Goal: Information Seeking & Learning: Find specific fact

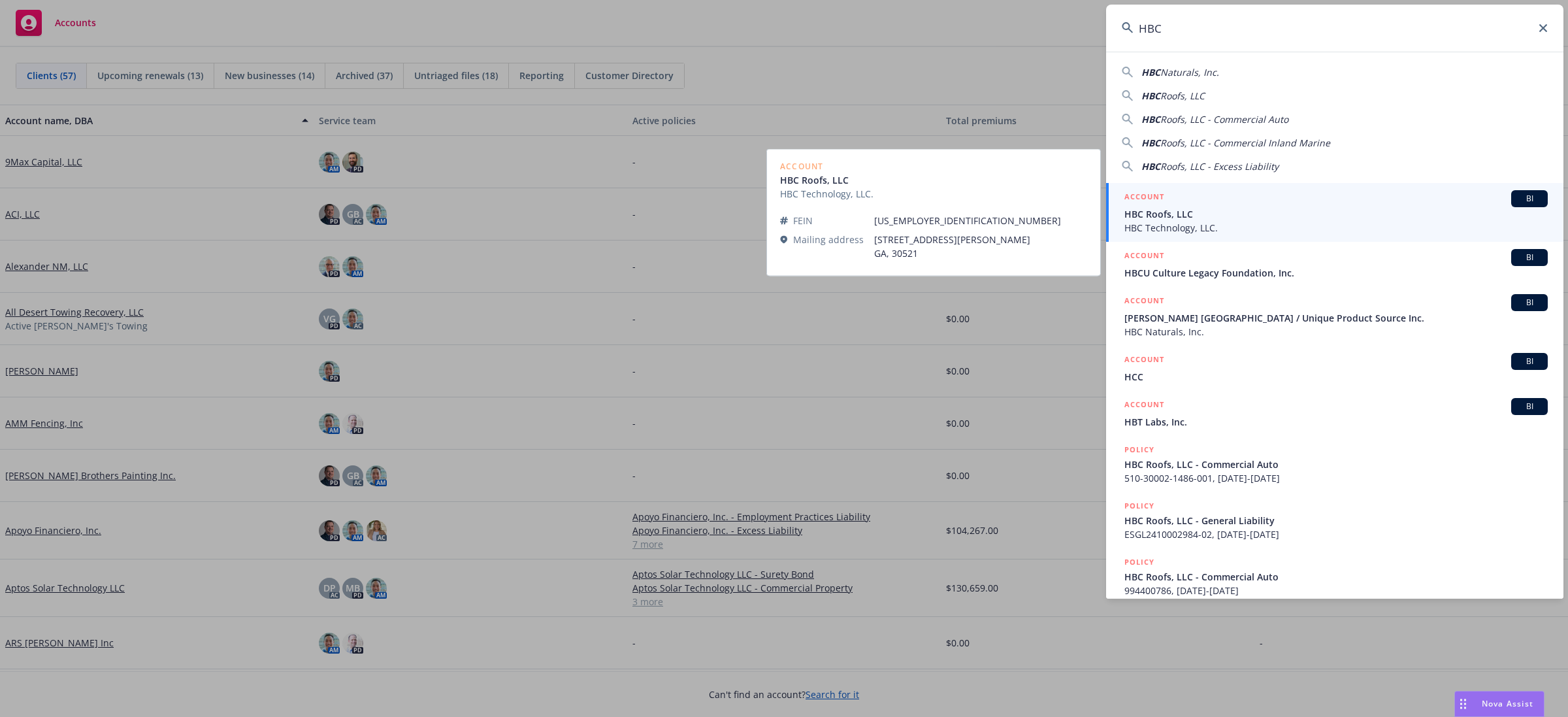
type input "HBC"
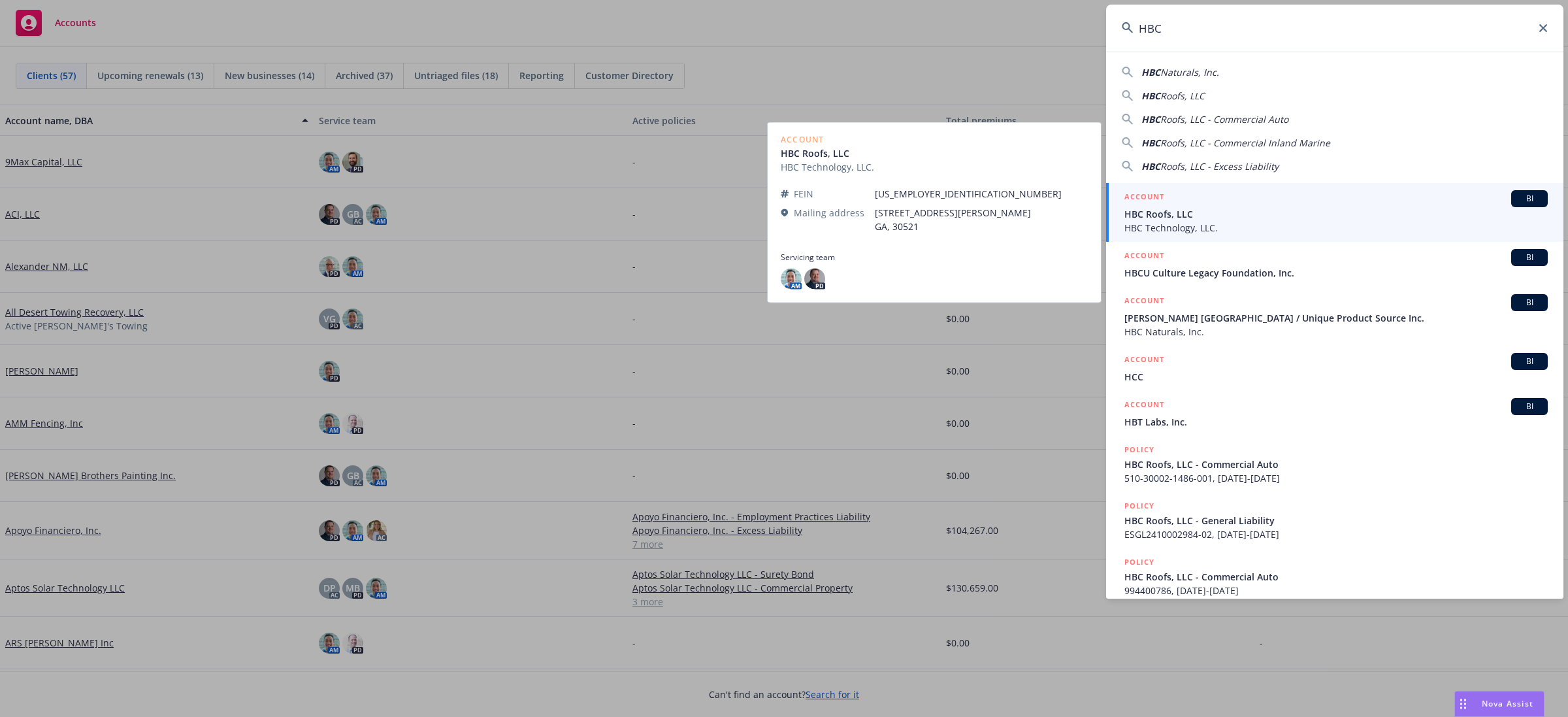
click at [1276, 200] on div "ACCOUNT BI" at bounding box center [1336, 199] width 423 height 17
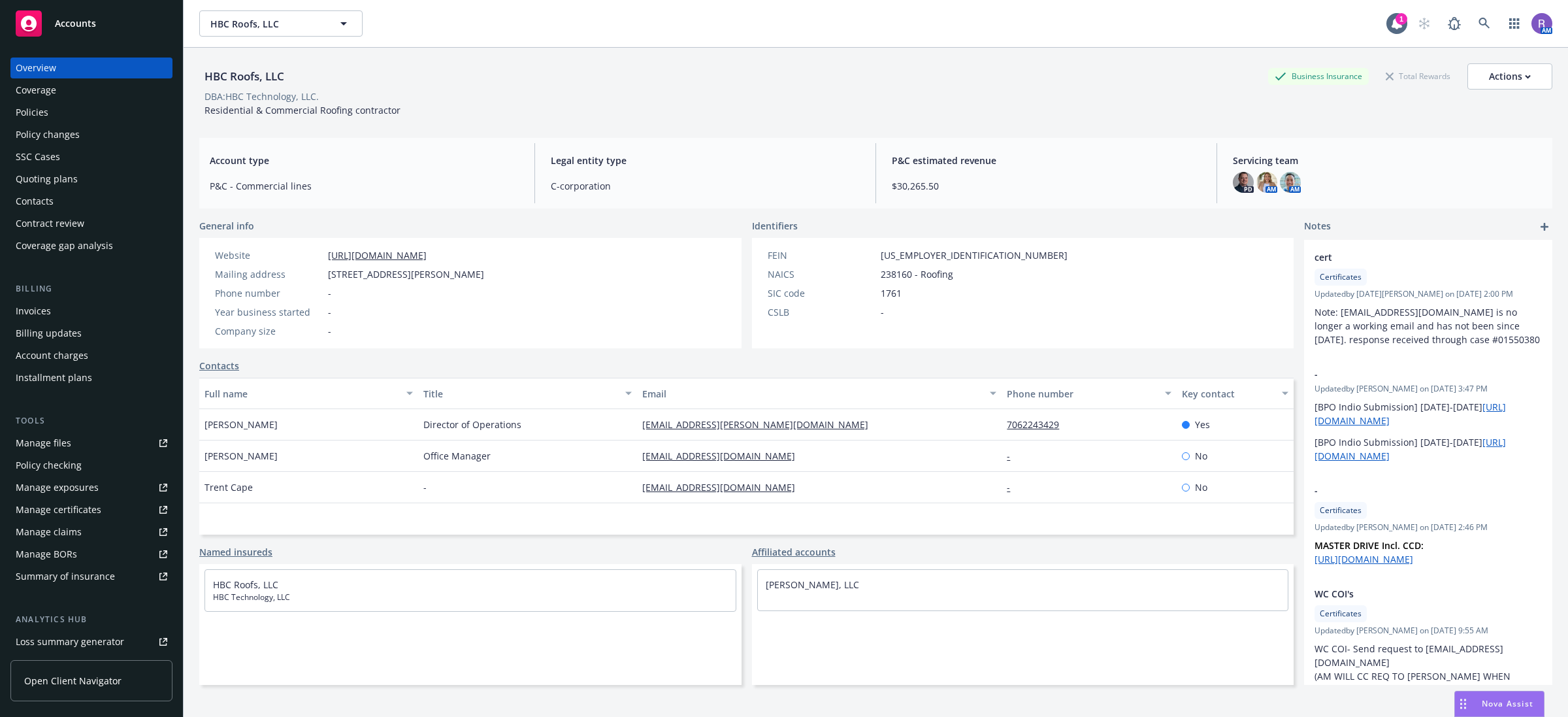
click at [70, 107] on div "Policies" at bounding box center [92, 112] width 152 height 21
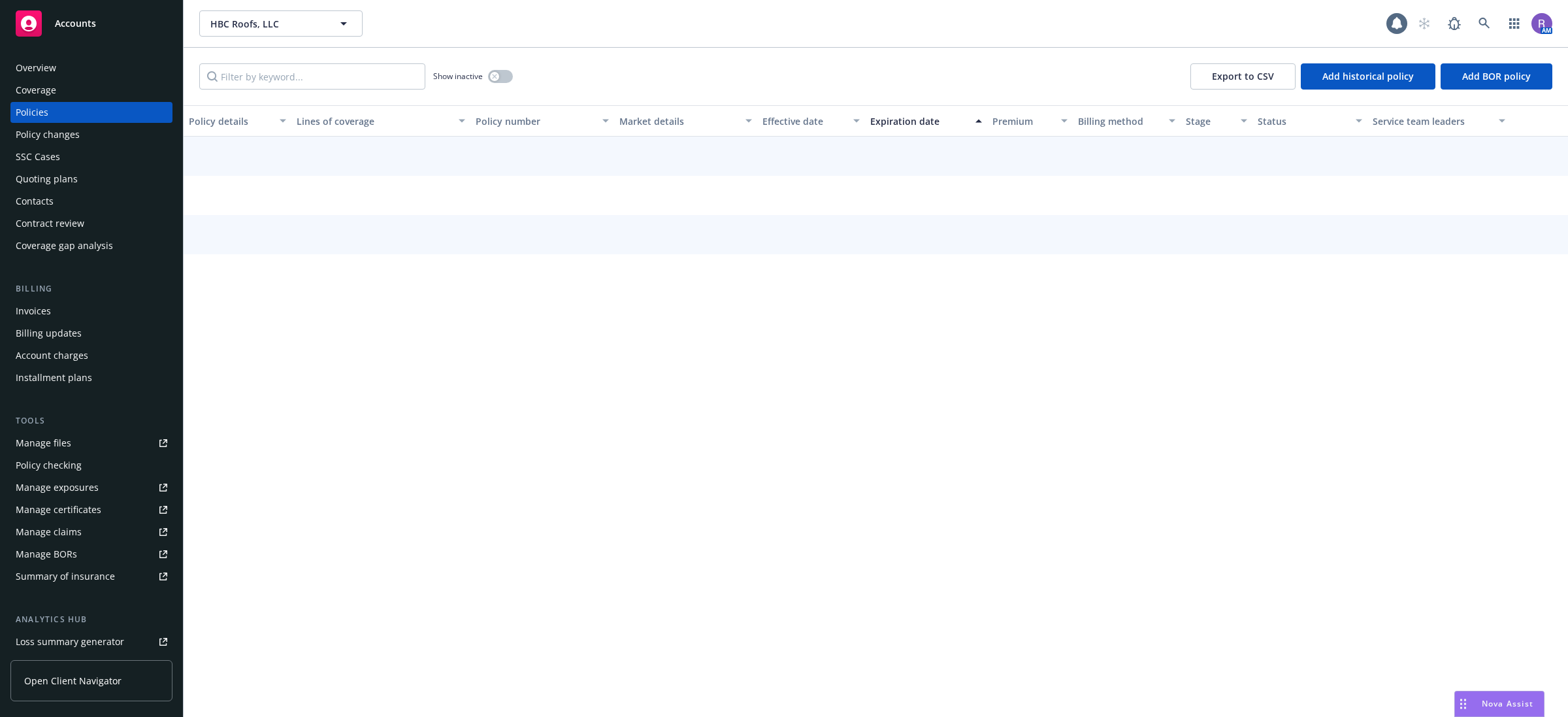
click at [69, 73] on div "Overview" at bounding box center [92, 68] width 152 height 21
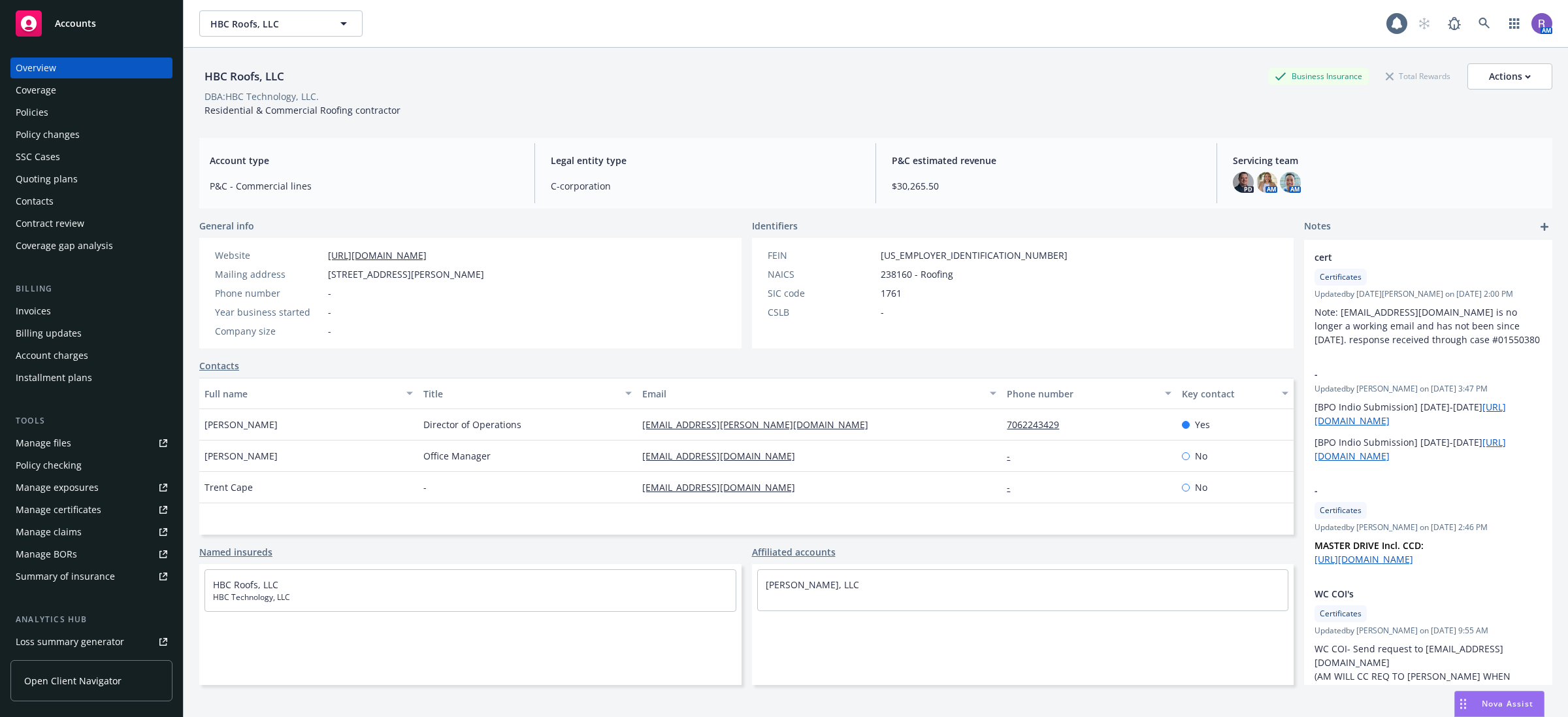
click at [58, 110] on div "Policies" at bounding box center [92, 112] width 152 height 21
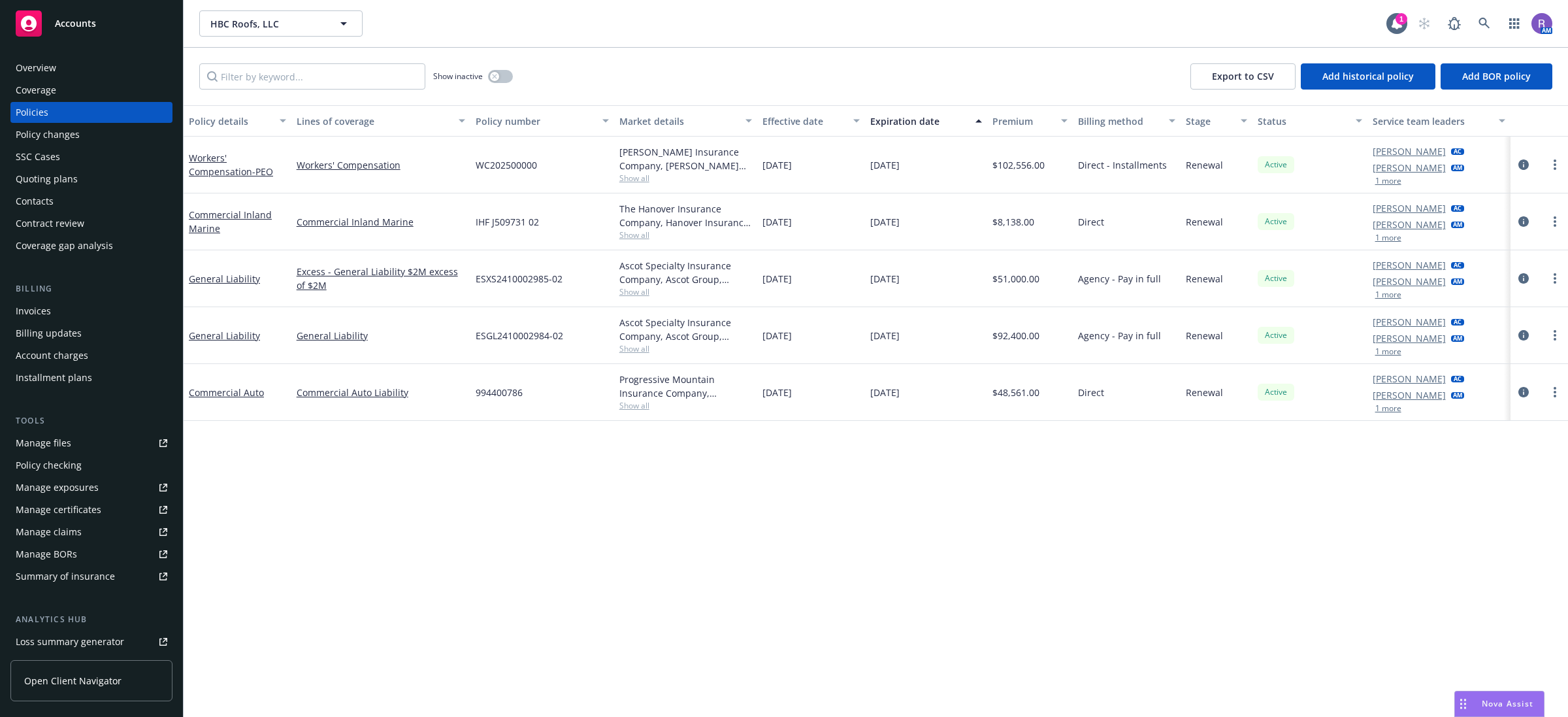
click at [831, 585] on div "Policy details Lines of coverage Policy number Market details Effective date Ex…" at bounding box center [876, 411] width 1385 height 612
drag, startPoint x: 618, startPoint y: 314, endPoint x: 722, endPoint y: 339, distance: 107.0
click at [722, 339] on div "Ascot Specialty Insurance Company, Ascot Group, Amwins Show all" at bounding box center [686, 336] width 144 height 57
drag, startPoint x: 907, startPoint y: 557, endPoint x: 923, endPoint y: 539, distance: 24.1
click at [908, 557] on div "Policy details Lines of coverage Policy number Market details Effective date Ex…" at bounding box center [876, 411] width 1385 height 612
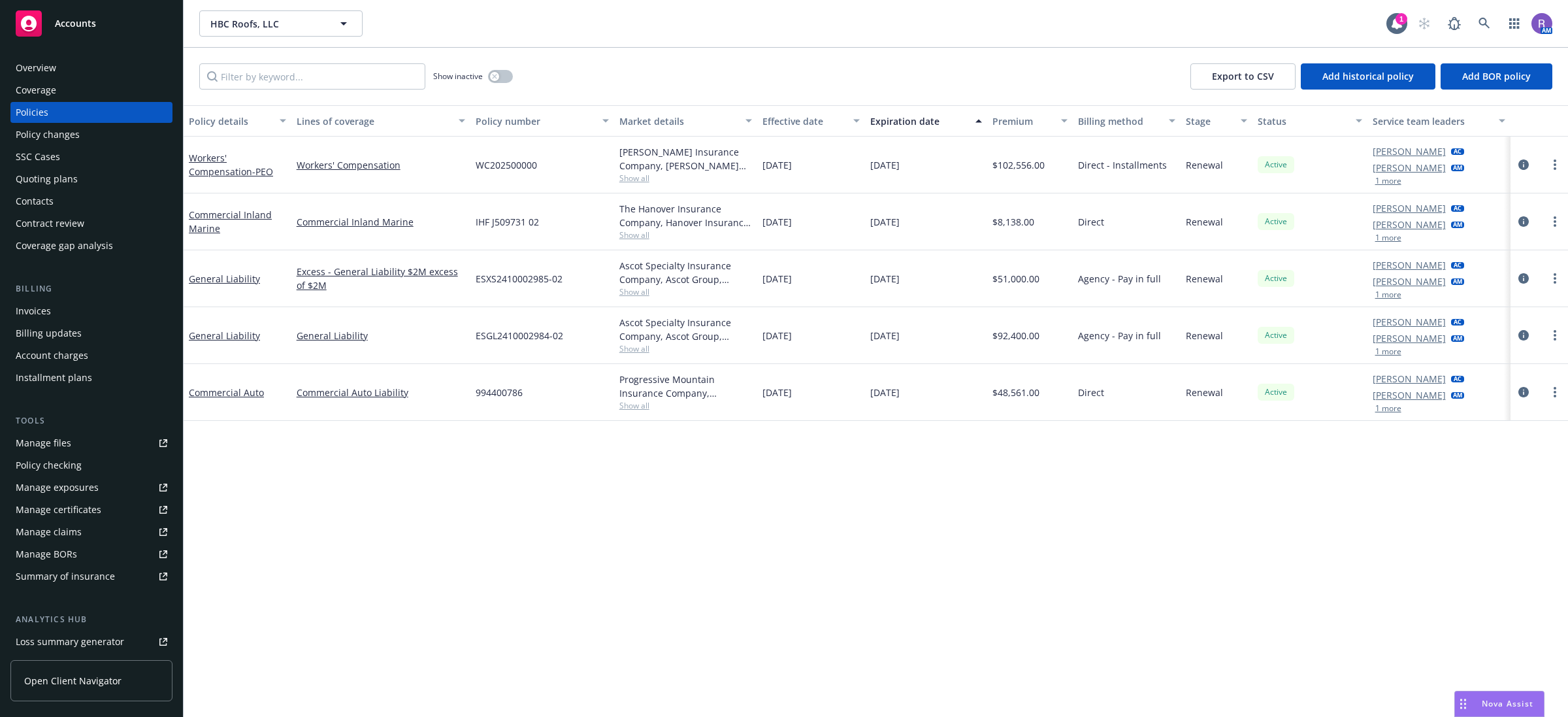
click at [707, 505] on div "Policy details Lines of coverage Policy number Market details Effective date Ex…" at bounding box center [876, 411] width 1385 height 612
click at [879, 39] on div "HBC Roofs, LLC HBC Roofs, LLC 1 AM" at bounding box center [876, 24] width 1385 height 47
click at [1482, 23] on icon at bounding box center [1484, 23] width 12 height 12
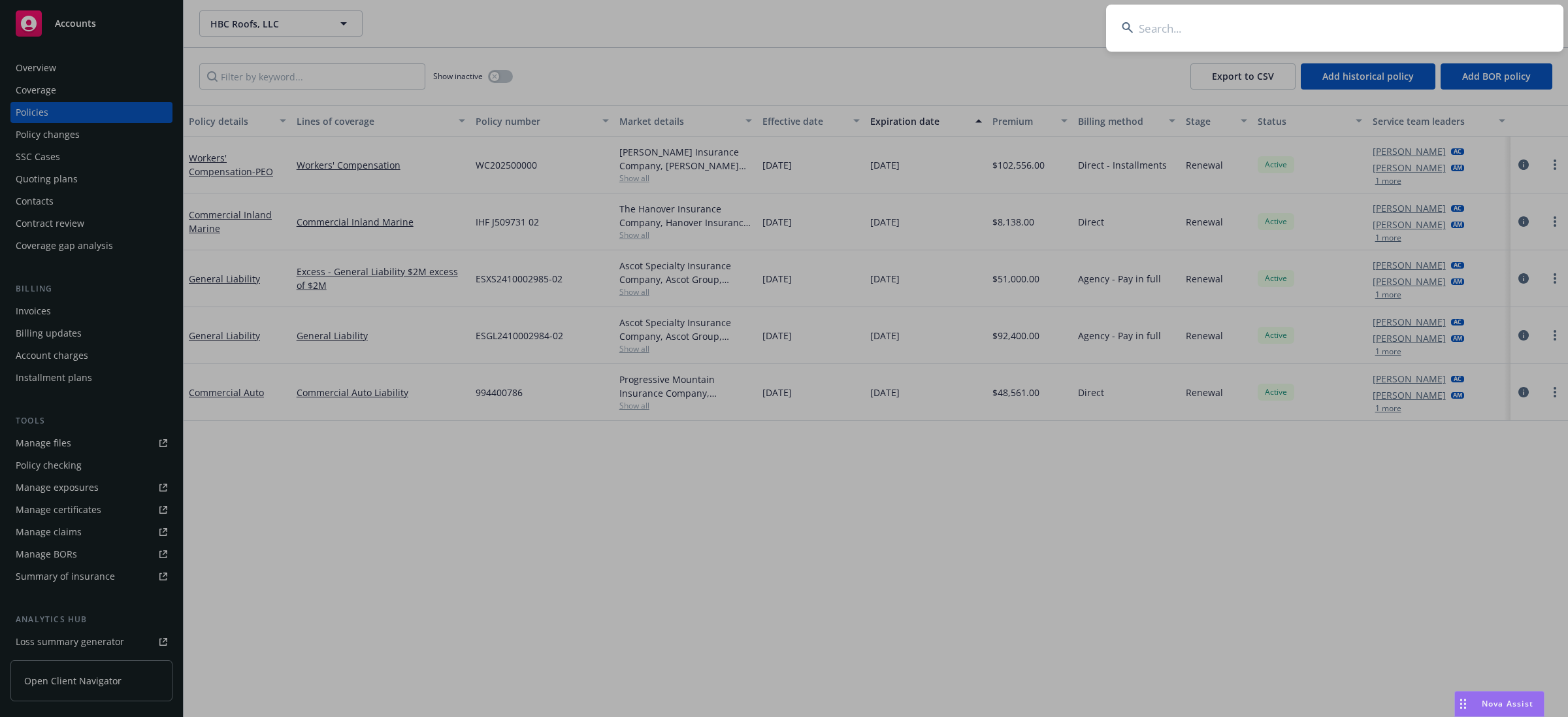
click at [1482, 23] on input at bounding box center [1334, 28] width 457 height 47
click at [1248, 29] on input at bounding box center [1334, 28] width 457 height 47
click at [1187, 32] on input at bounding box center [1334, 28] width 457 height 47
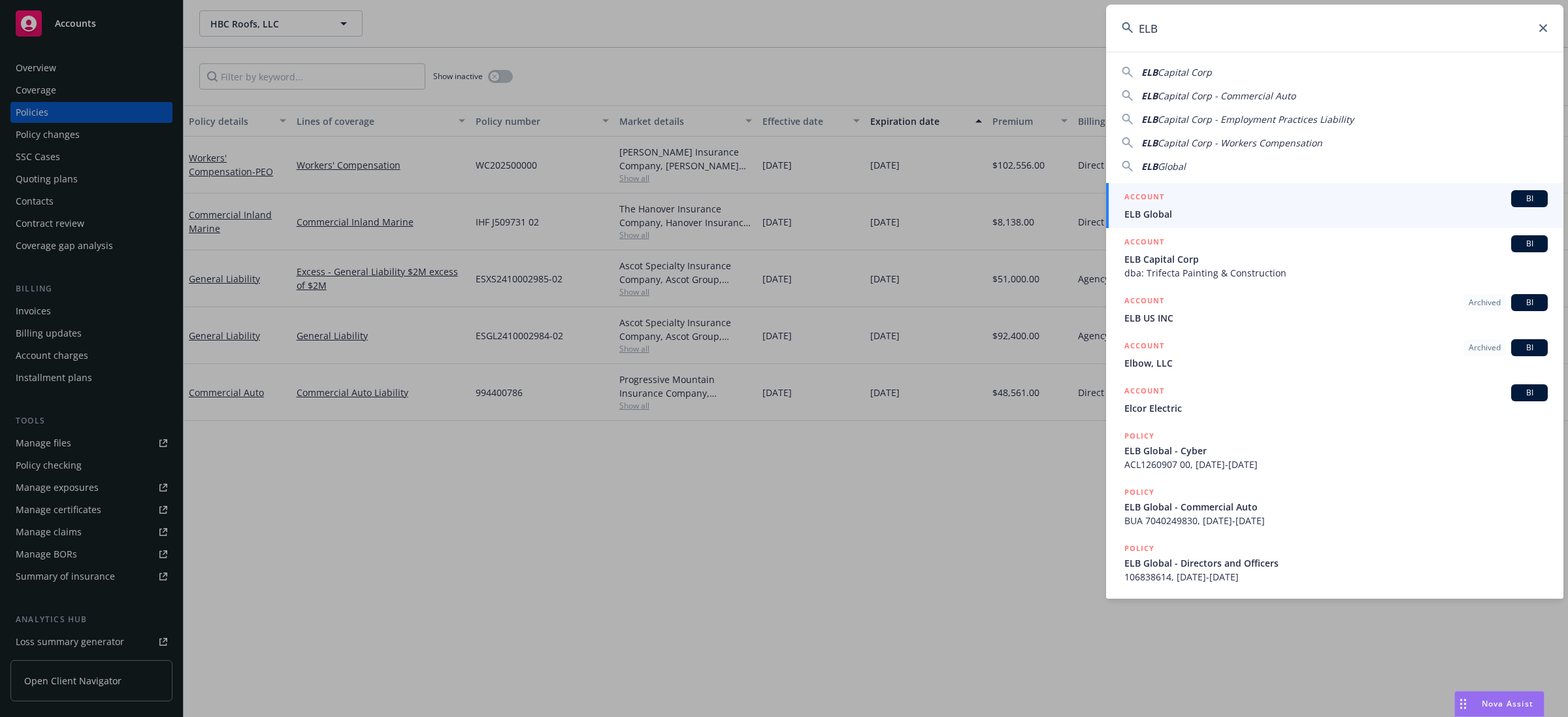
type input "ELB"
click at [1248, 201] on div "ACCOUNT BI" at bounding box center [1336, 199] width 423 height 17
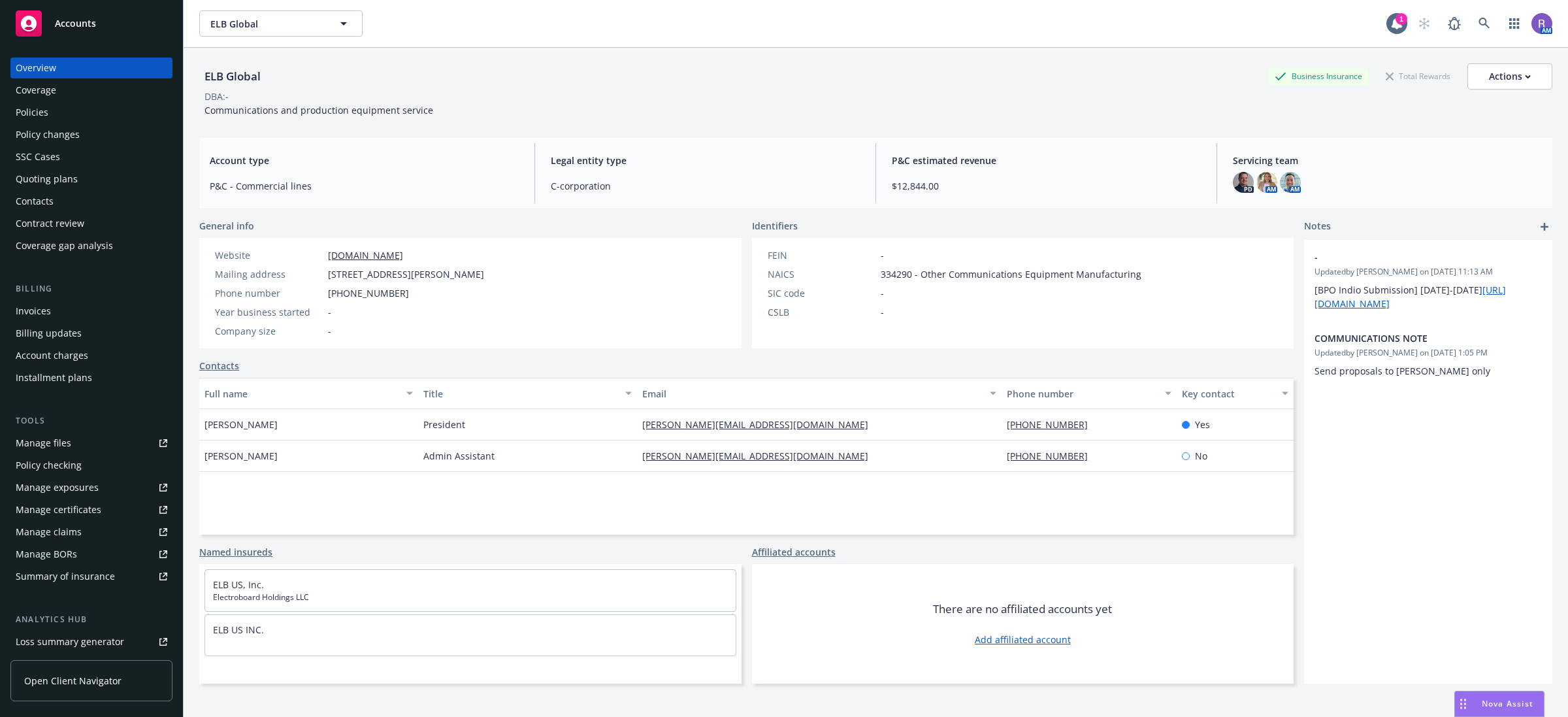
click at [73, 115] on div "Policies" at bounding box center [92, 112] width 152 height 21
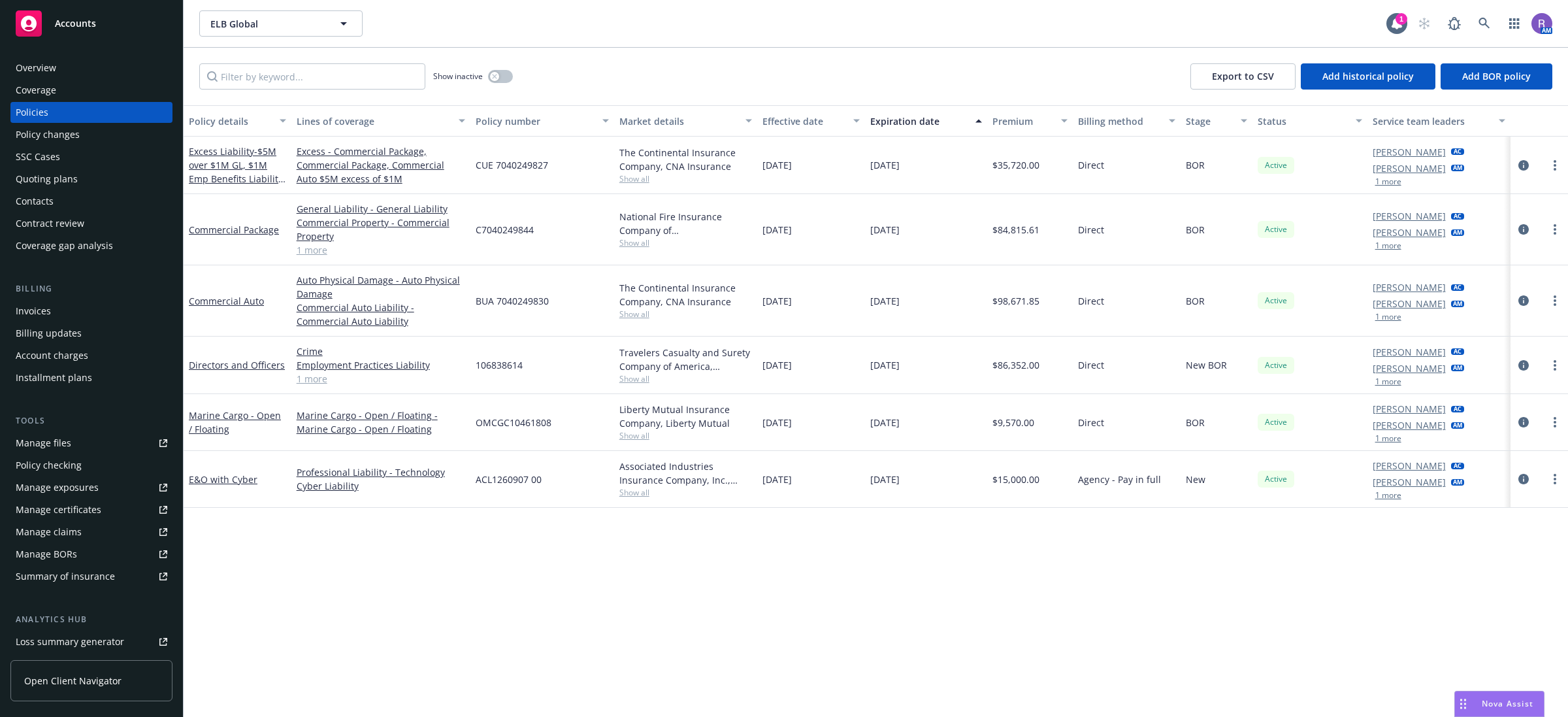
click at [1005, 298] on span "$98,671.85" at bounding box center [1016, 300] width 47 height 13
click at [1007, 589] on div "Policy details Lines of coverage Policy number Market details Effective date Ex…" at bounding box center [876, 411] width 1385 height 612
click at [606, 553] on div "Policy details Lines of coverage Policy number Market details Effective date Ex…" at bounding box center [876, 411] width 1385 height 612
click at [869, 642] on div "Policy details Lines of coverage Policy number Market details Effective date Ex…" at bounding box center [876, 411] width 1385 height 612
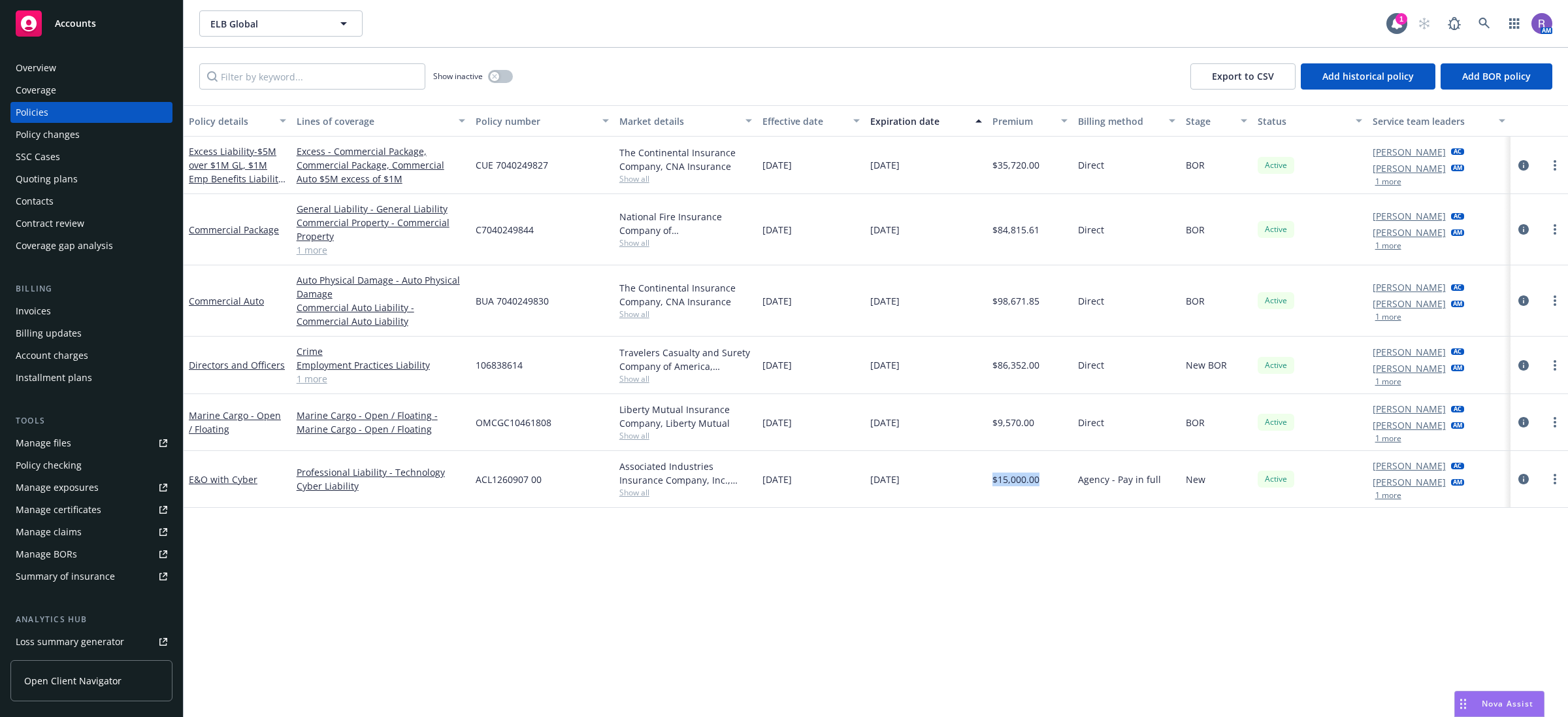
drag, startPoint x: 990, startPoint y: 479, endPoint x: 1059, endPoint y: 494, distance: 70.6
click at [1059, 494] on div "$15,000.00" at bounding box center [1030, 479] width 86 height 57
click at [1059, 557] on div "Policy details Lines of coverage Policy number Market details Effective date Ex…" at bounding box center [876, 411] width 1385 height 612
click at [859, 570] on div "Policy details Lines of coverage Policy number Market details Effective date Ex…" at bounding box center [876, 411] width 1385 height 612
click at [69, 112] on div "Policies" at bounding box center [92, 112] width 152 height 21
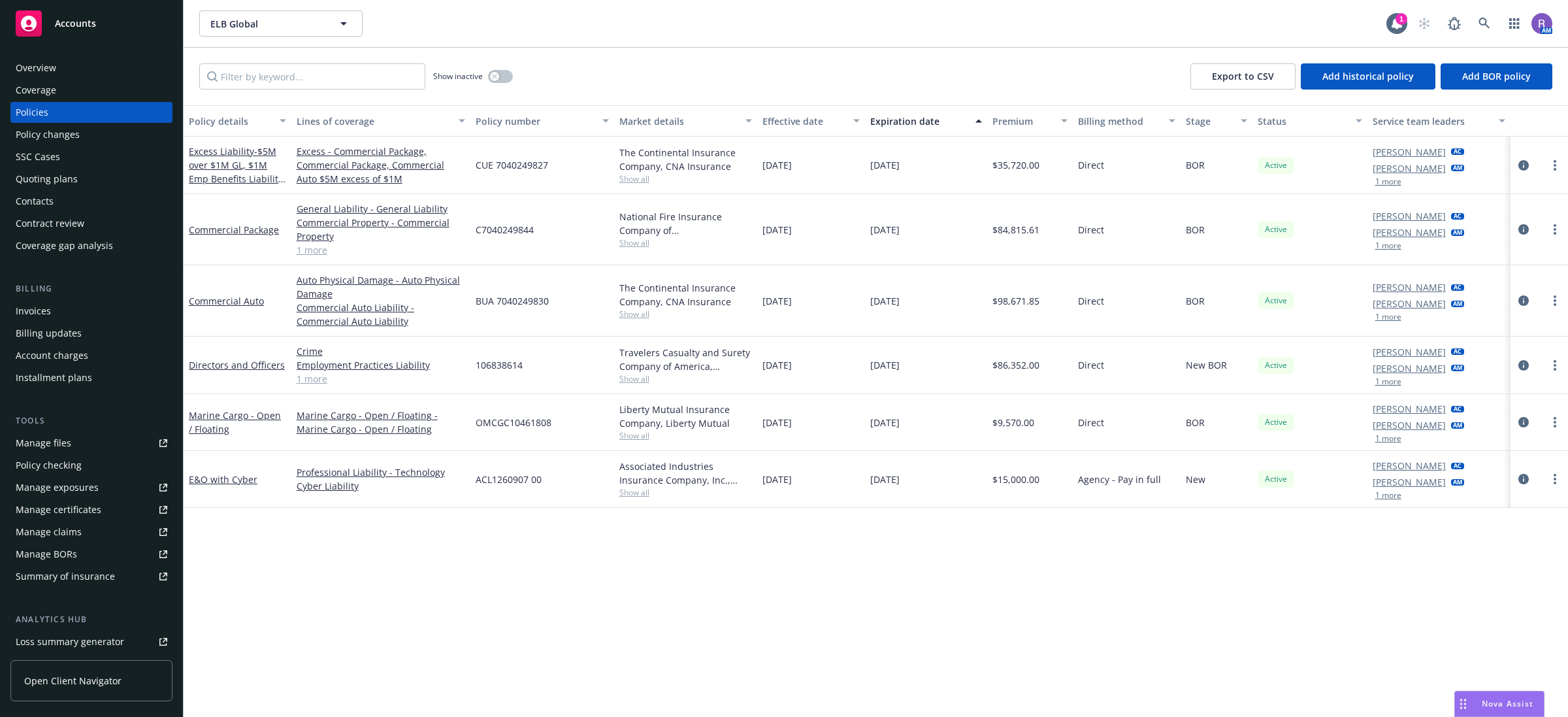
click at [47, 70] on div "Overview" at bounding box center [36, 68] width 40 height 21
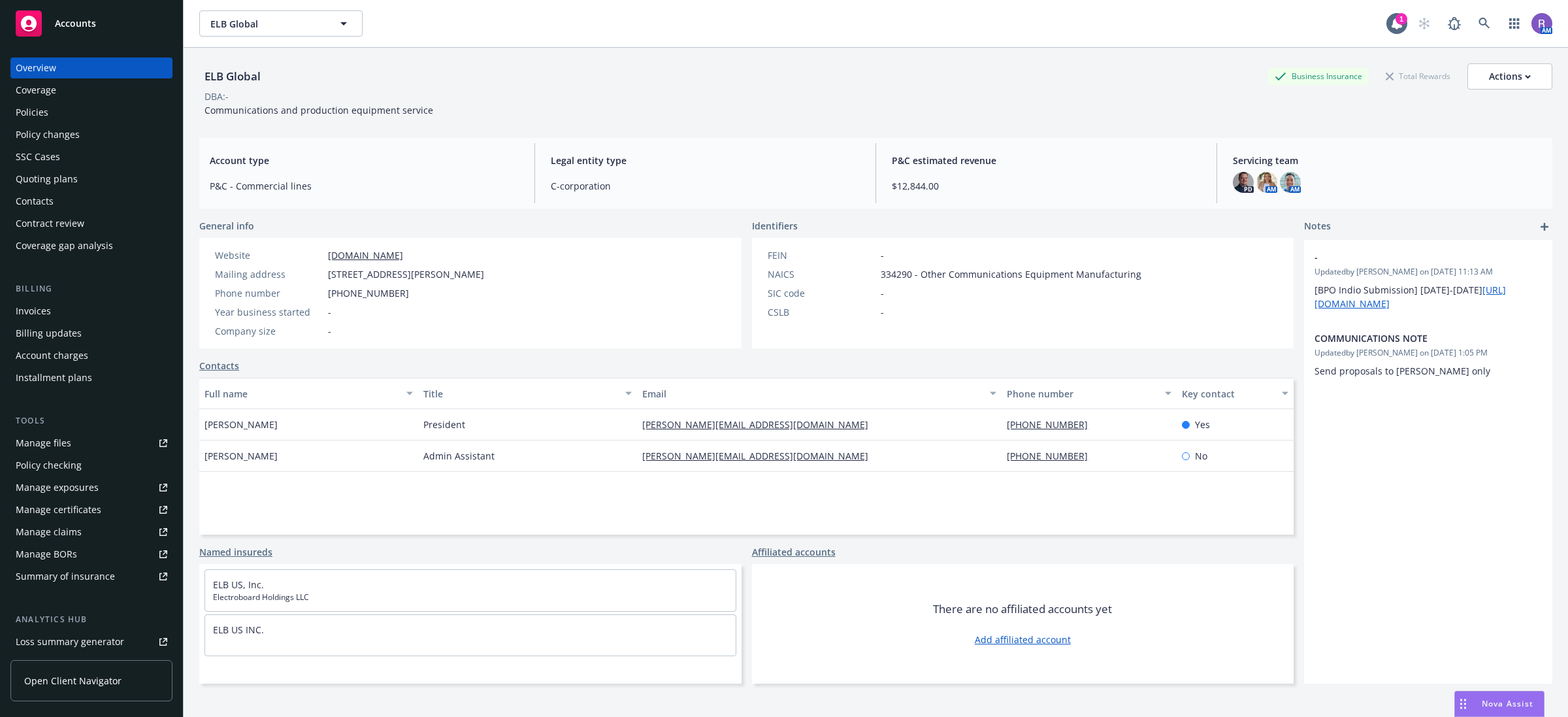
click at [365, 256] on link "elbglobal.com" at bounding box center [365, 255] width 75 height 13
click at [1479, 23] on link at bounding box center [1484, 23] width 26 height 26
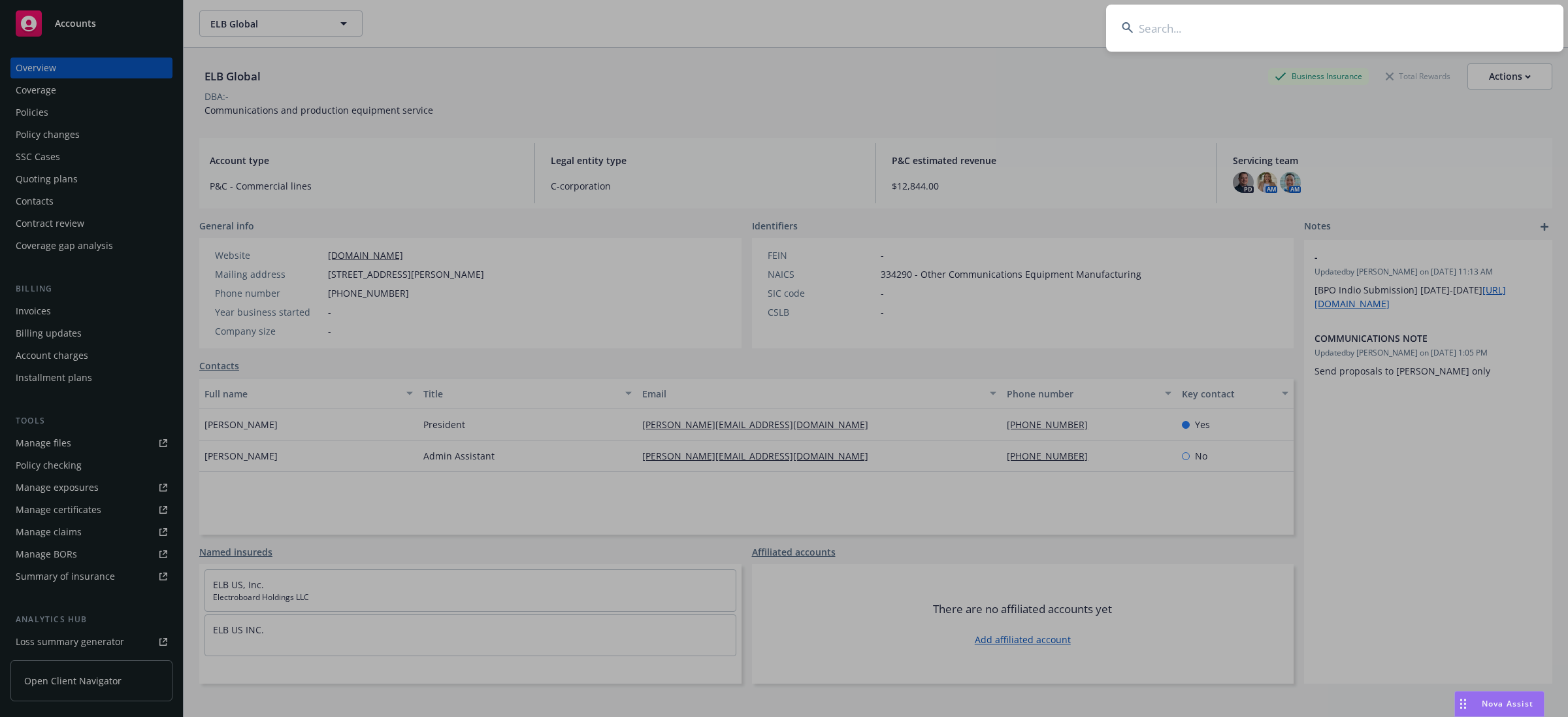
click at [1472, 32] on input at bounding box center [1334, 28] width 457 height 47
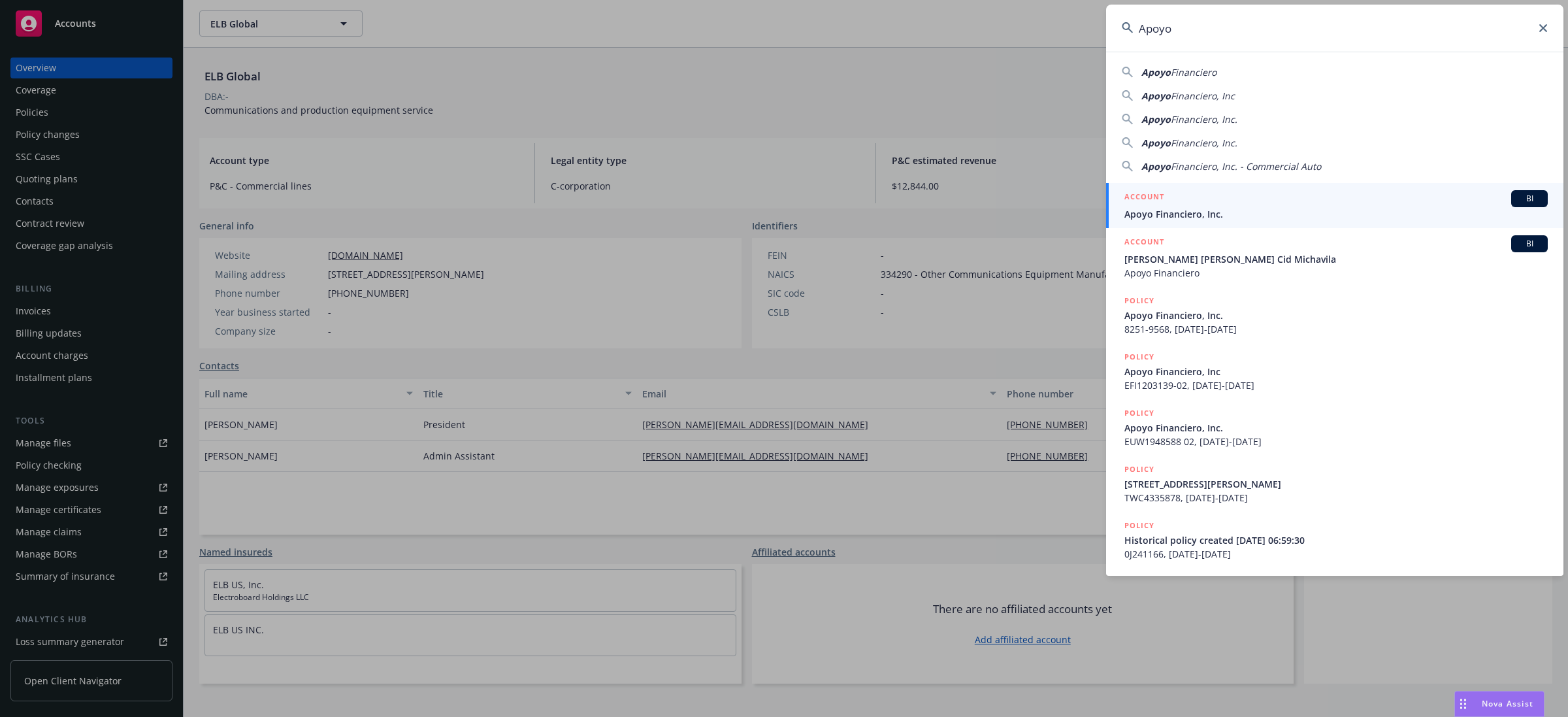
type input "Apoyo"
click at [1209, 213] on span "Apoyo Financiero, Inc." at bounding box center [1336, 213] width 423 height 13
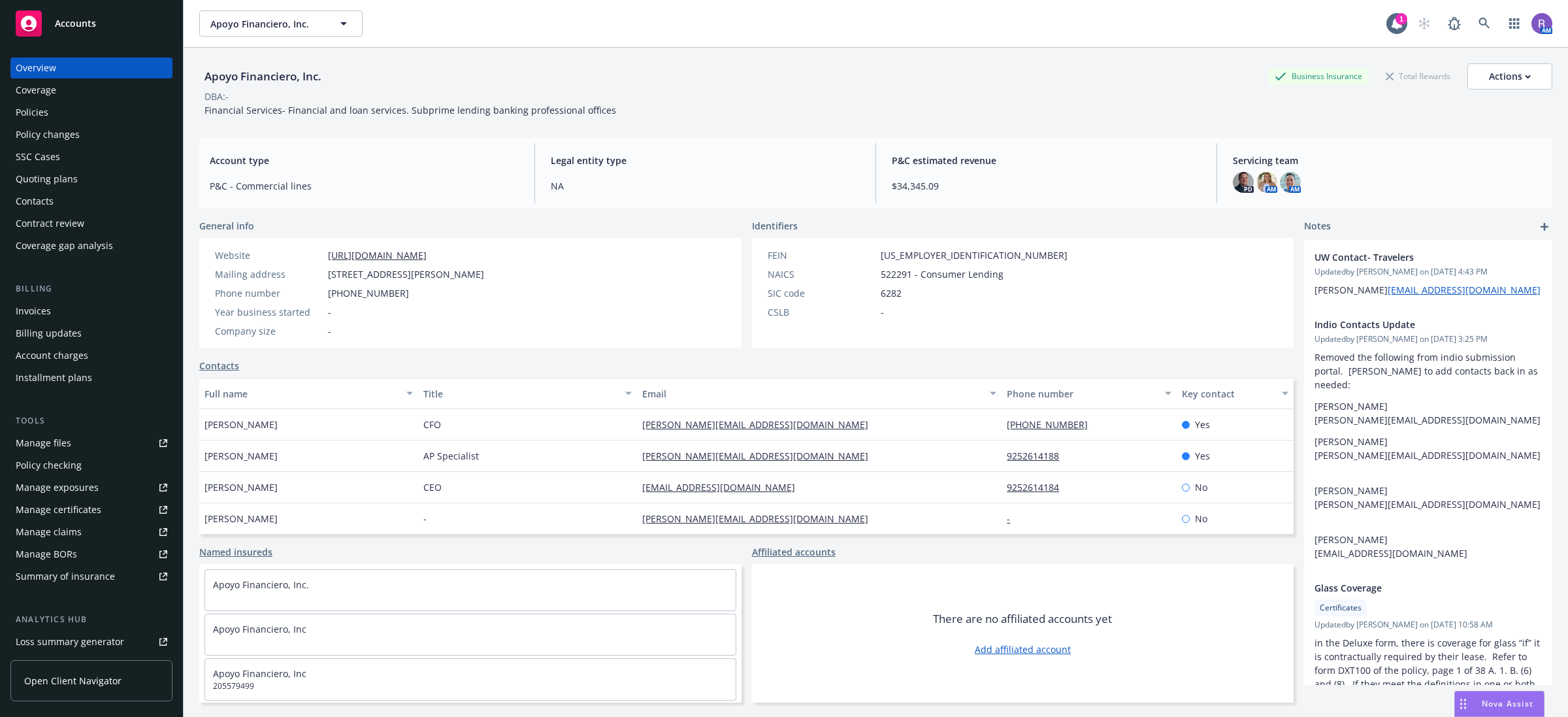
click at [26, 100] on div "Coverage" at bounding box center [36, 90] width 40 height 21
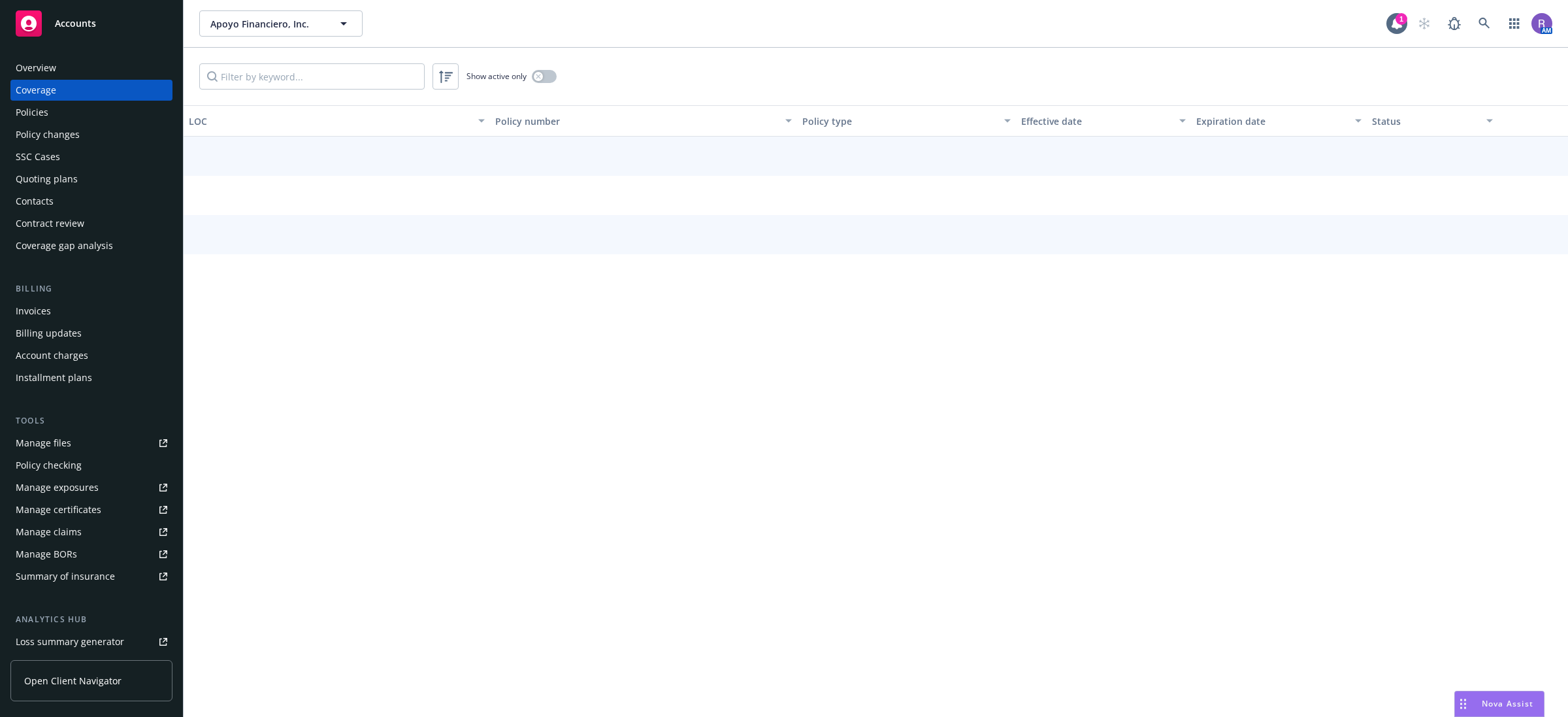
click at [35, 108] on div "Policies" at bounding box center [32, 112] width 32 height 21
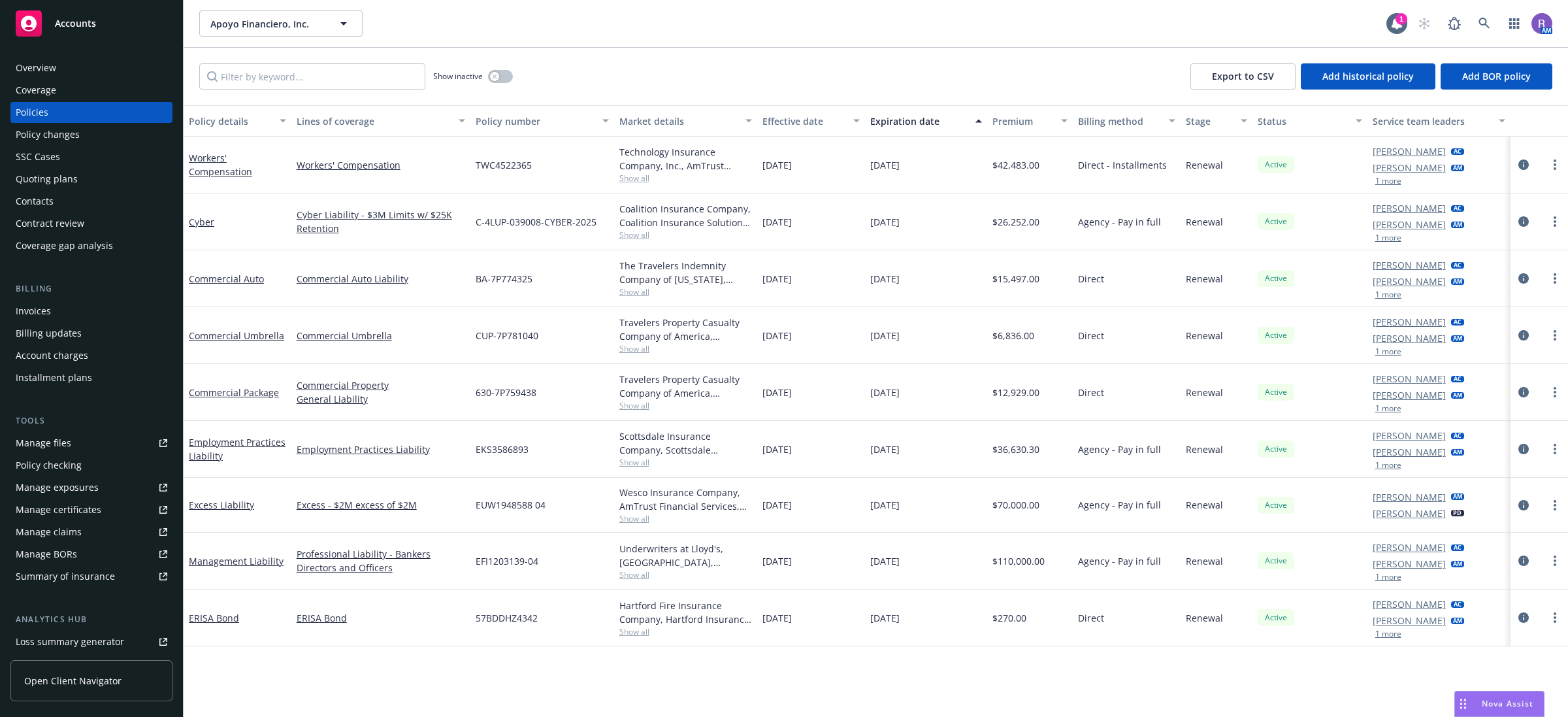
click at [70, 177] on div "Quoting plans" at bounding box center [47, 179] width 62 height 21
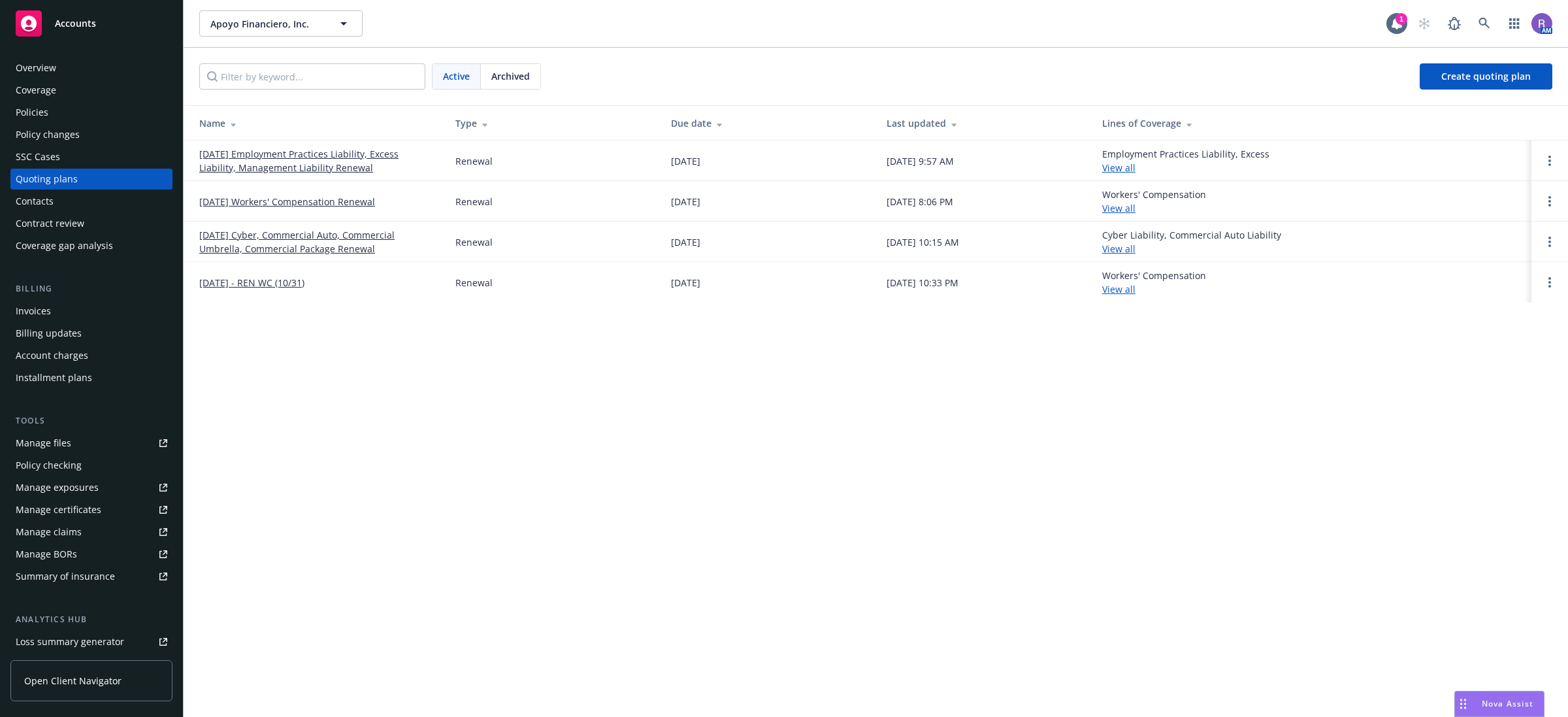
click at [322, 206] on link "10/31/25 Workers' Compensation Renewal" at bounding box center [287, 201] width 176 height 13
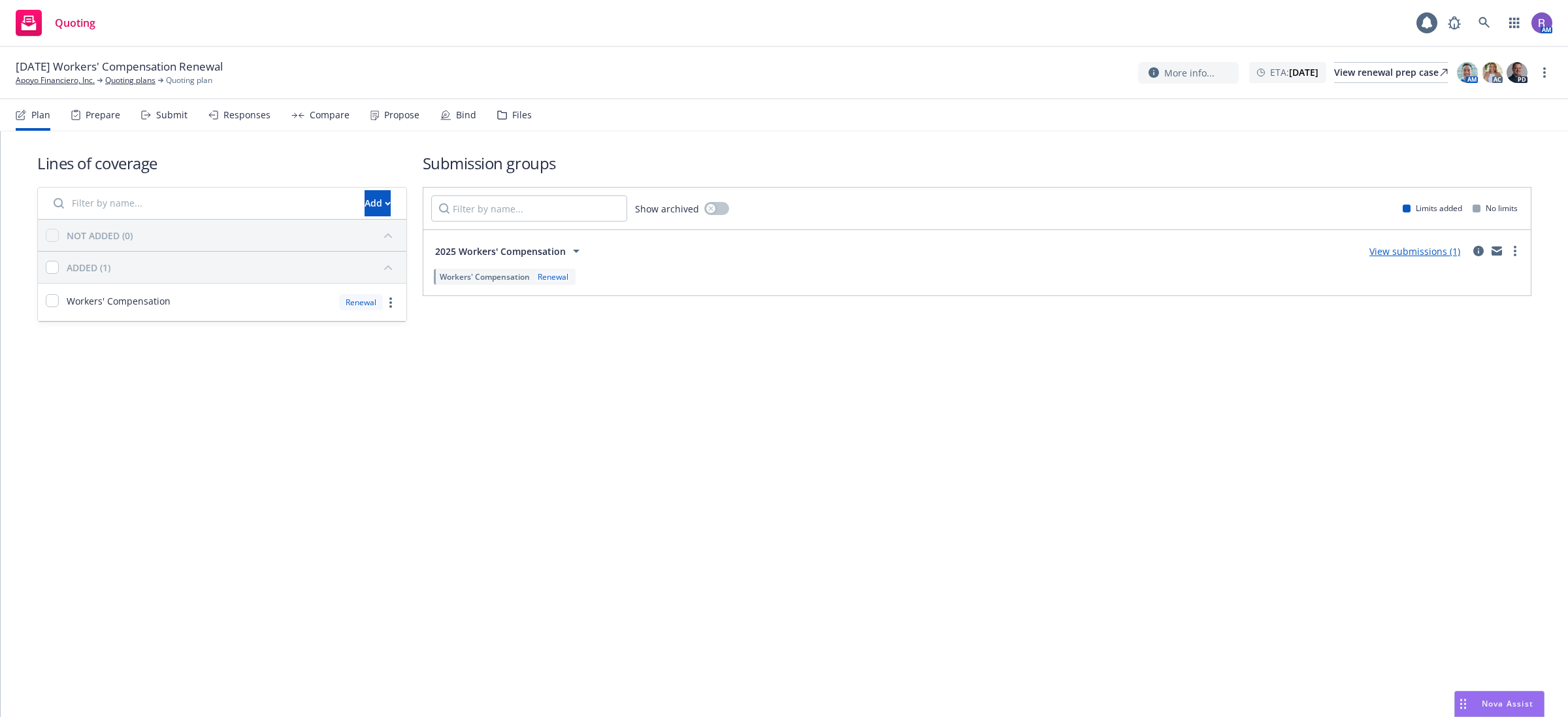
click at [77, 110] on icon at bounding box center [76, 114] width 9 height 10
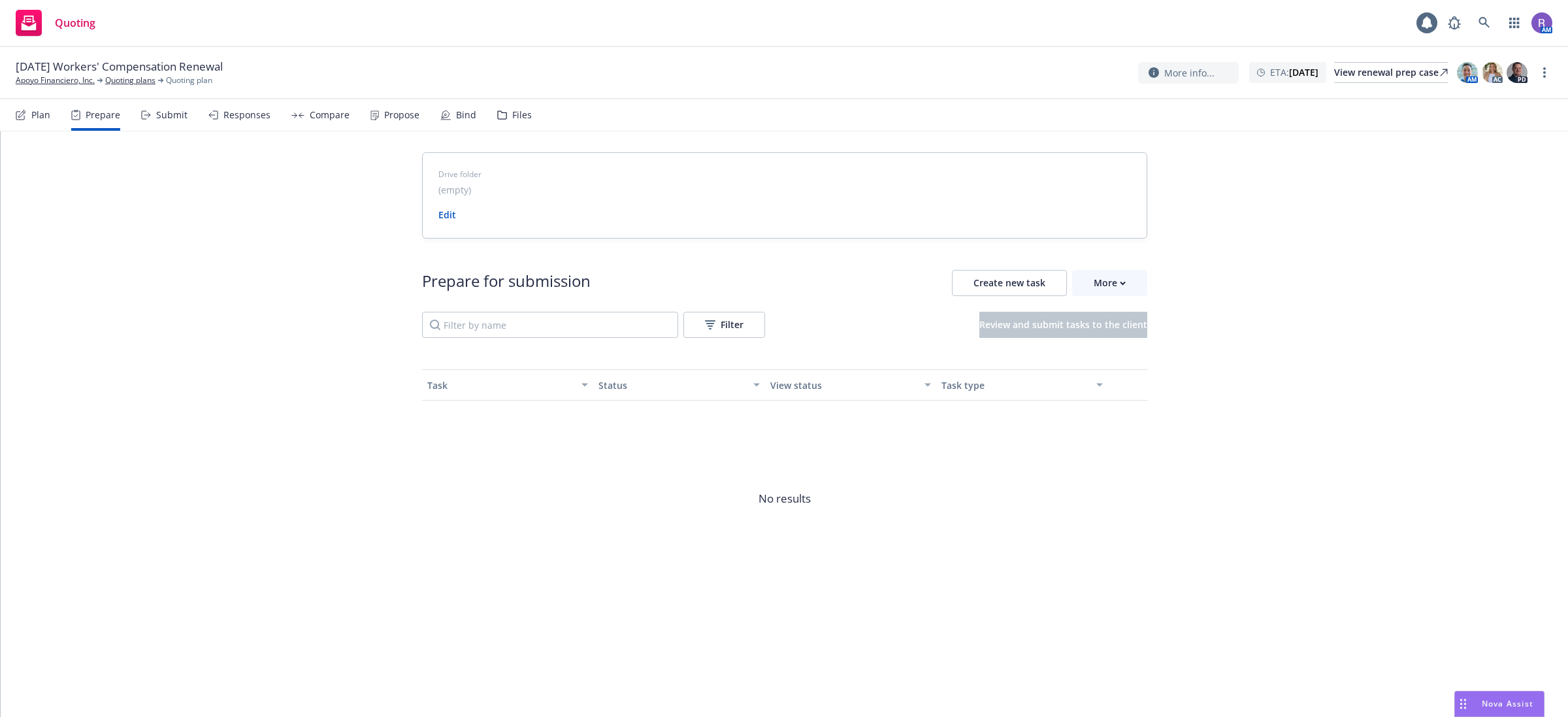
click at [160, 121] on div "Submit" at bounding box center [164, 115] width 47 height 32
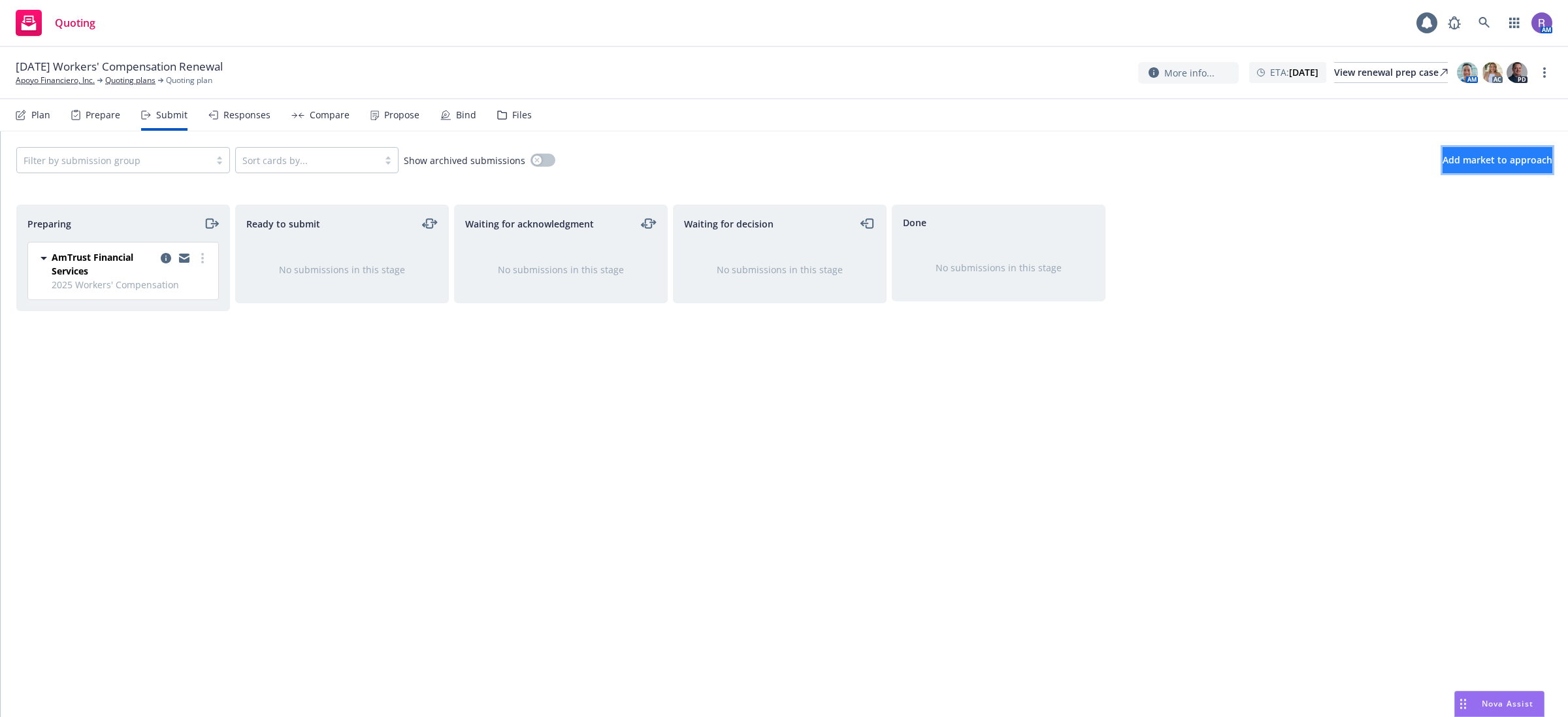
click at [1451, 168] on button "Add market to approach" at bounding box center [1497, 160] width 110 height 26
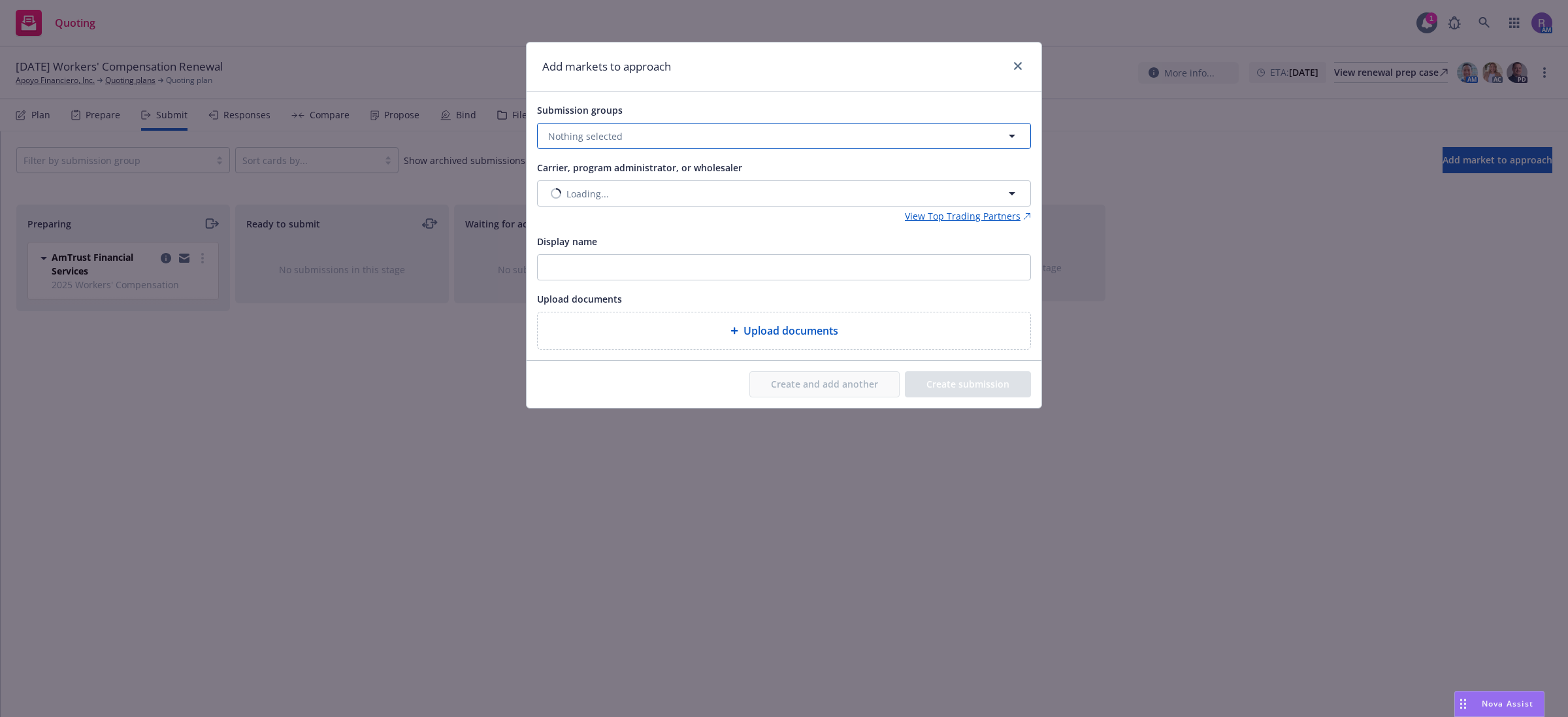
click at [706, 133] on button "Nothing selected" at bounding box center [784, 136] width 494 height 26
click at [677, 198] on strong "2025 Workers' Compensation" at bounding box center [638, 199] width 131 height 13
checkbox input "true"
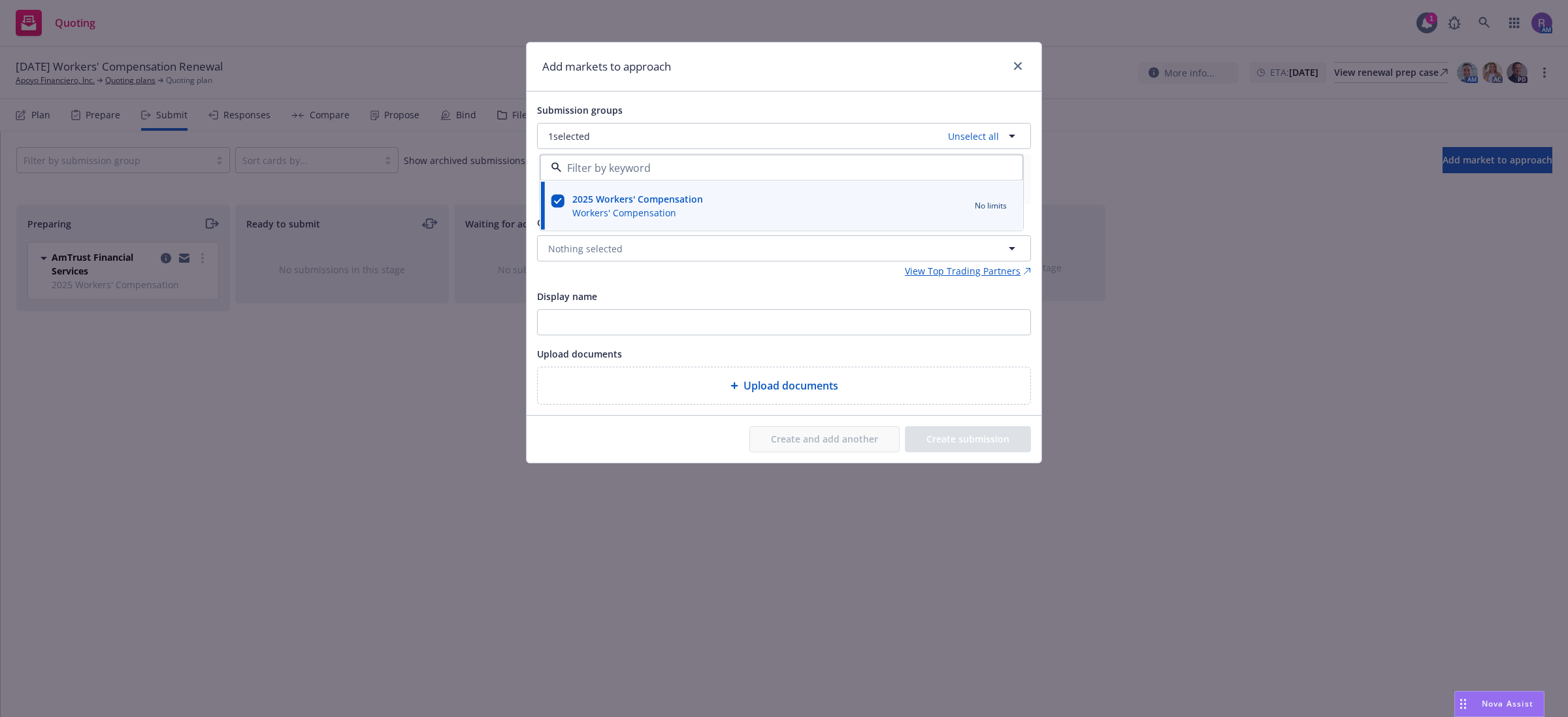
click at [604, 283] on div "Submission groups 1 selected Unselect all 2025 Workers' Compensation Workers' C…" at bounding box center [784, 253] width 494 height 302
click at [598, 256] on span "Nothing selected" at bounding box center [585, 248] width 74 height 13
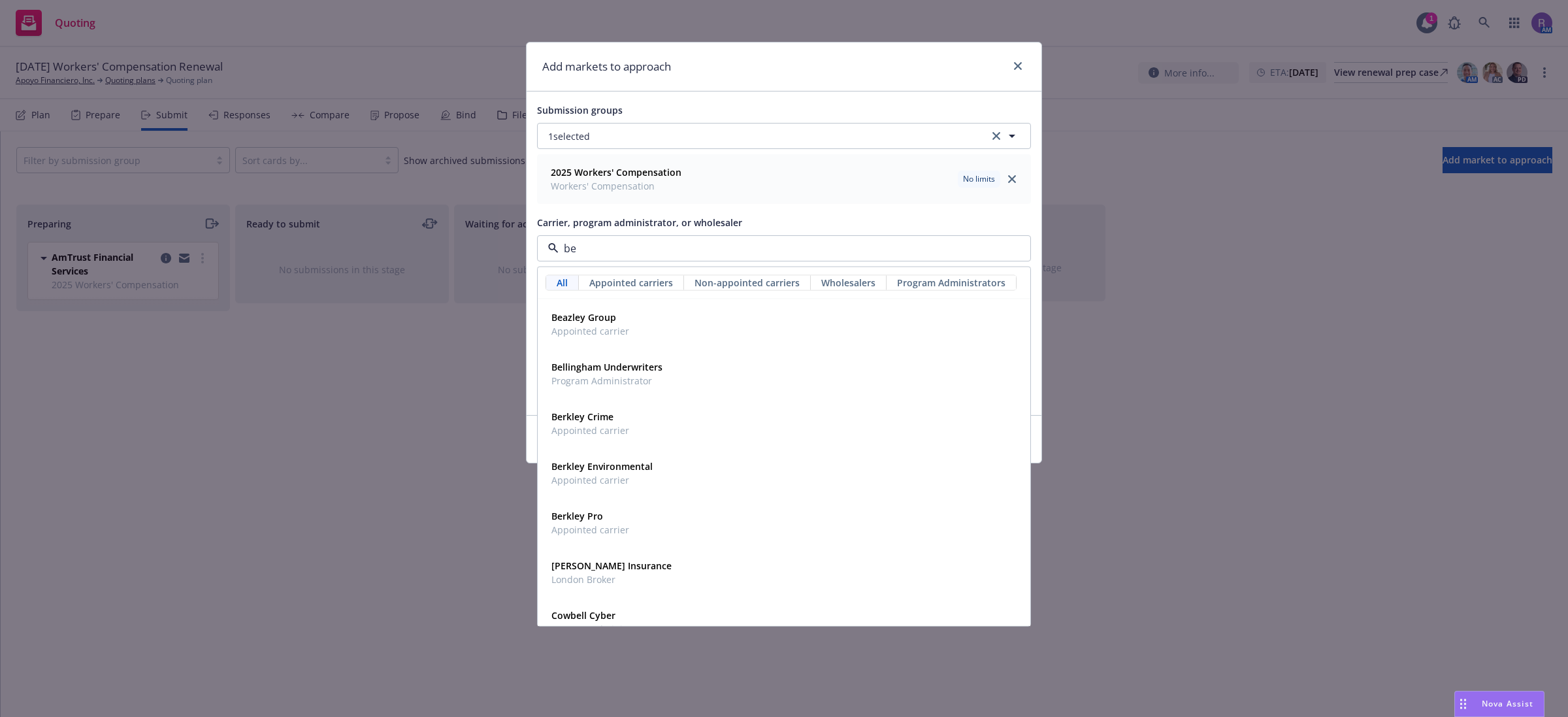
type input "b"
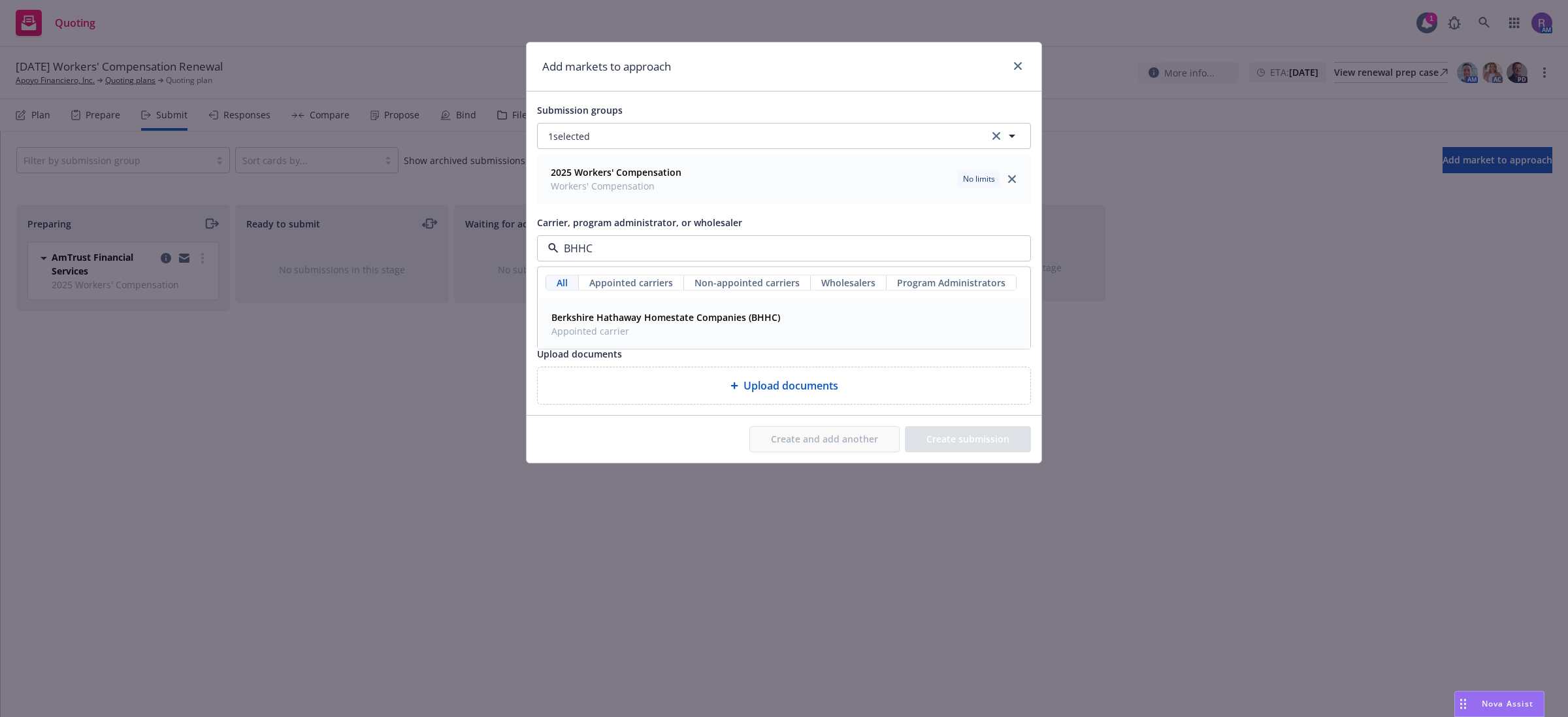
click at [612, 324] on span "Berkshire Hathaway Homestate Companies (BHHC)" at bounding box center [666, 317] width 229 height 13
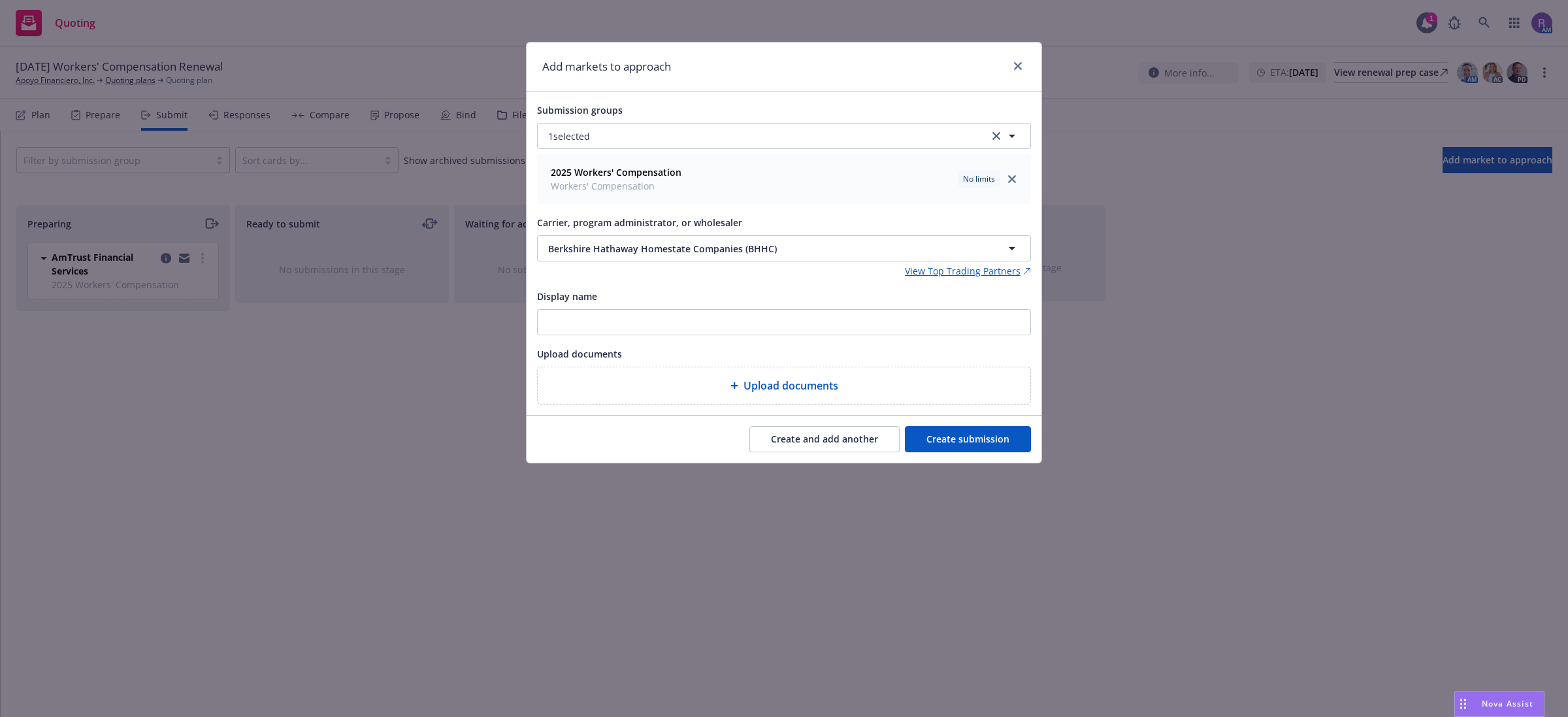
click at [841, 442] on button "Create and add another" at bounding box center [824, 439] width 150 height 26
click at [600, 256] on button "Nothing selected" at bounding box center [784, 248] width 494 height 26
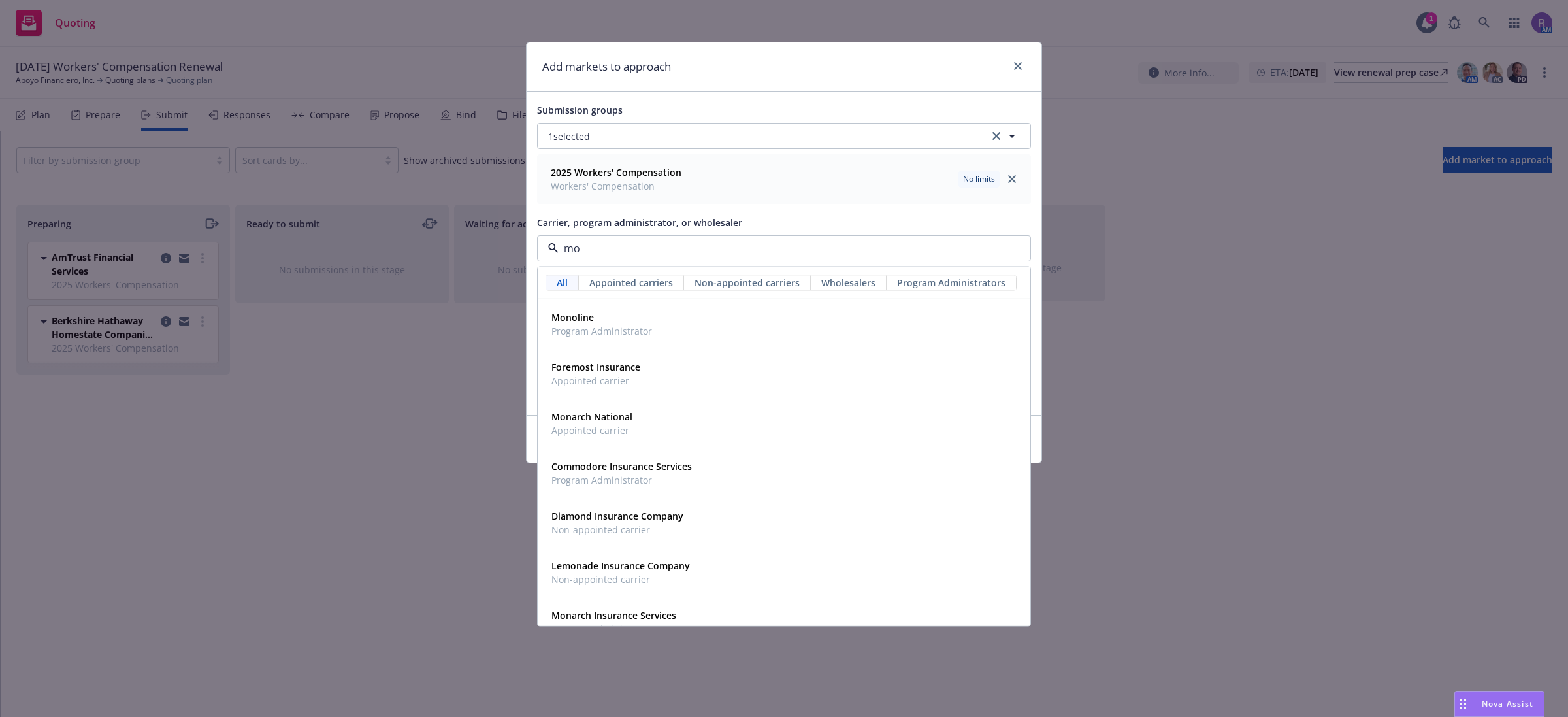
type input "m"
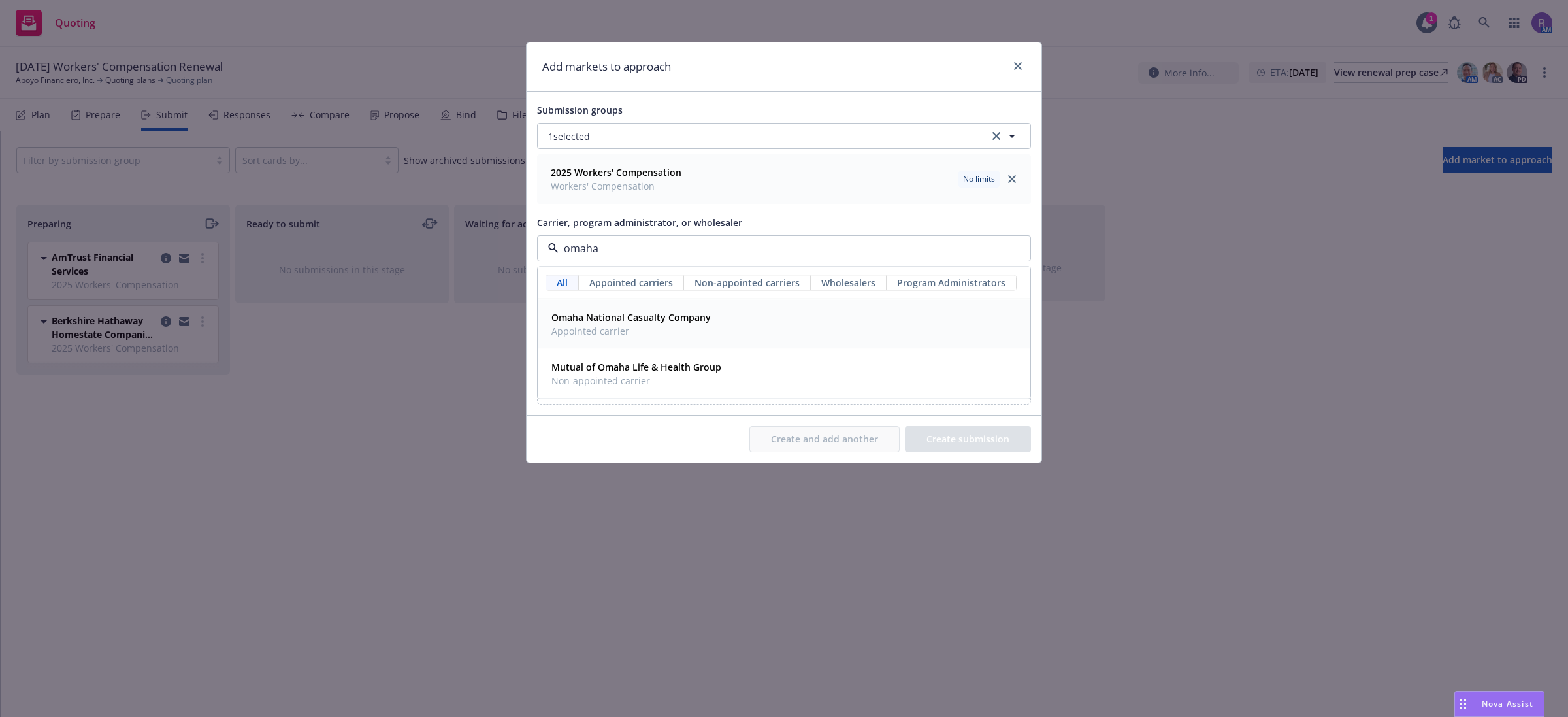
click at [651, 332] on span "Appointed carrier" at bounding box center [631, 330] width 159 height 13
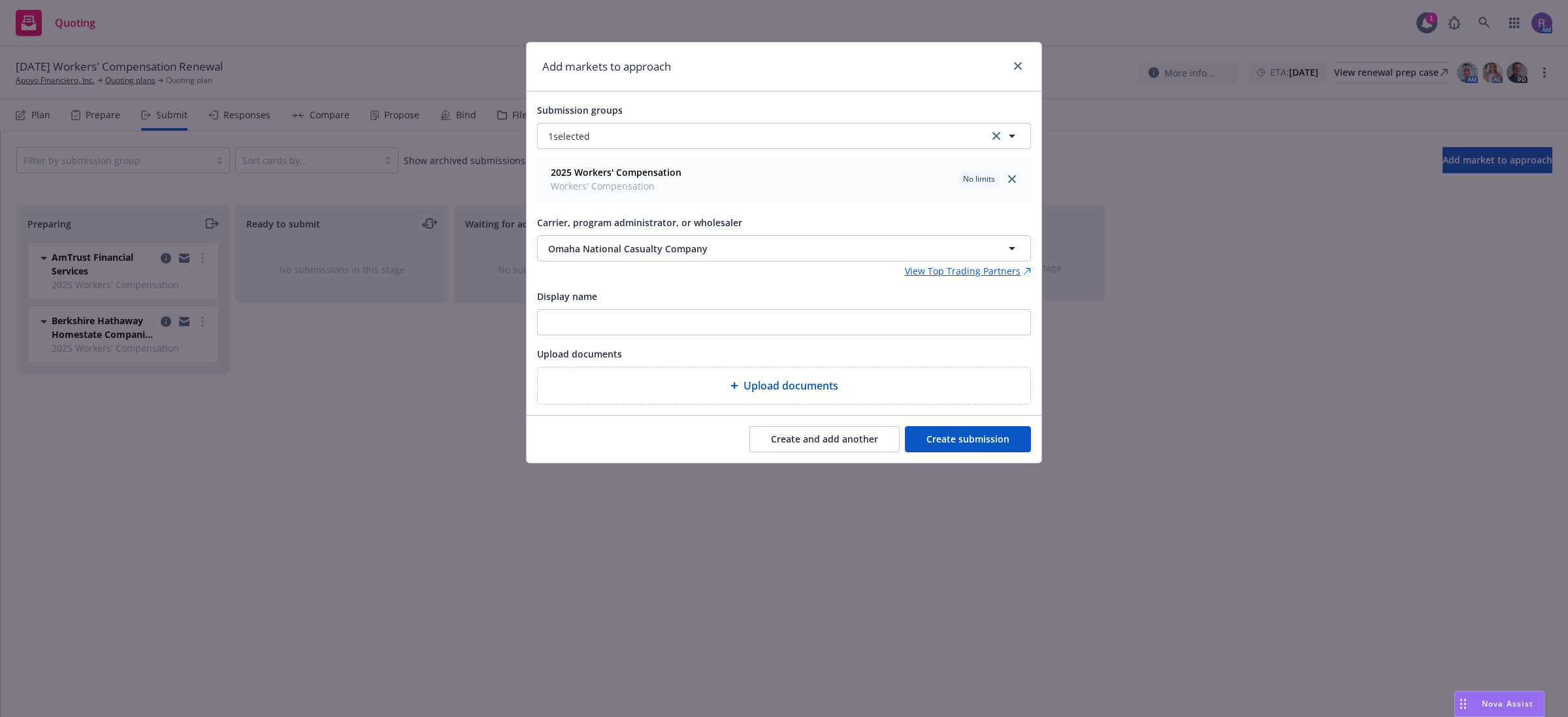
click at [812, 441] on button "Create and add another" at bounding box center [824, 439] width 150 height 26
click at [632, 250] on button "Nothing selected" at bounding box center [784, 248] width 494 height 26
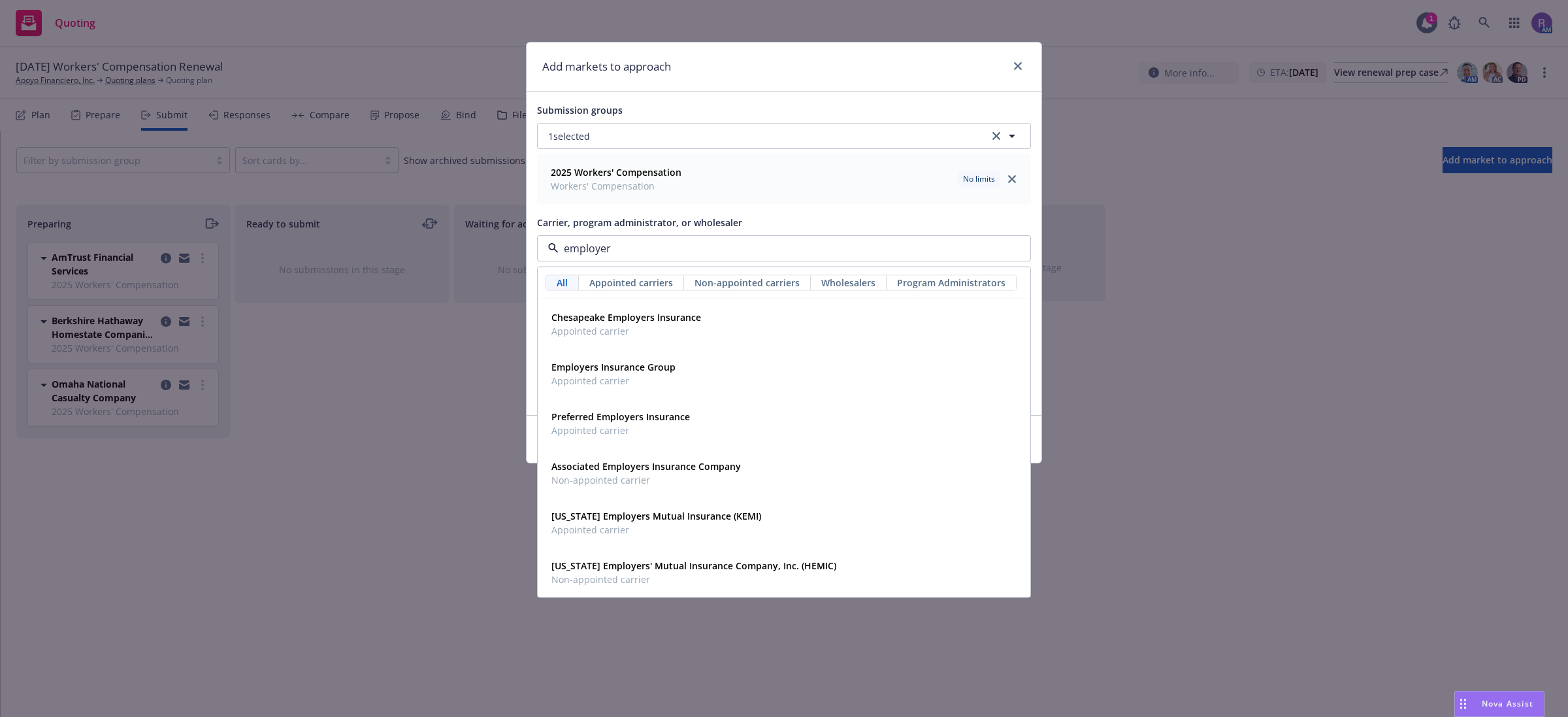
type input "employers"
click at [699, 366] on div "Employers Insurance Group Appointed carrier" at bounding box center [784, 374] width 475 height 32
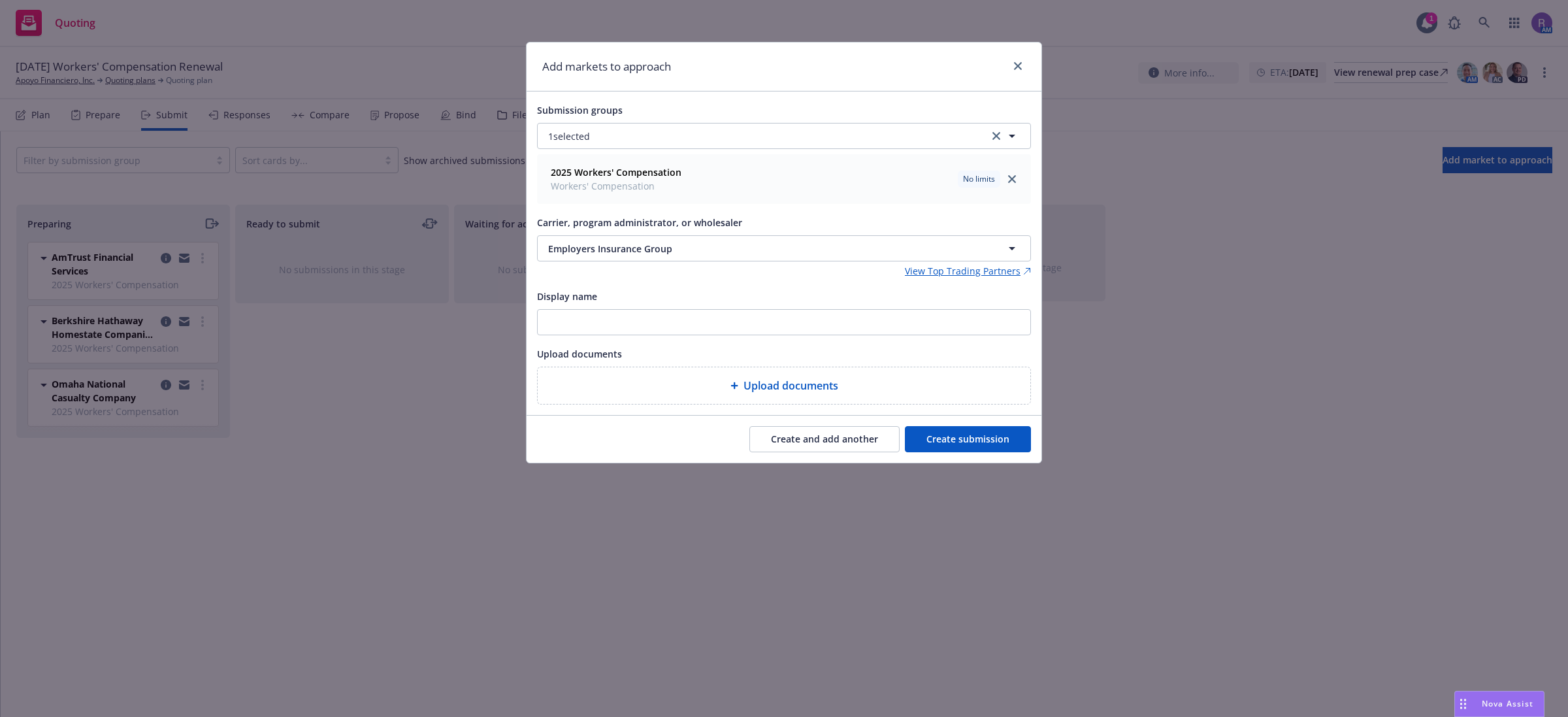
click at [790, 441] on button "Create and add another" at bounding box center [824, 439] width 150 height 26
click at [637, 255] on button "Nothing selected" at bounding box center [784, 248] width 494 height 26
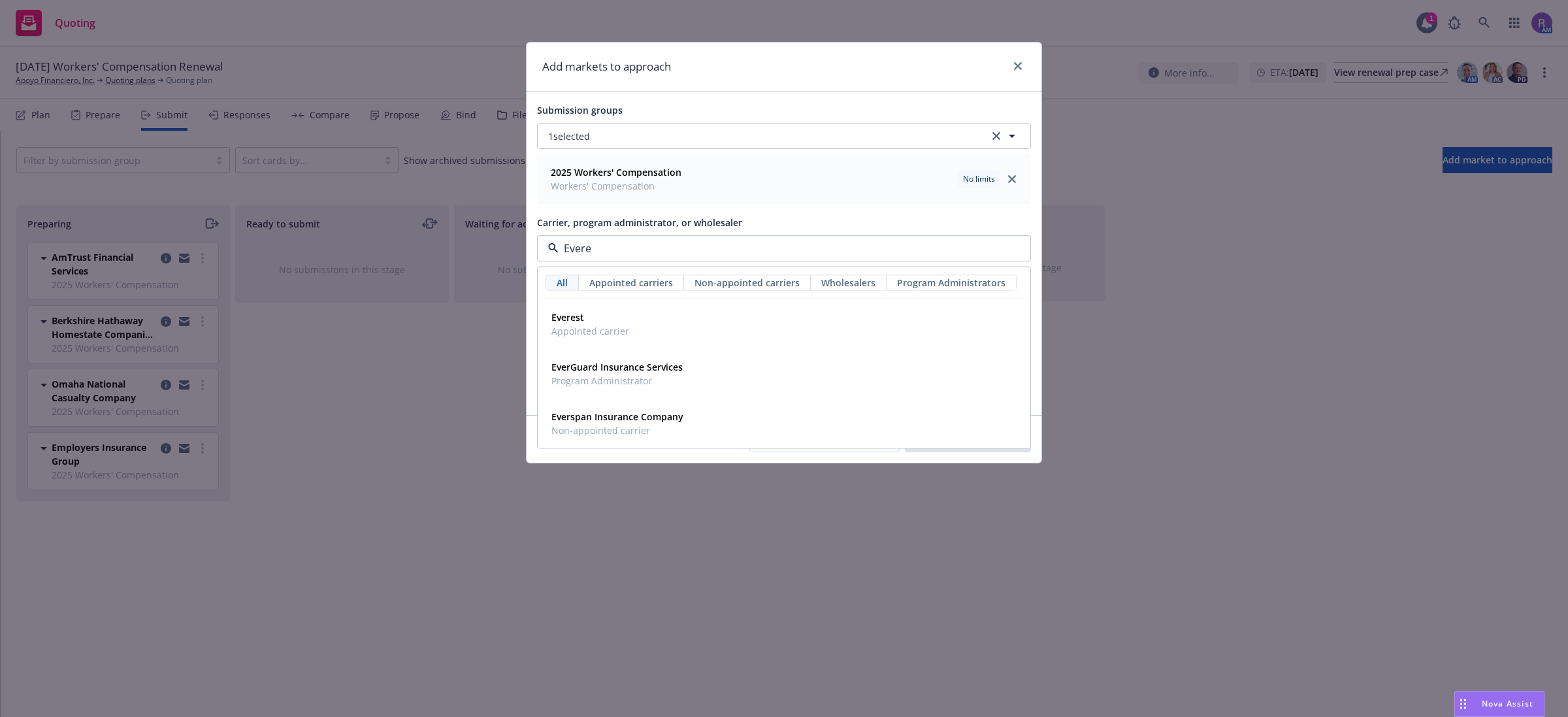
type input "Everes"
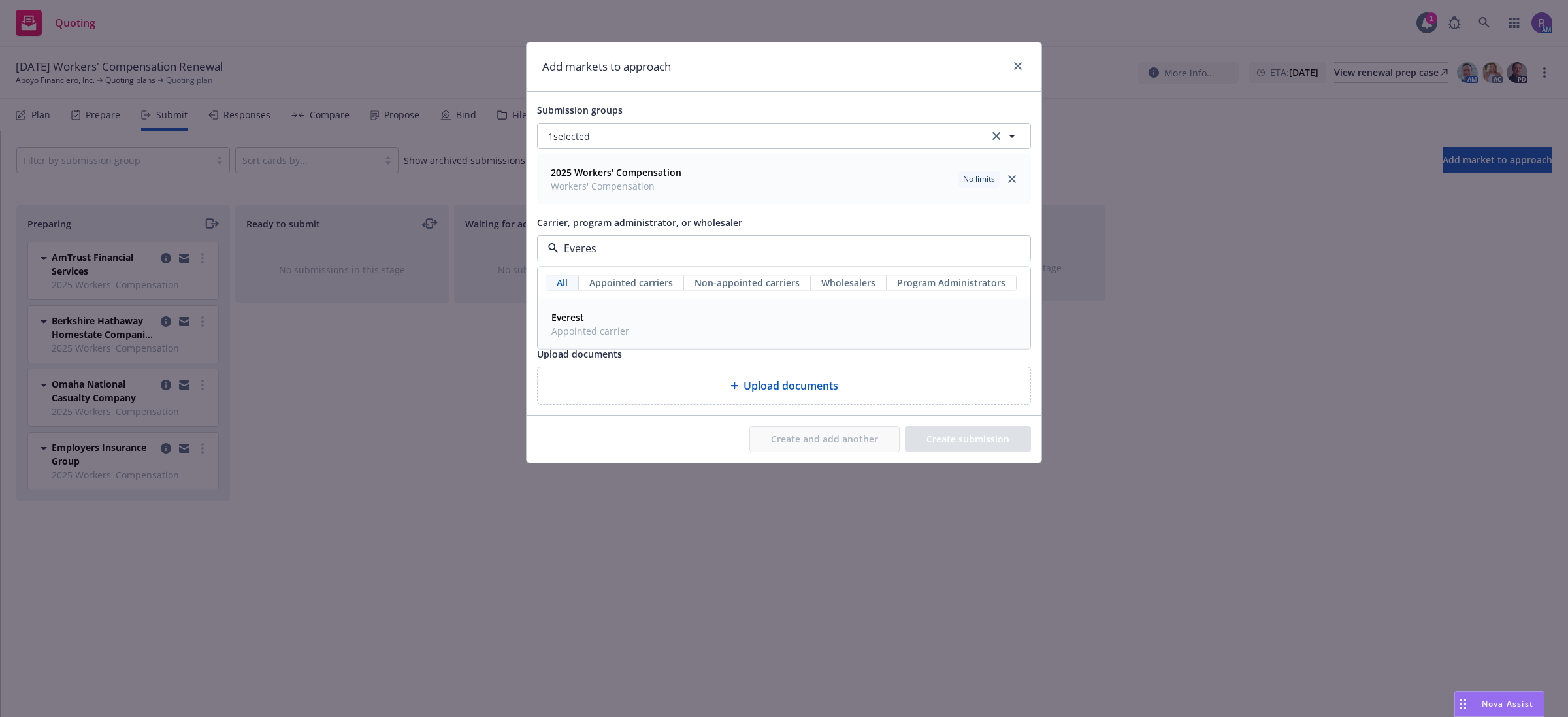
click at [631, 332] on div "Everest Appointed carrier" at bounding box center [784, 324] width 475 height 32
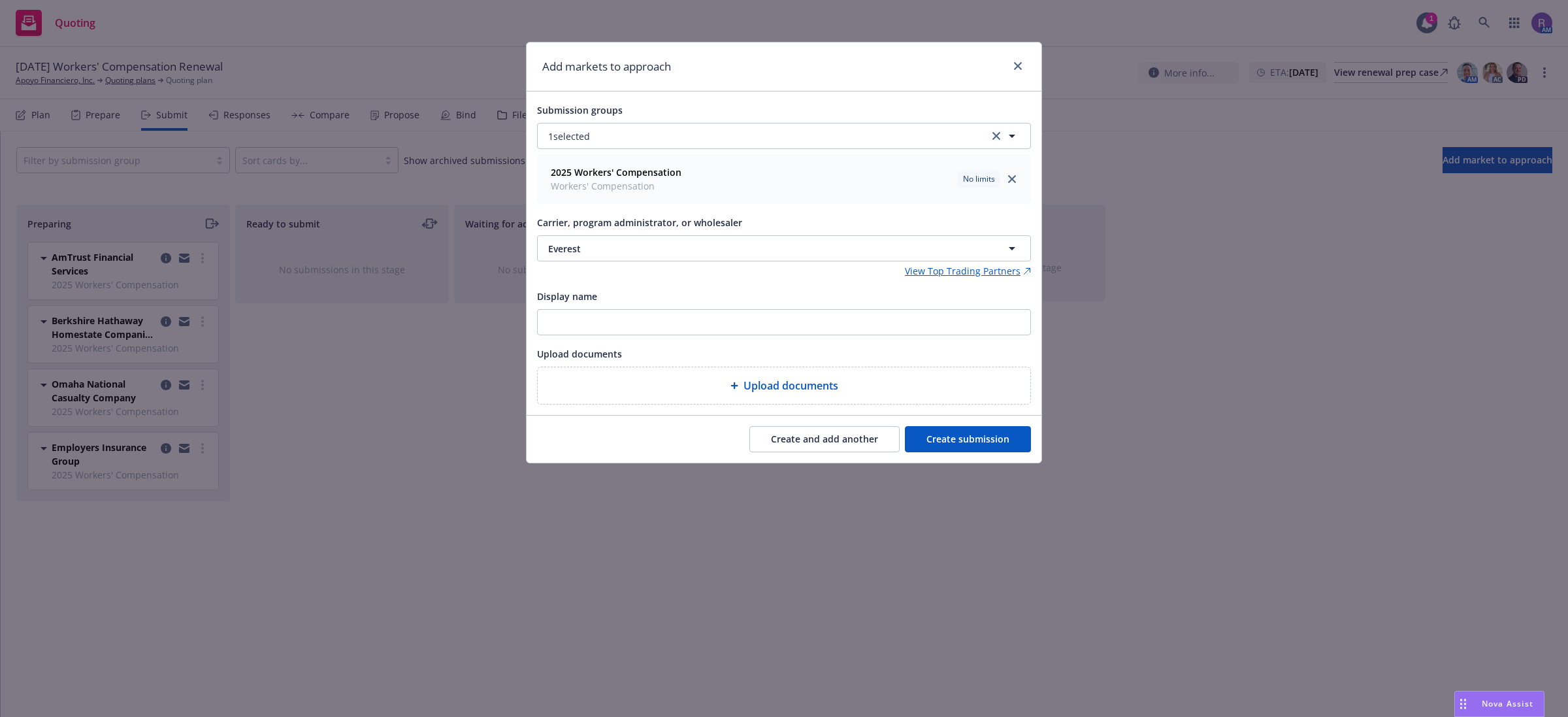
click at [951, 449] on button "Create submission" at bounding box center [968, 439] width 126 height 26
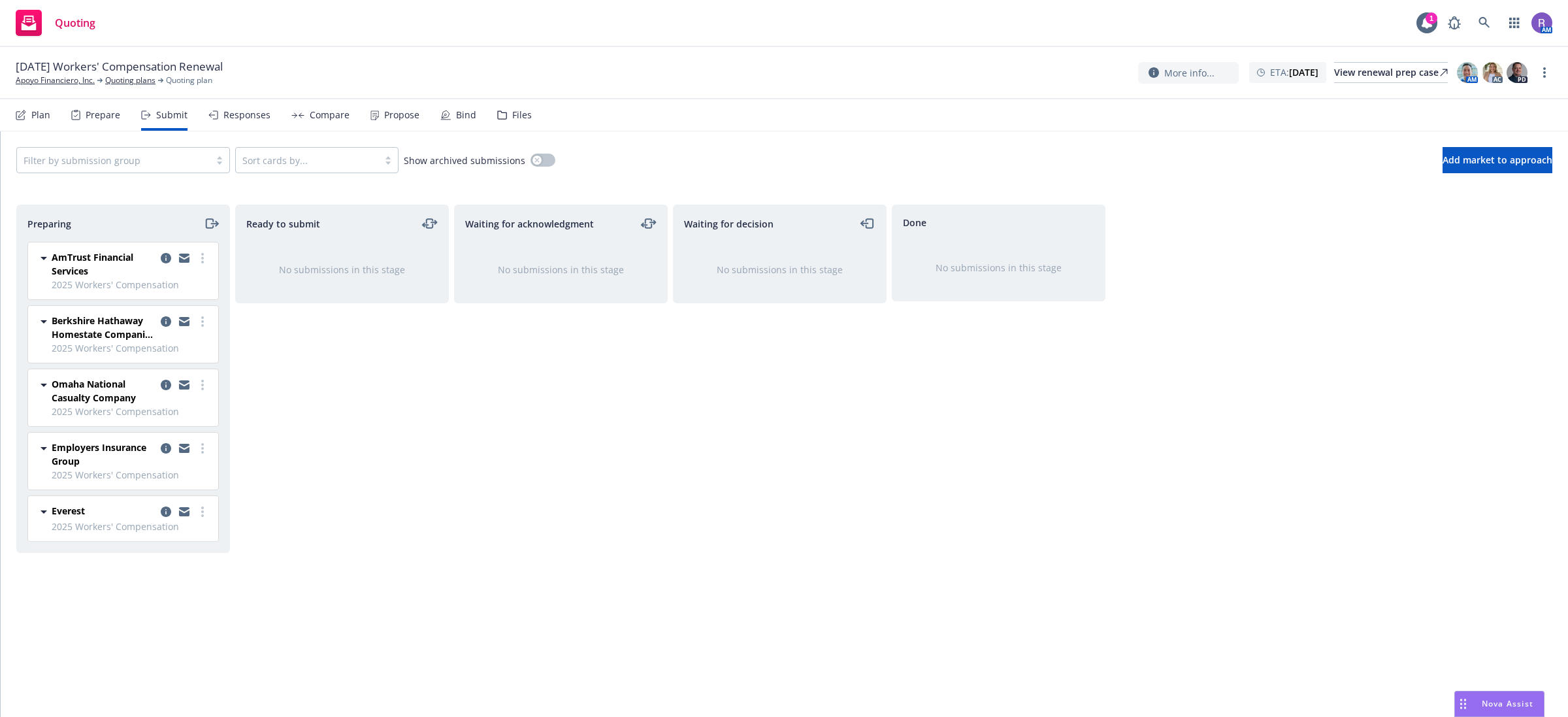
click at [324, 583] on div "Ready to submit No submissions in this stage" at bounding box center [342, 447] width 214 height 485
click at [1093, 497] on div "Done No submissions in this stage" at bounding box center [999, 447] width 214 height 485
click at [521, 127] on div "Files" at bounding box center [515, 115] width 35 height 32
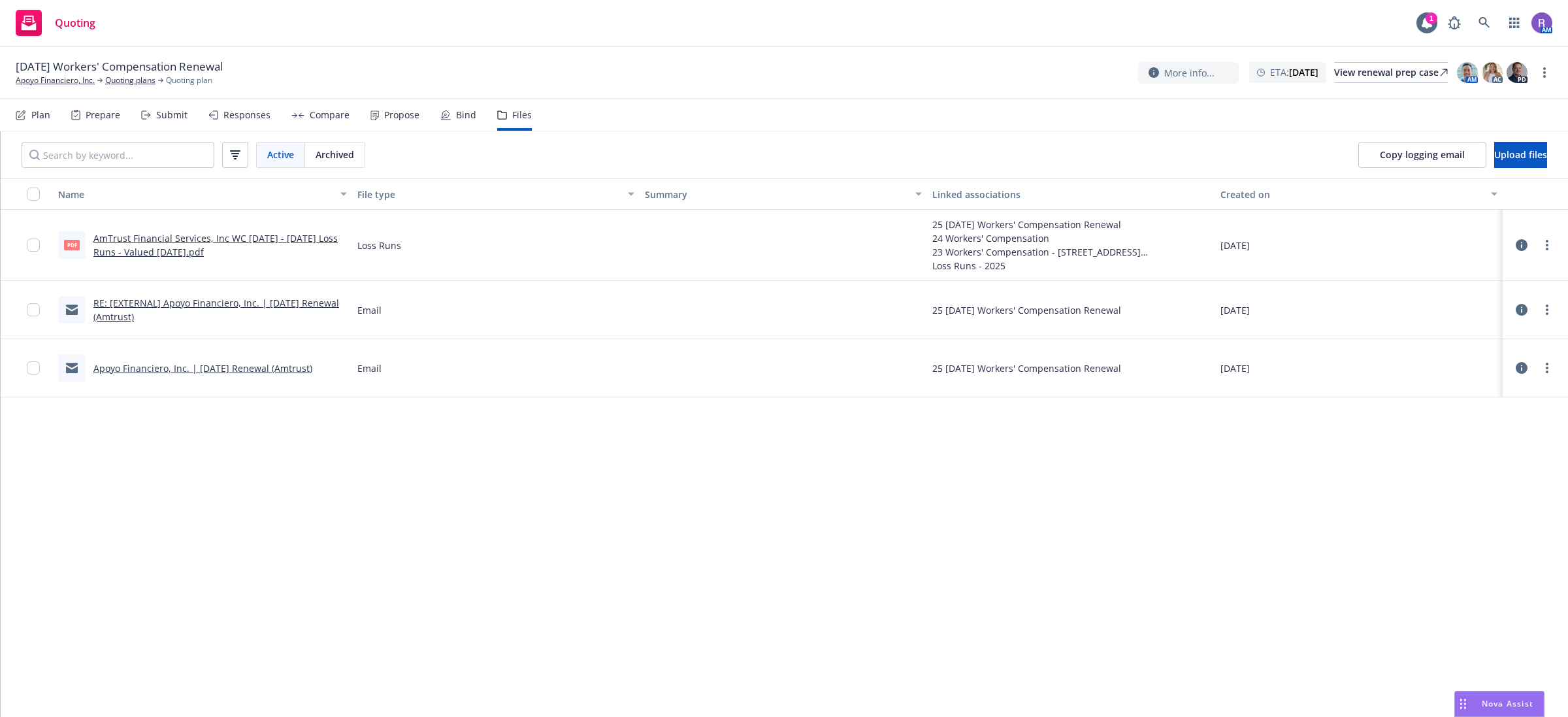
click at [246, 237] on link "AmTrust Financial Services, Inc WC 2018 - 2025 Loss Runs - Valued 2025-08-10.pdf" at bounding box center [216, 245] width 245 height 26
click at [644, 467] on div "Name File type Summary Linked associations Created on pdf AmTrust Financial Ser…" at bounding box center [784, 448] width 1567 height 539
click at [47, 78] on link "Apoyo Financiero, Inc." at bounding box center [55, 80] width 79 height 12
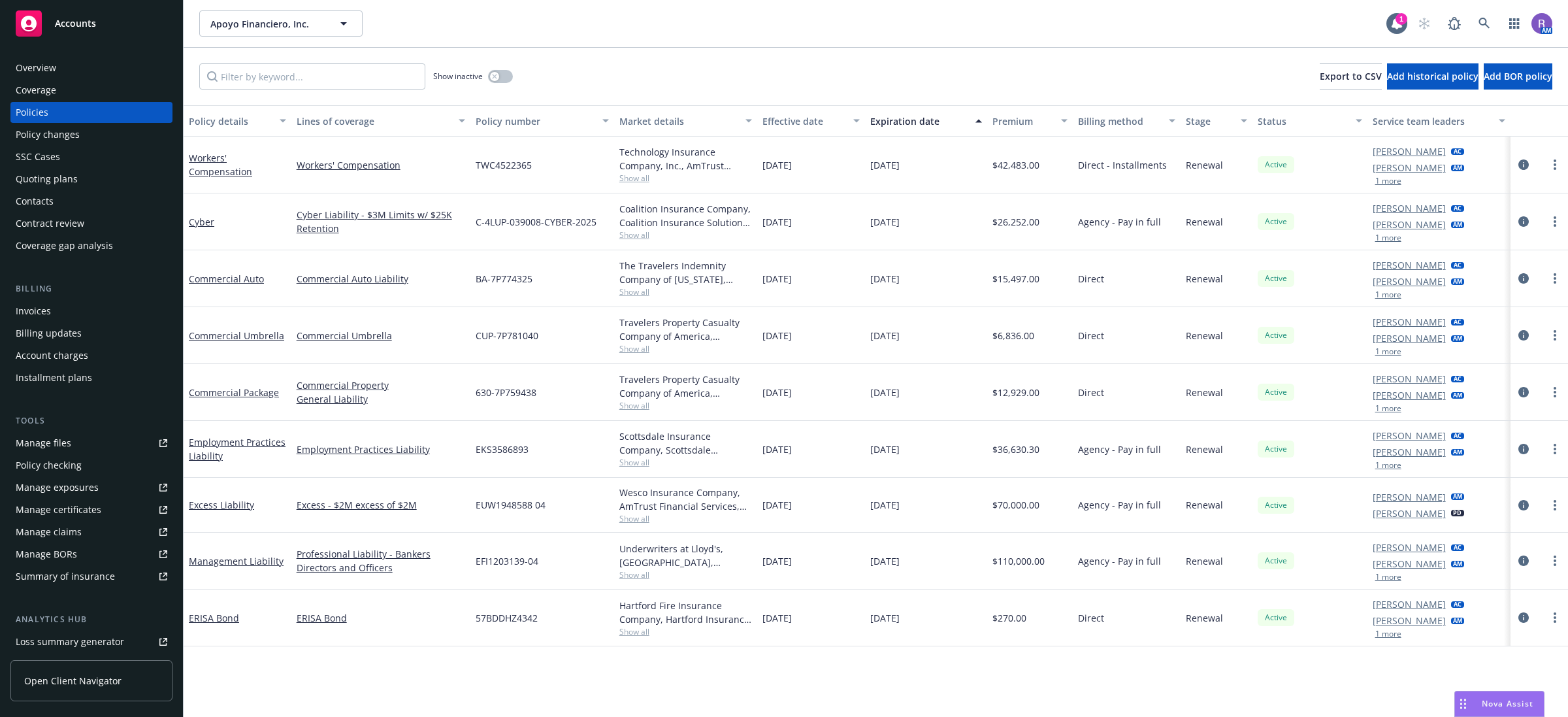
click at [51, 113] on div "Policies" at bounding box center [92, 112] width 152 height 21
click at [936, 66] on div "Show inactive Export to CSV Add historical policy Add BOR policy" at bounding box center [876, 76] width 1385 height 58
click at [804, 35] on div "Apoyo Financiero, Inc. Apoyo Financiero, Inc." at bounding box center [793, 23] width 1187 height 26
click at [1491, 27] on link at bounding box center [1484, 23] width 26 height 26
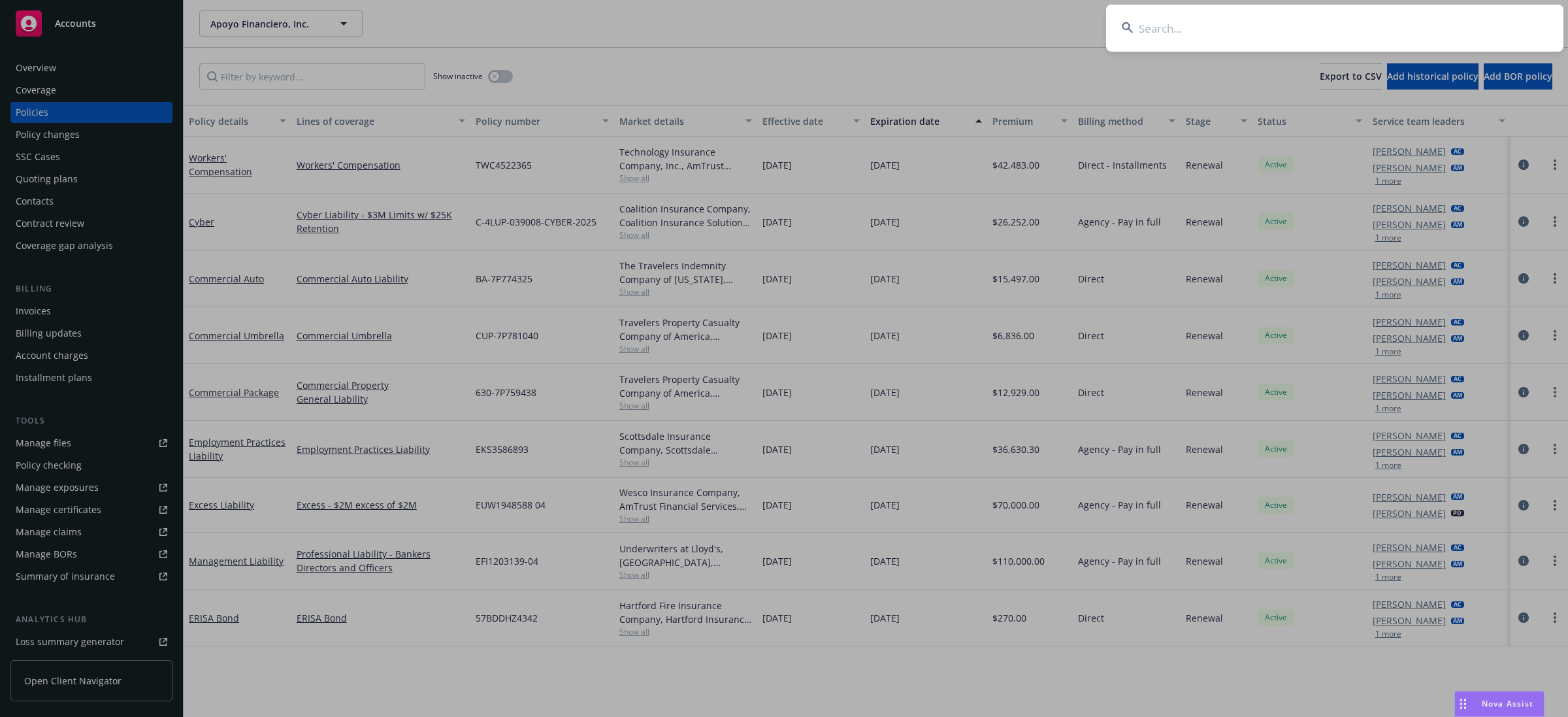
click at [1480, 27] on input at bounding box center [1334, 28] width 457 height 47
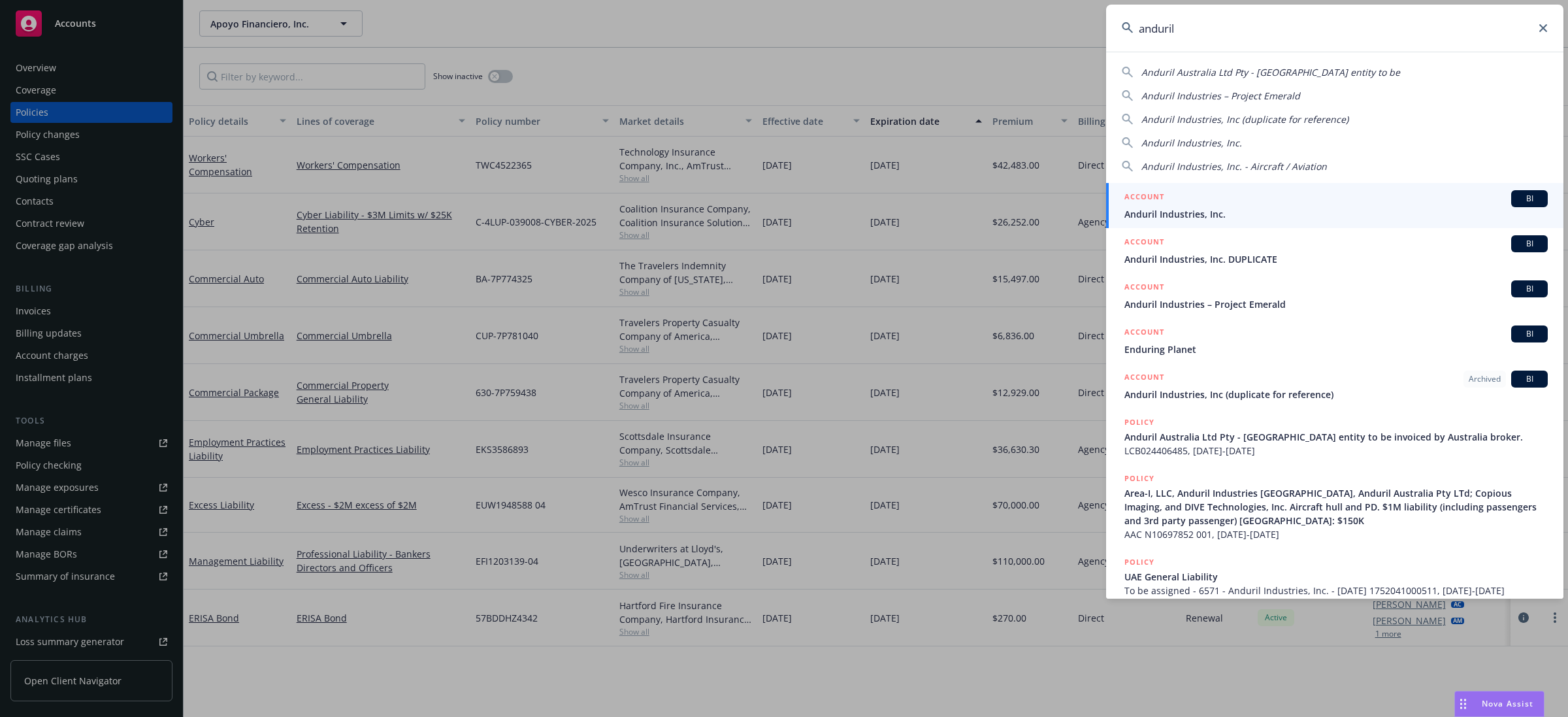
type input "anduril"
click at [1236, 203] on div "ACCOUNT BI" at bounding box center [1336, 199] width 423 height 17
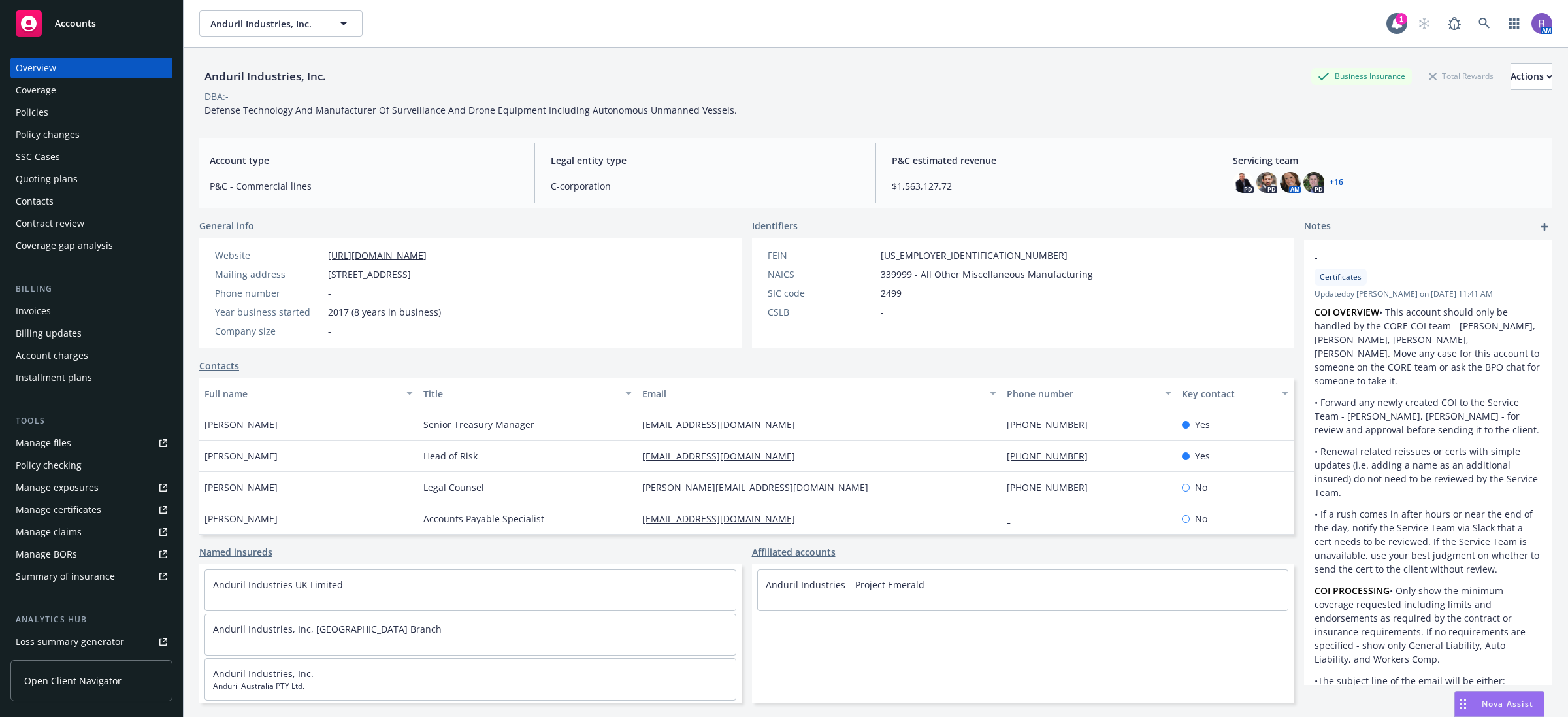
click at [47, 108] on div "Policies" at bounding box center [32, 112] width 32 height 21
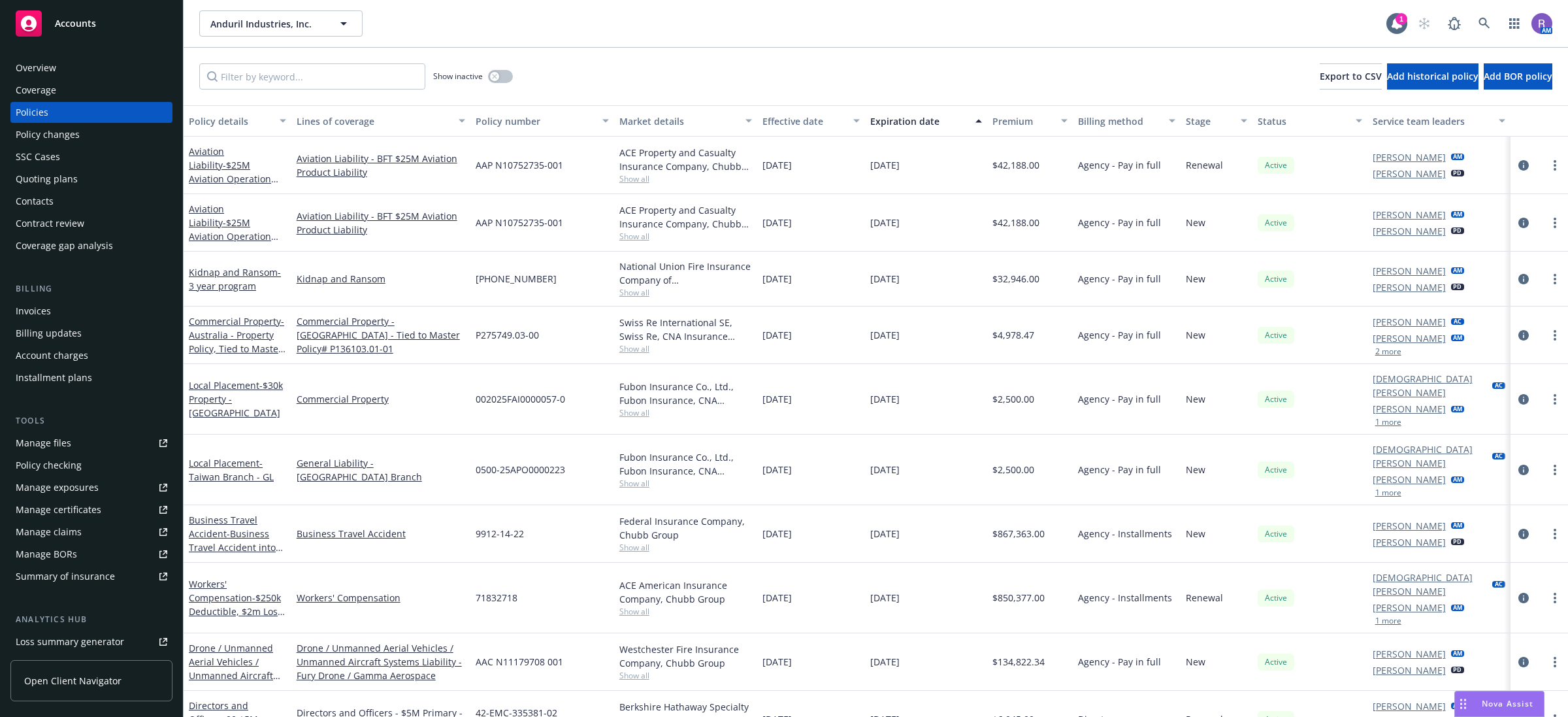
click at [745, 36] on div "Anduril Industries, Inc. Anduril Industries, Inc. 1 AM" at bounding box center [876, 24] width 1385 height 47
click at [730, 41] on div "Anduril Industries, Inc. Anduril Industries, Inc. 1 AM" at bounding box center [876, 24] width 1385 height 47
click at [703, 54] on div "Show inactive Export to CSV Add historical policy Add BOR policy" at bounding box center [876, 76] width 1385 height 58
click at [787, 54] on div "Show inactive Export to CSV Add historical policy Add BOR policy" at bounding box center [876, 76] width 1385 height 58
drag, startPoint x: 195, startPoint y: 21, endPoint x: 842, endPoint y: 78, distance: 649.5
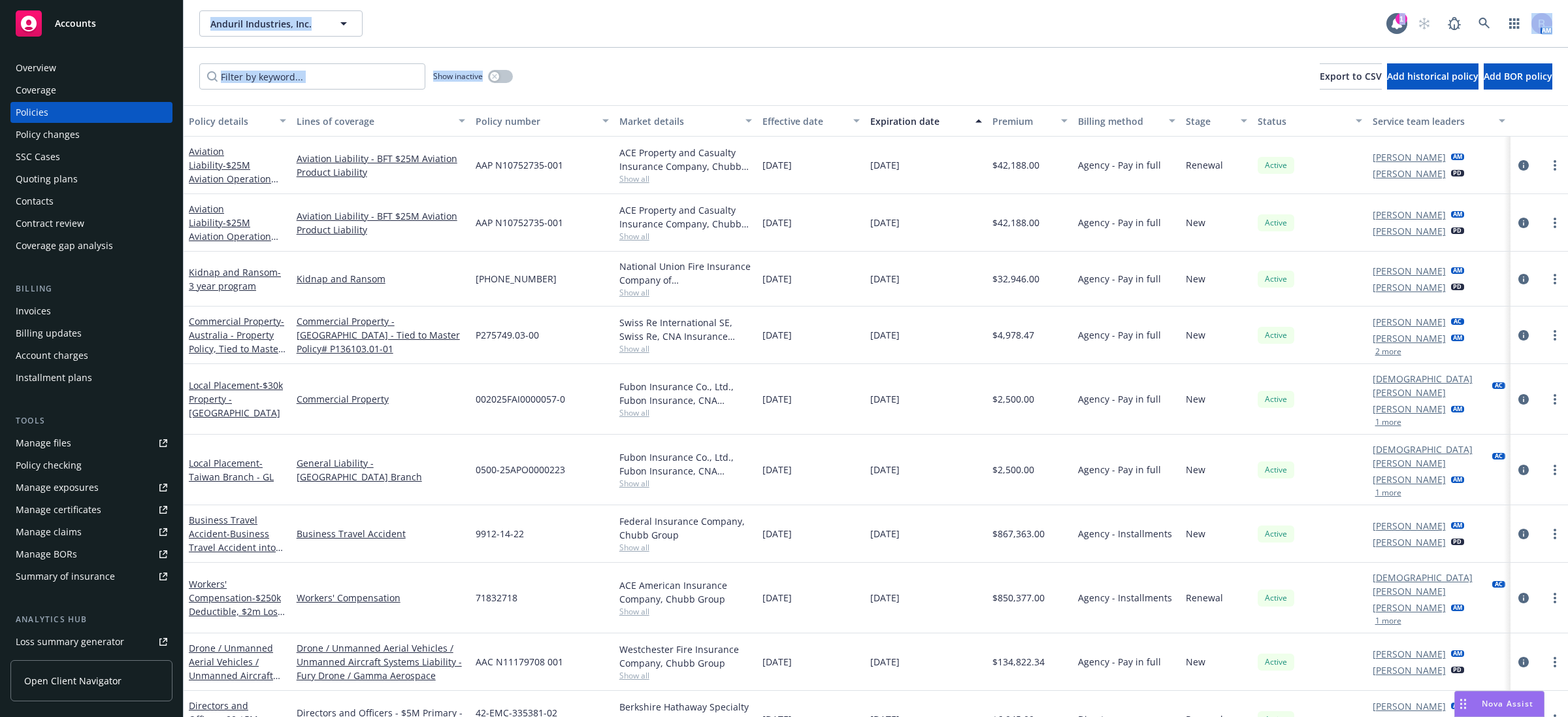
click at [828, 82] on div "Anduril Industries, Inc. Anduril Industries, Inc. 1 AM Show inactive Export to …" at bounding box center [876, 358] width 1385 height 717
click at [843, 78] on div "Show inactive Export to CSV Add historical policy Add BOR policy" at bounding box center [876, 76] width 1385 height 58
click at [775, 49] on div "Show inactive Export to CSV Add historical policy Add BOR policy" at bounding box center [876, 76] width 1385 height 58
click at [758, 57] on div "Show inactive Export to CSV Add historical policy Add BOR policy" at bounding box center [876, 76] width 1385 height 58
click at [720, 54] on div "Show inactive Export to CSV Add historical policy Add BOR policy" at bounding box center [876, 76] width 1385 height 58
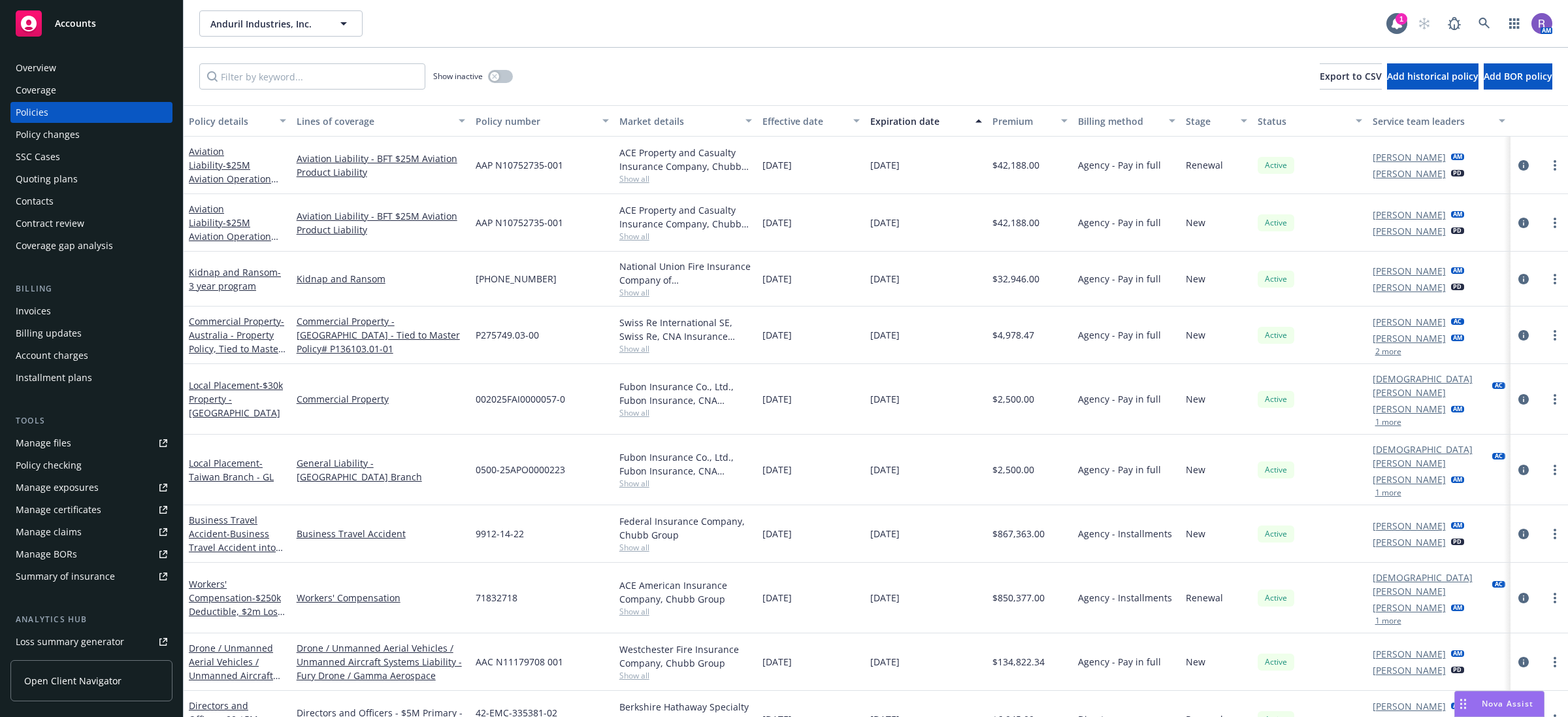
click at [773, 47] on div "Show inactive Export to CSV Add historical policy Add BOR policy" at bounding box center [876, 76] width 1385 height 58
click at [760, 46] on div "Anduril Industries, Inc. Anduril Industries, Inc. 1 AM" at bounding box center [876, 24] width 1385 height 47
click at [737, 41] on div "Anduril Industries, Inc. Anduril Industries, Inc. 1 AM" at bounding box center [876, 24] width 1385 height 47
click at [703, 56] on div "Show inactive Export to CSV Add historical policy Add BOR policy" at bounding box center [876, 76] width 1385 height 58
drag, startPoint x: 636, startPoint y: 47, endPoint x: 690, endPoint y: 41, distance: 54.3
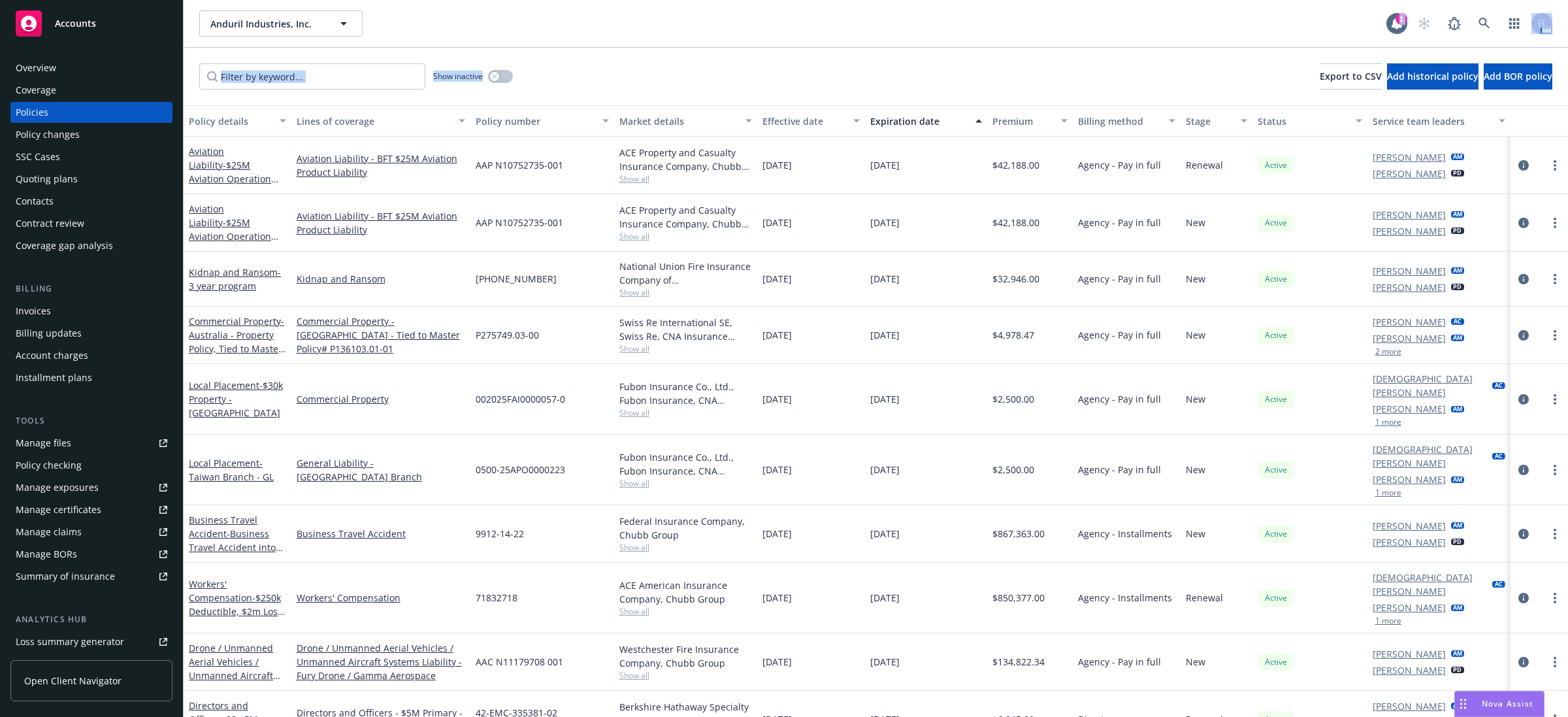
click at [690, 41] on div "Anduril Industries, Inc. Anduril Industries, Inc. 1 AM Show inactive Export to …" at bounding box center [876, 358] width 1385 height 717
click at [690, 41] on div "Anduril Industries, Inc. Anduril Industries, Inc. 1 AM" at bounding box center [876, 24] width 1385 height 47
click at [714, 32] on div "Anduril Industries, Inc. Anduril Industries, Inc." at bounding box center [793, 23] width 1187 height 26
click at [1484, 21] on icon at bounding box center [1484, 23] width 12 height 12
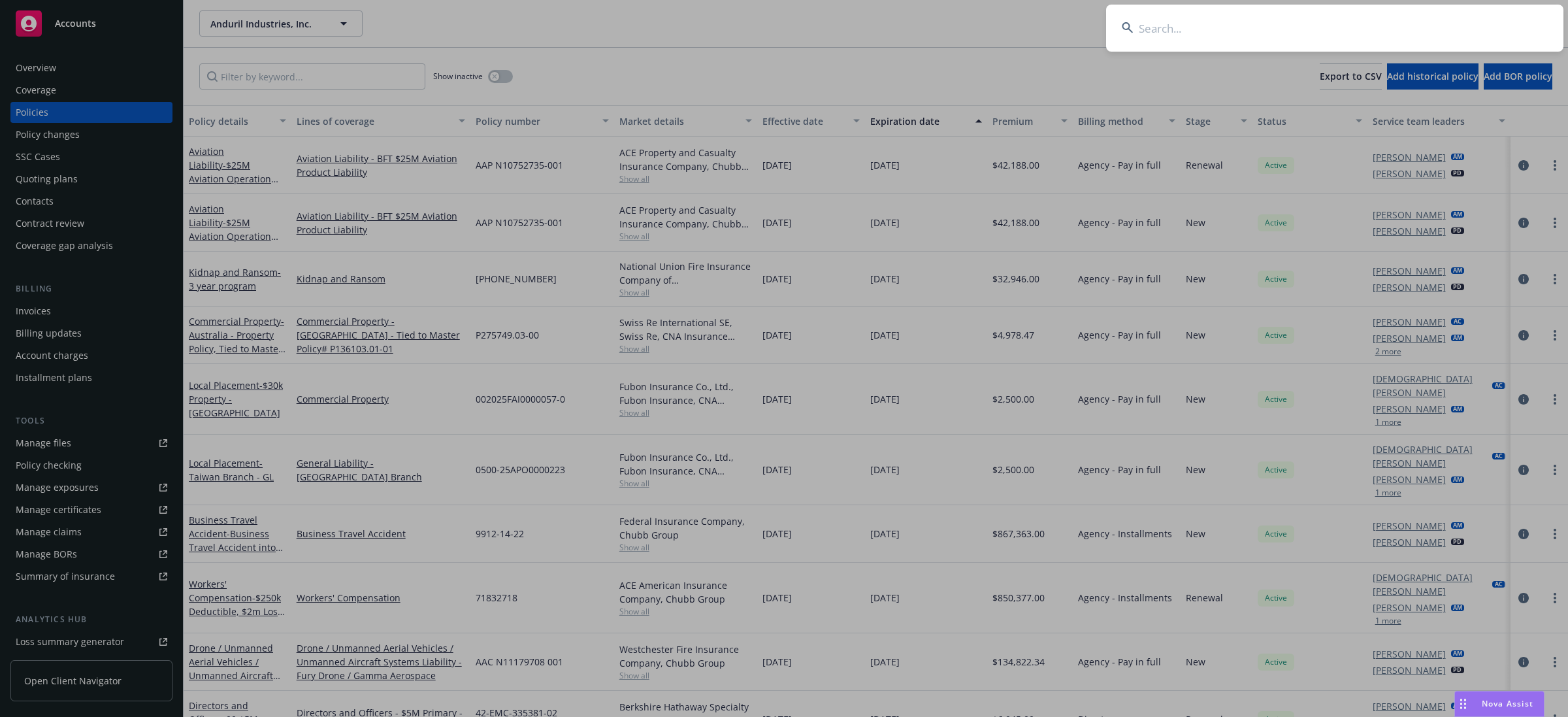
click at [1484, 21] on input at bounding box center [1334, 28] width 457 height 47
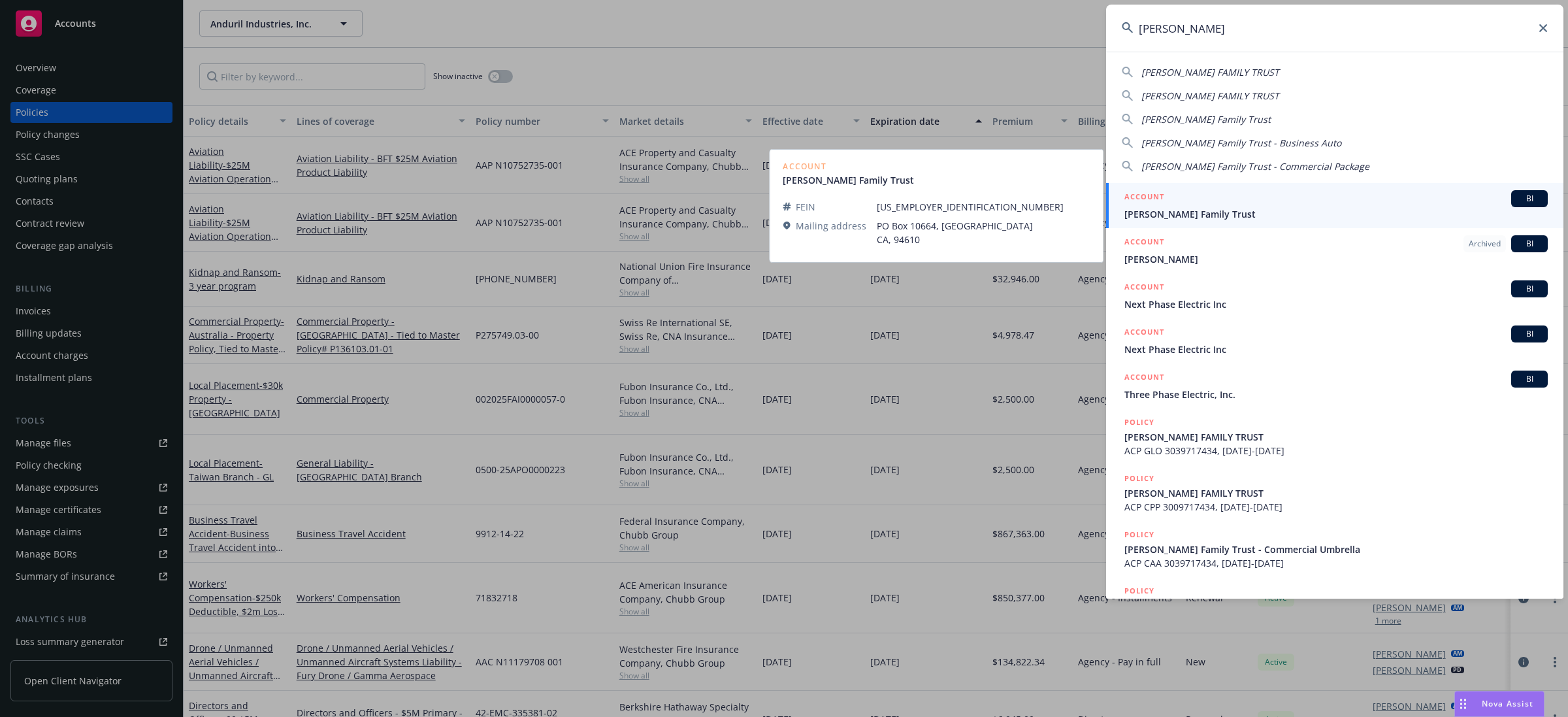
type input "phua lee"
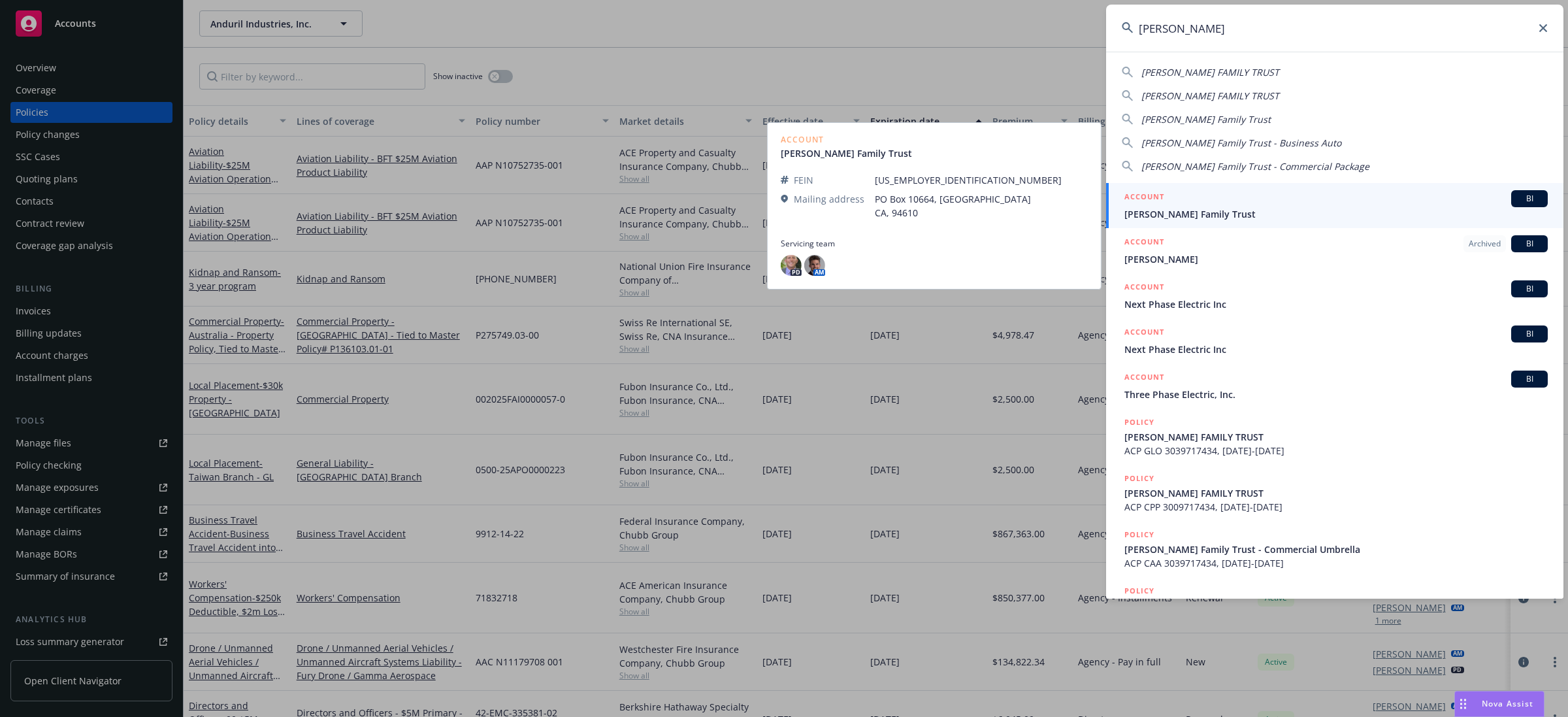
click at [1191, 199] on div "ACCOUNT BI" at bounding box center [1336, 199] width 423 height 17
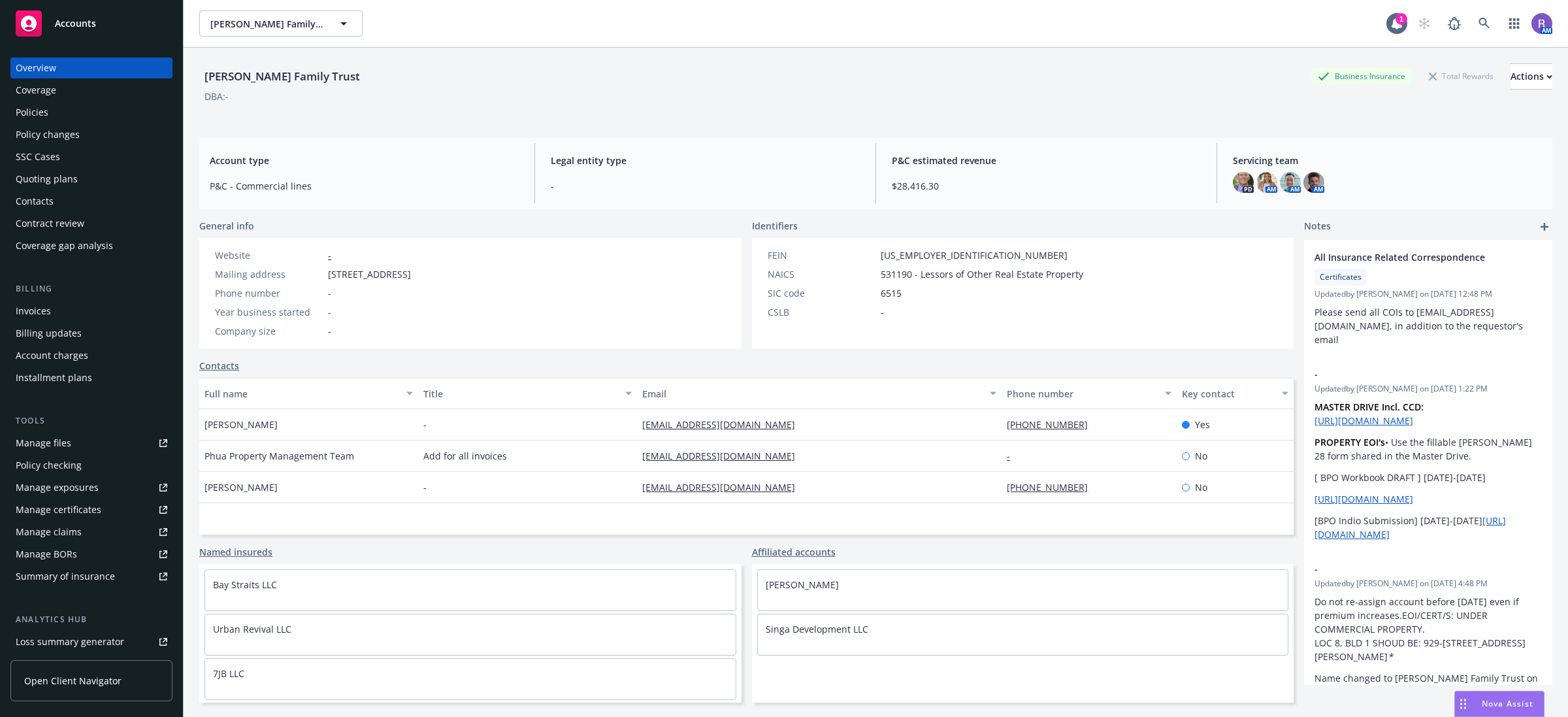
click at [53, 112] on div "Policies" at bounding box center [92, 112] width 152 height 21
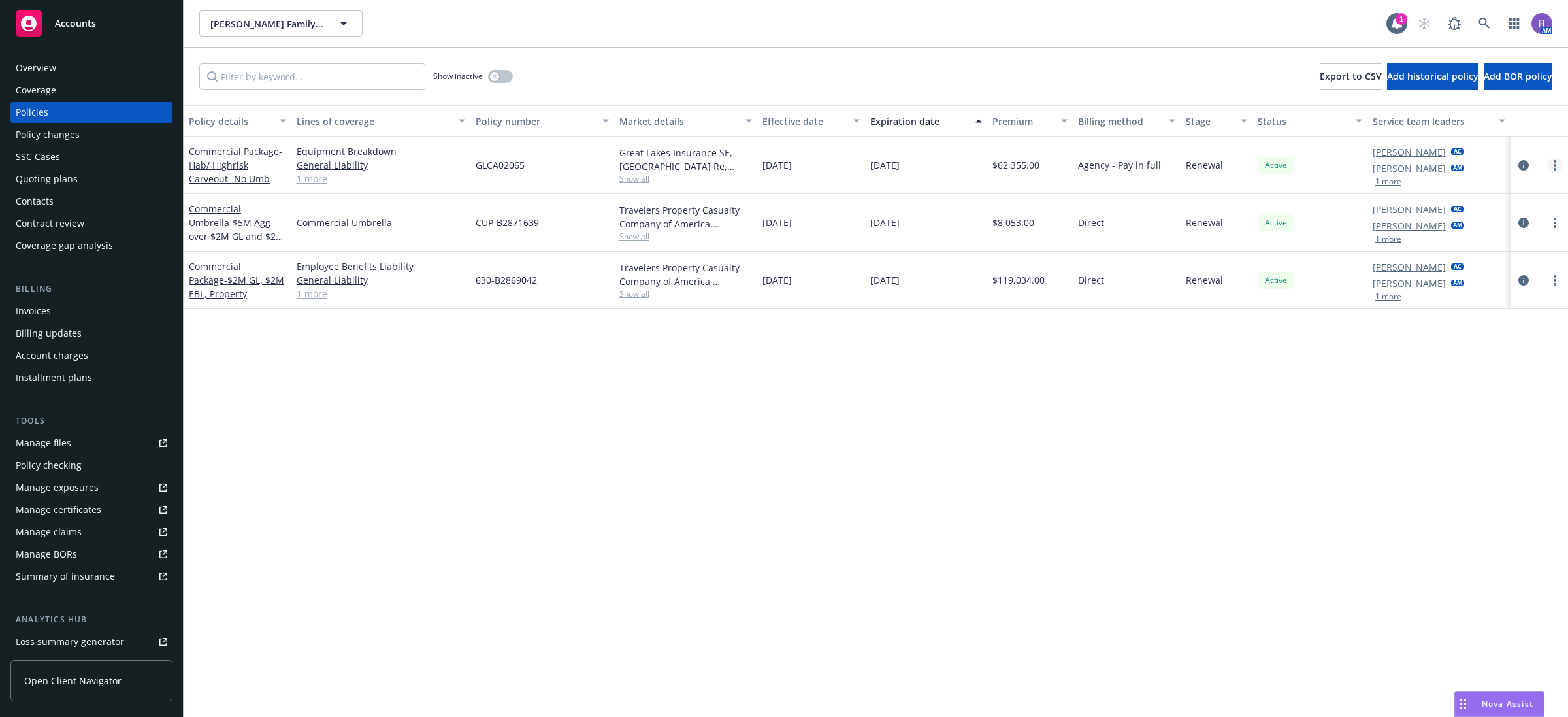
click at [1559, 171] on link "more" at bounding box center [1555, 165] width 16 height 16
click at [1461, 342] on link "Copy logging email" at bounding box center [1486, 348] width 153 height 26
click at [1491, 21] on link at bounding box center [1484, 23] width 26 height 26
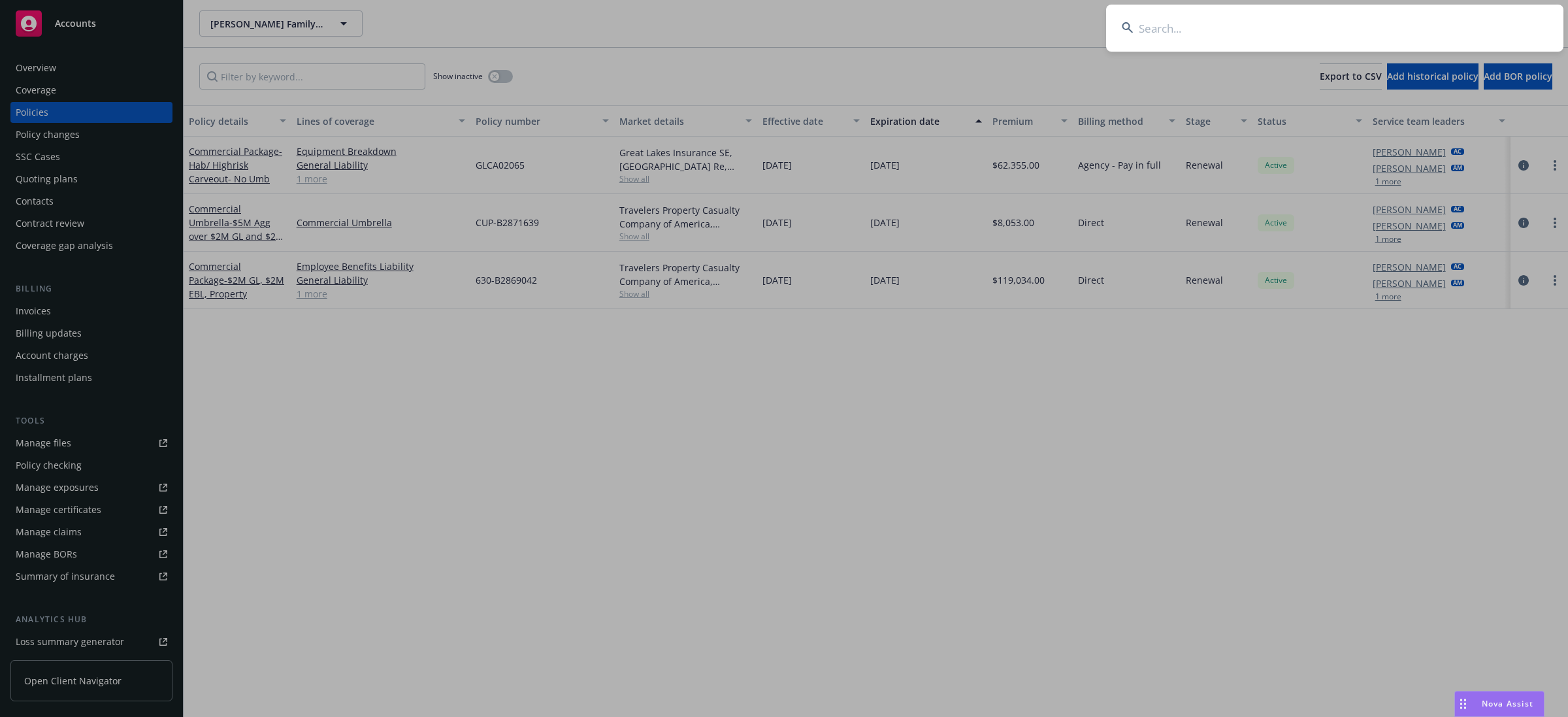
click at [1484, 23] on input at bounding box center [1334, 28] width 457 height 47
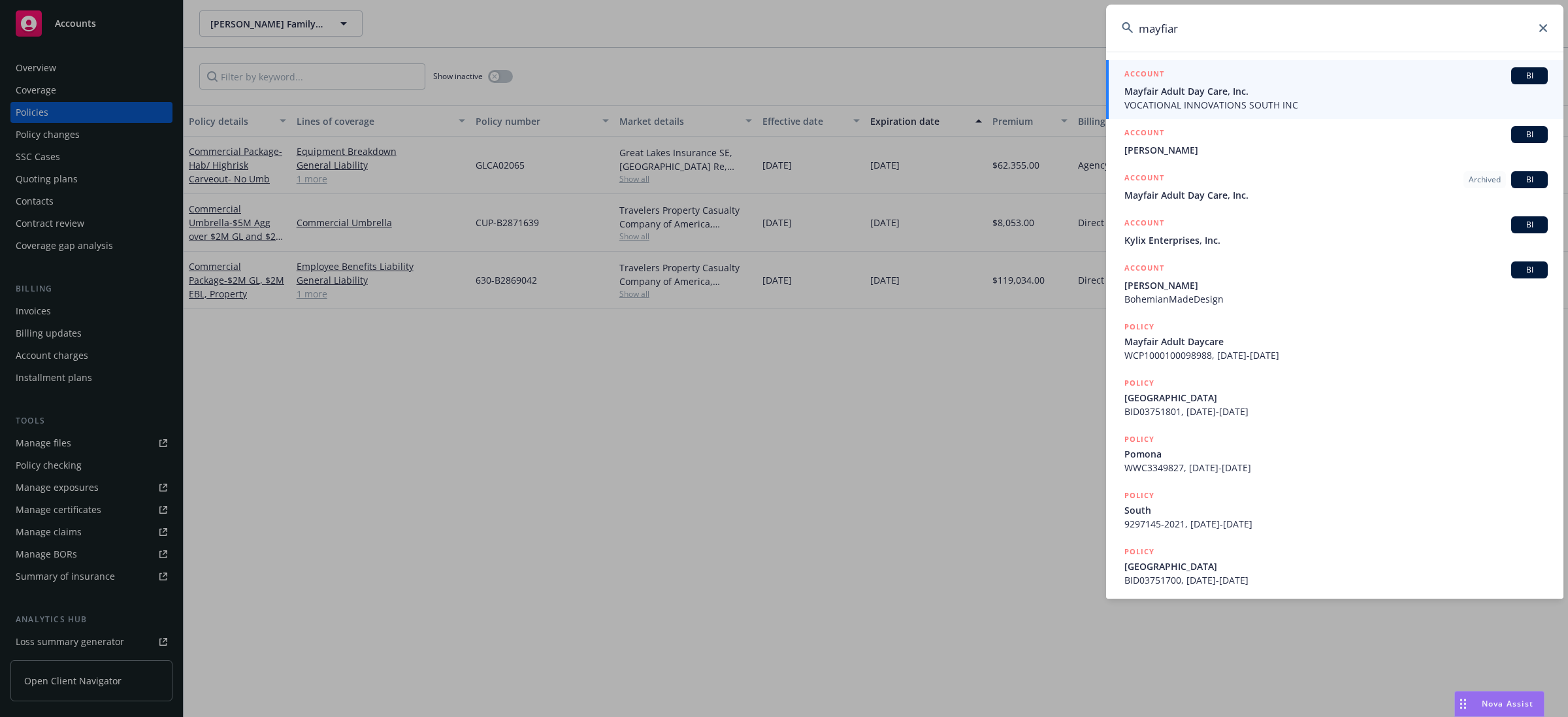
type input "mayfiar"
click at [1298, 96] on span "Mayfair Adult Day Care, Inc." at bounding box center [1336, 91] width 423 height 13
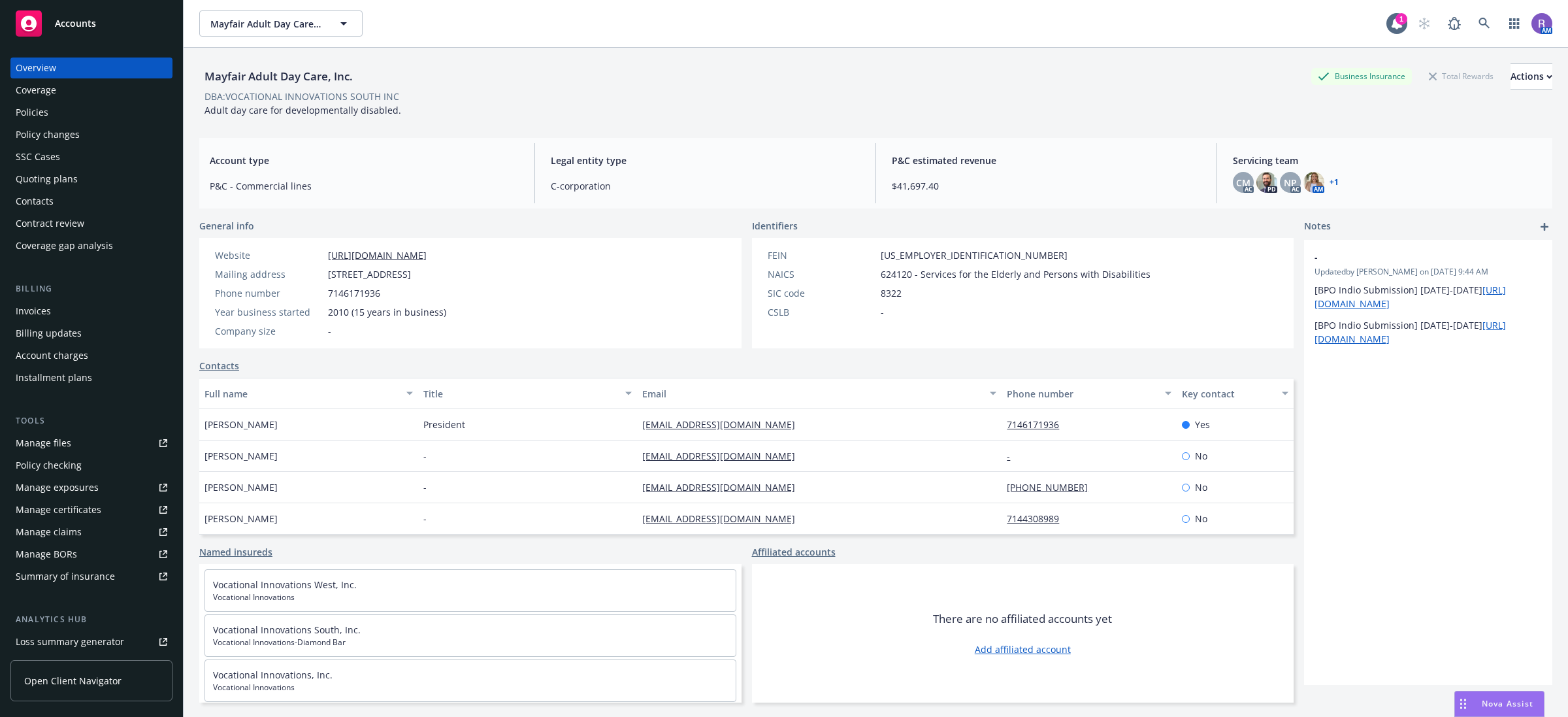
click at [62, 112] on div "Policies" at bounding box center [92, 112] width 152 height 21
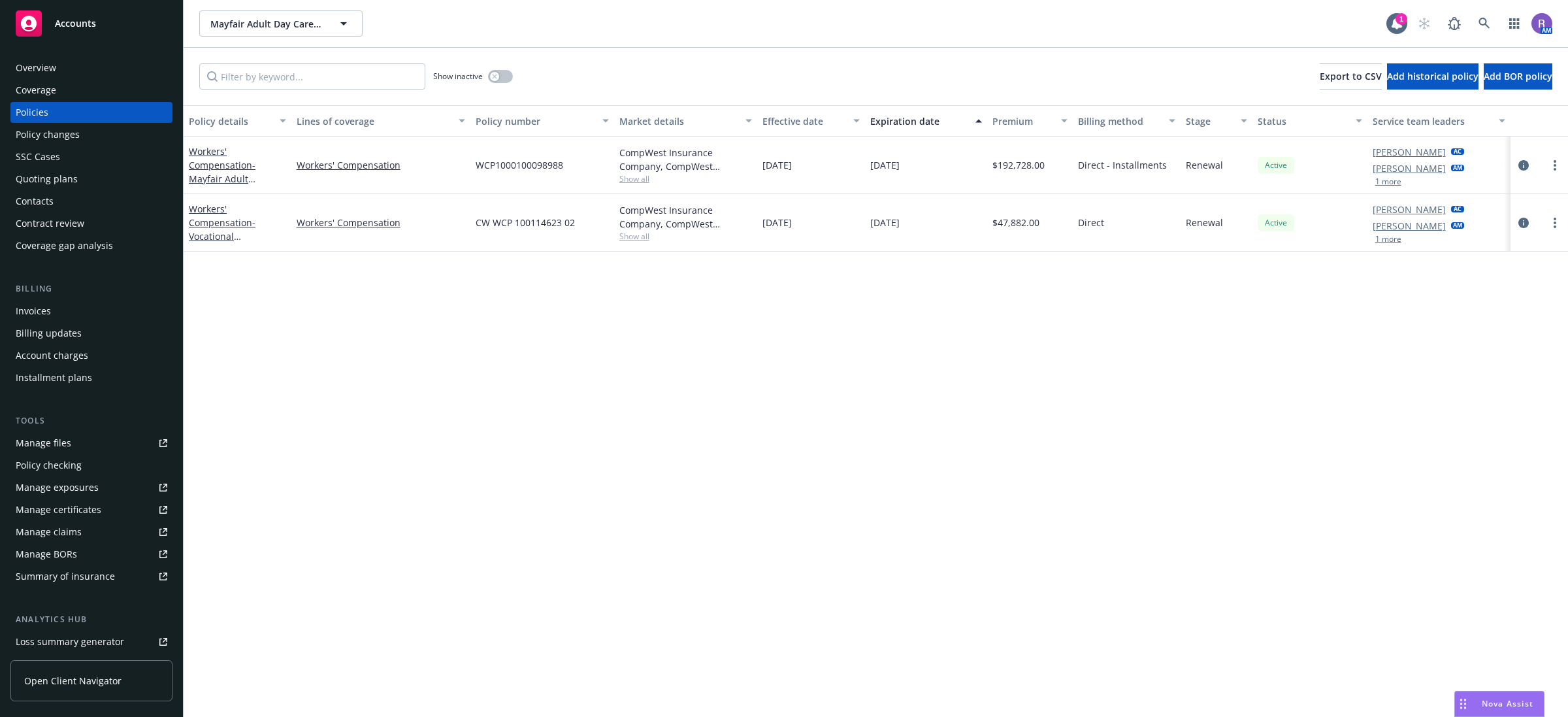
drag, startPoint x: 772, startPoint y: 161, endPoint x: 889, endPoint y: 231, distance: 136.3
click at [860, 203] on div "Workers' Compensation - Mayfair Adult Daycare Workers' Compensation WCP10001000…" at bounding box center [876, 189] width 1385 height 104
click at [887, 330] on div "Policy details Lines of coverage Policy number Market details Effective date Ex…" at bounding box center [876, 411] width 1385 height 612
click at [536, 158] on span "WCP1000100098988" at bounding box center [519, 164] width 88 height 13
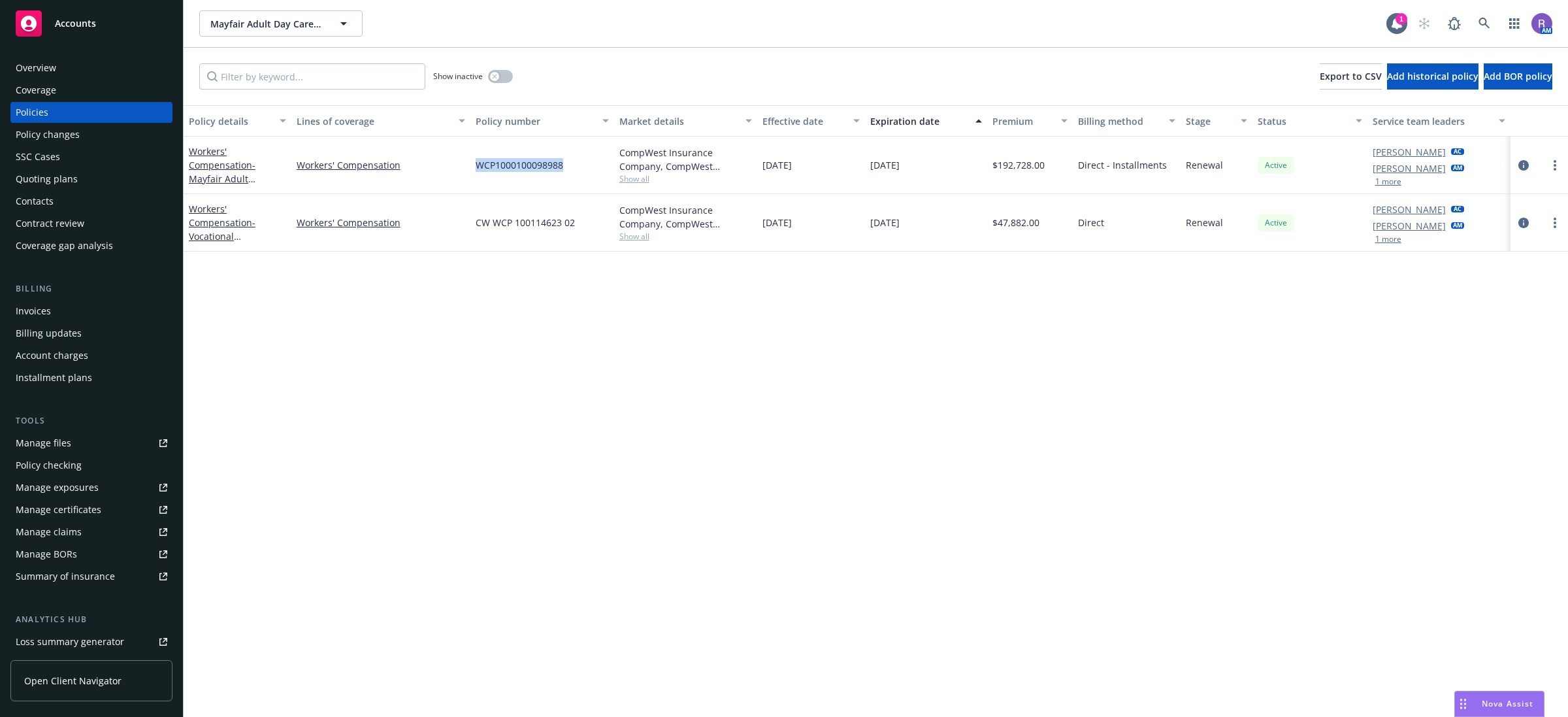
copy span "WCP1000100098988"
click at [43, 201] on div "Contacts" at bounding box center [35, 201] width 38 height 21
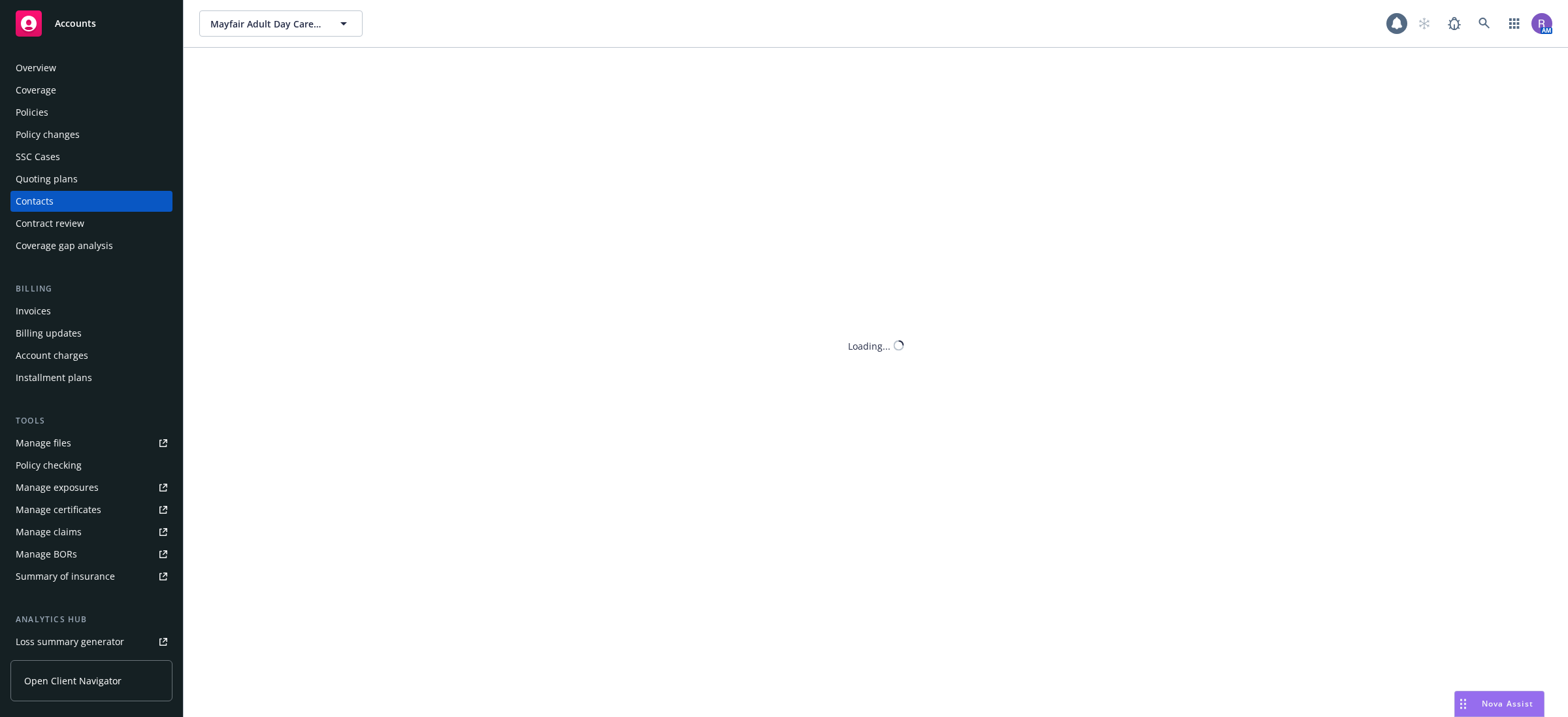
click at [66, 173] on div "Quoting plans" at bounding box center [47, 179] width 62 height 21
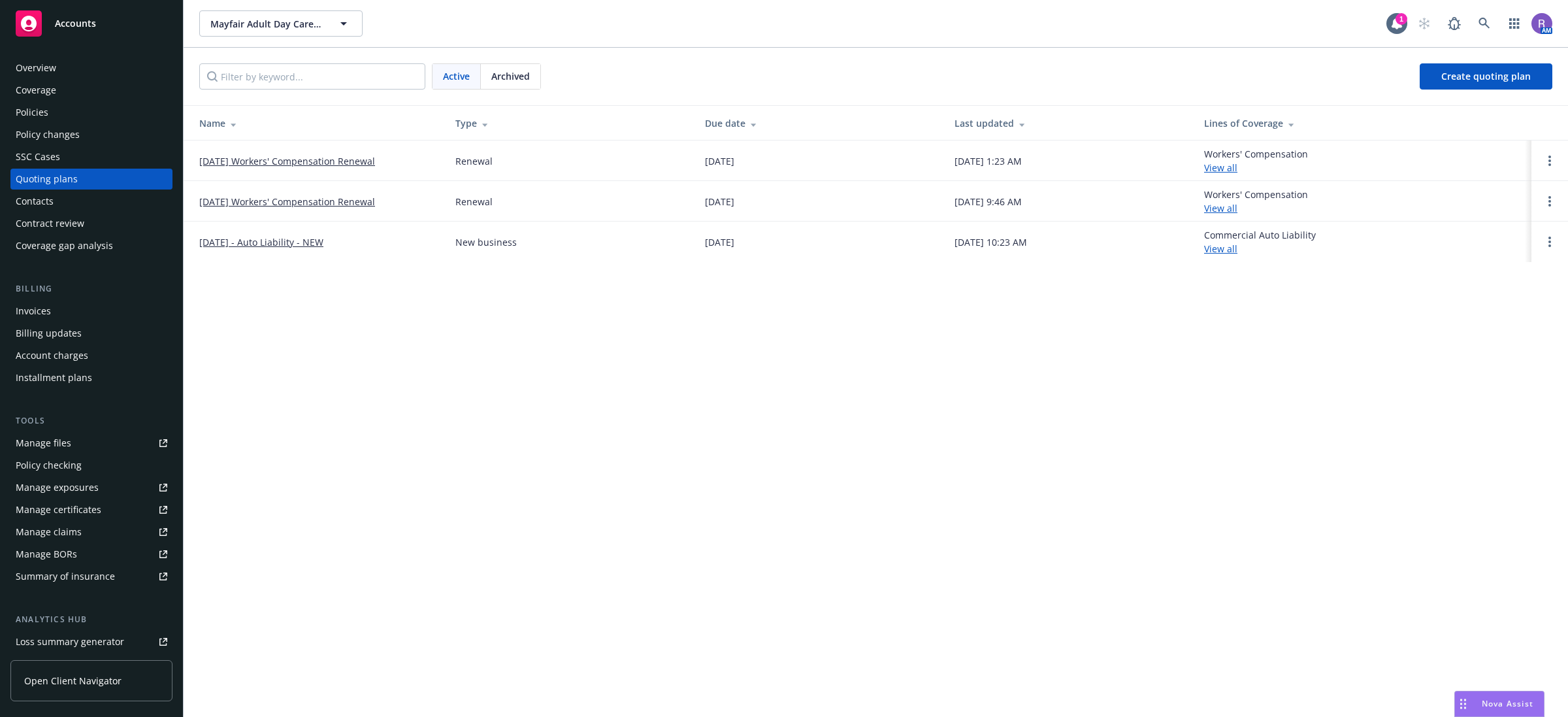
click at [298, 161] on link "10/05/25 Workers' Compensation Renewal" at bounding box center [287, 160] width 176 height 13
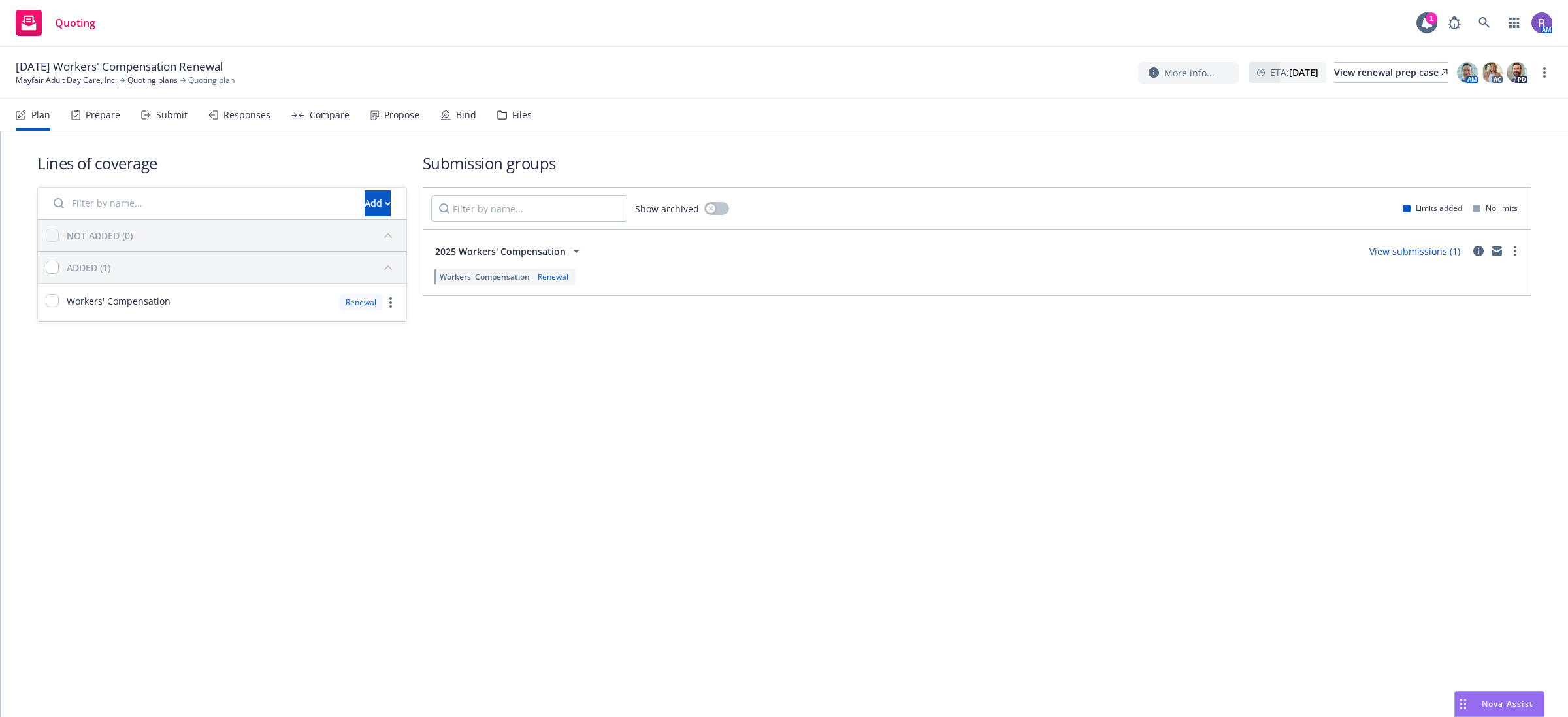
drag, startPoint x: 534, startPoint y: 122, endPoint x: 526, endPoint y: 122, distance: 8.0
click at [534, 122] on nav "Plan Prepare Submit Responses Compare Propose Bind Files" at bounding box center [784, 115] width 1536 height 32
click at [525, 122] on div "Files" at bounding box center [515, 115] width 35 height 32
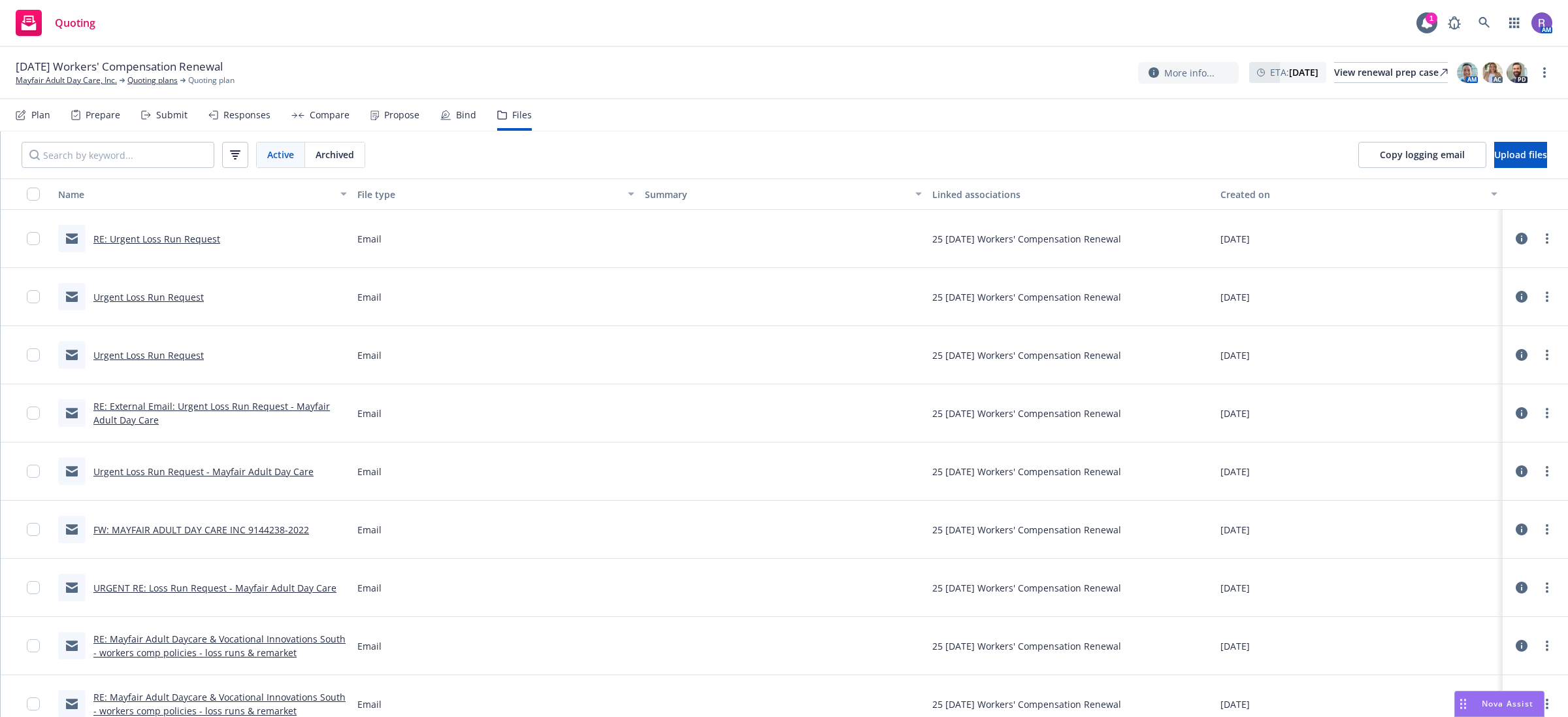
click at [212, 241] on link "RE: Urgent Loss Run Request" at bounding box center [156, 239] width 127 height 13
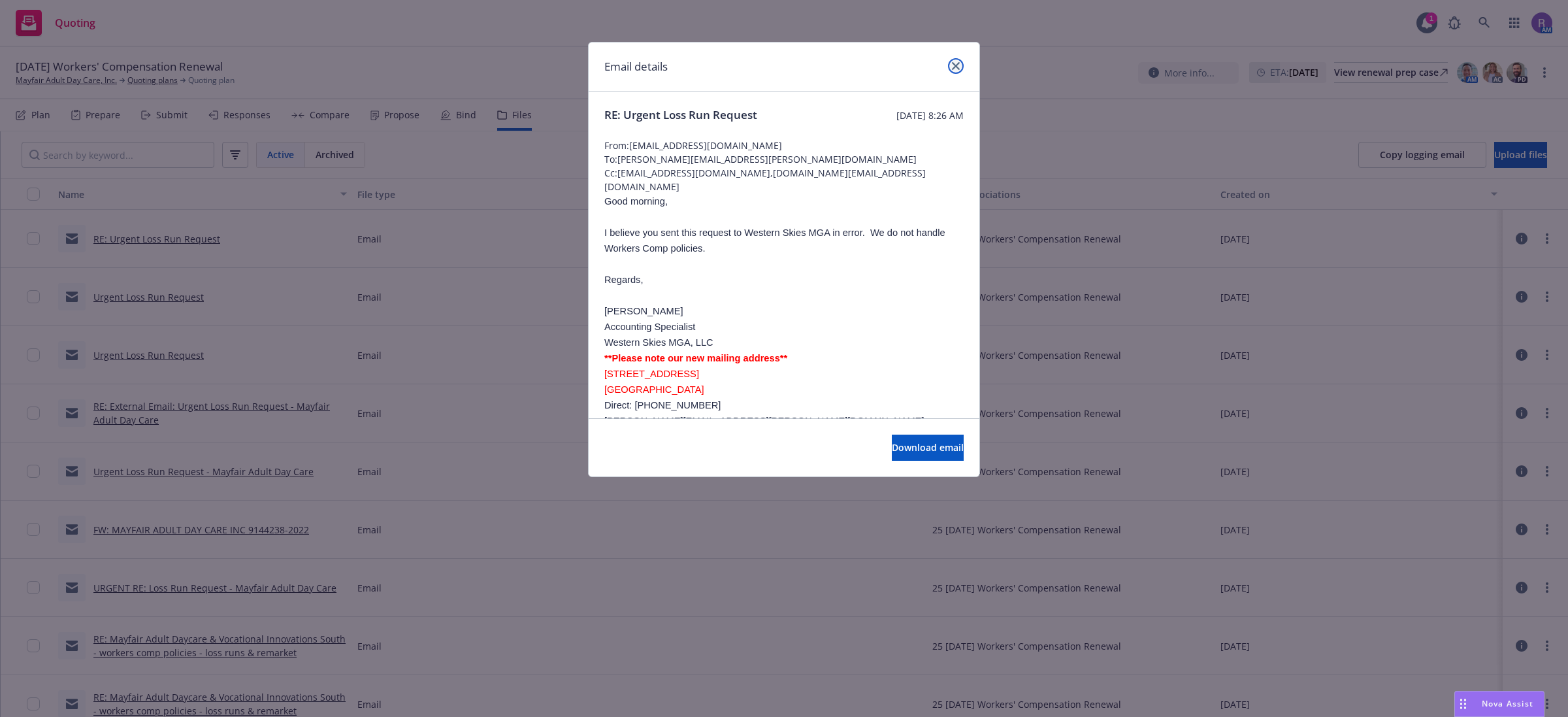
click at [962, 61] on link "close" at bounding box center [956, 66] width 16 height 16
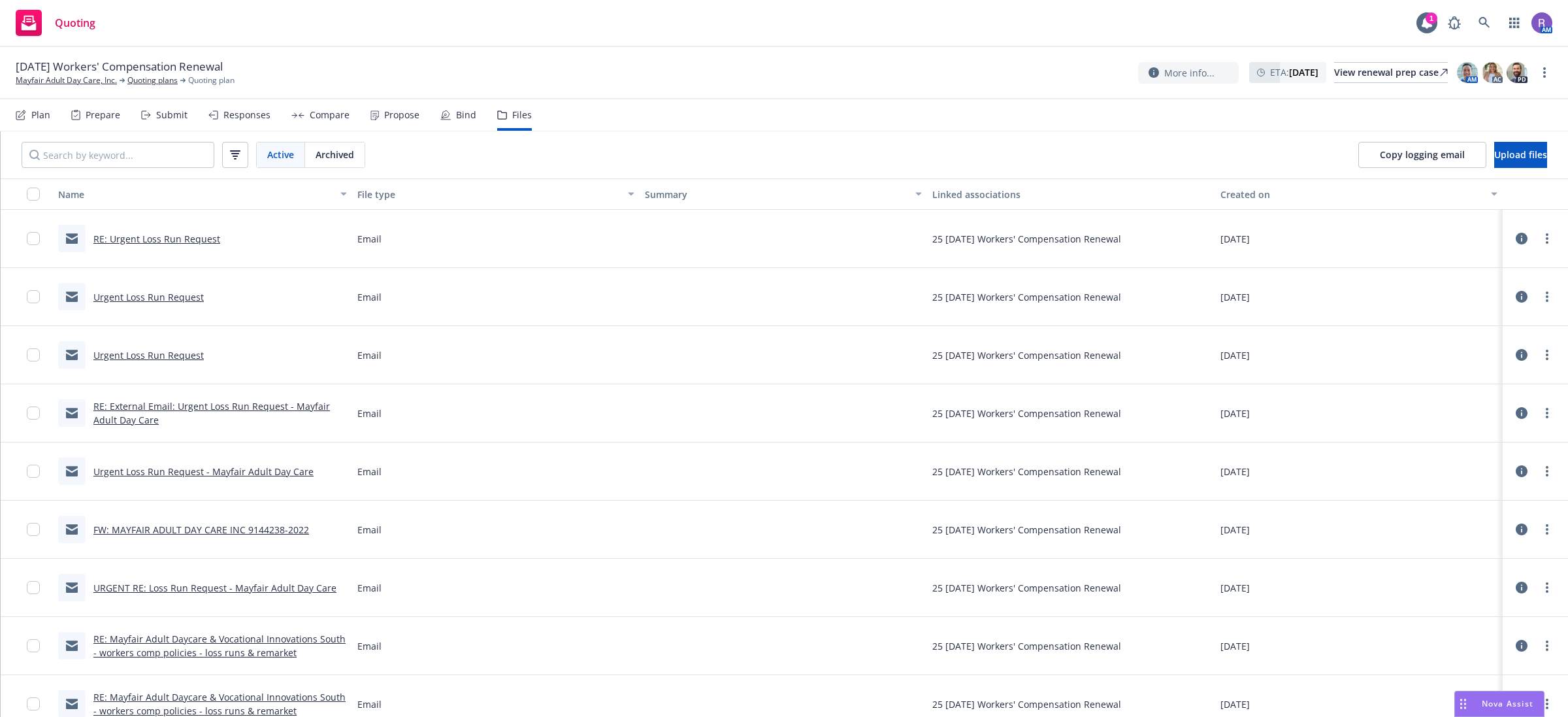
click at [892, 69] on div "10/05/25 Workers' Compensation Renewal Mayfair Adult Day Care, Inc. Quoting pla…" at bounding box center [784, 72] width 1536 height 28
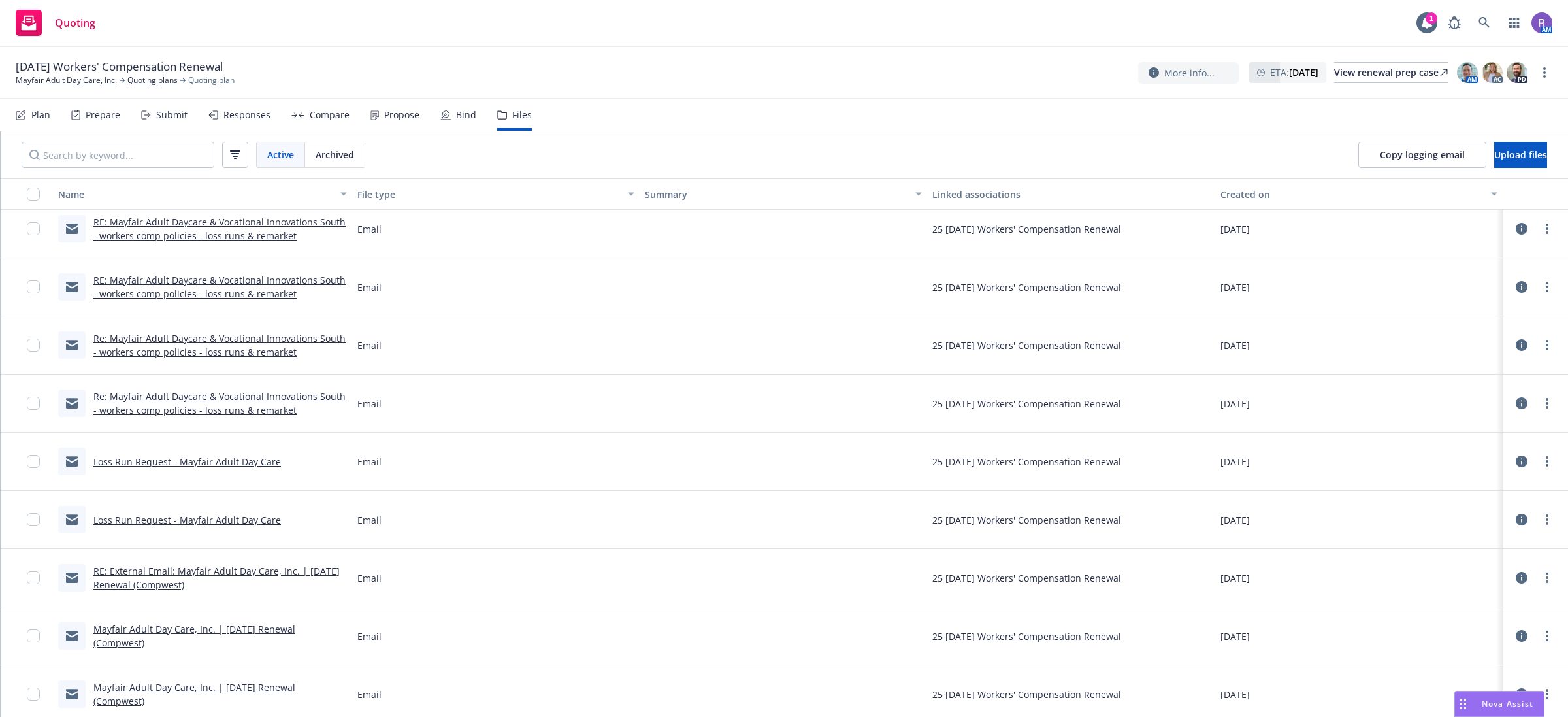
scroll to position [479, 0]
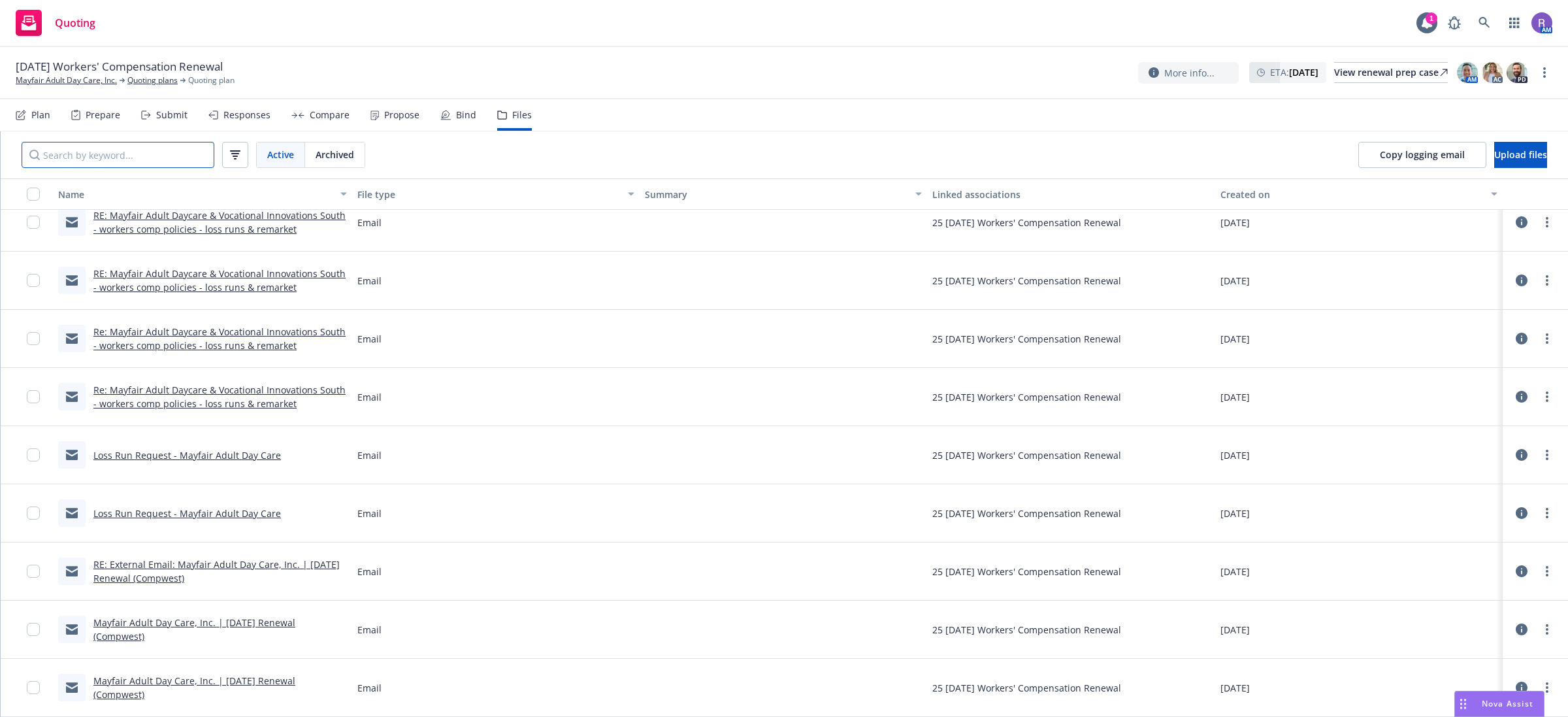
click at [165, 165] on input "Search by keyword..." at bounding box center [118, 155] width 193 height 26
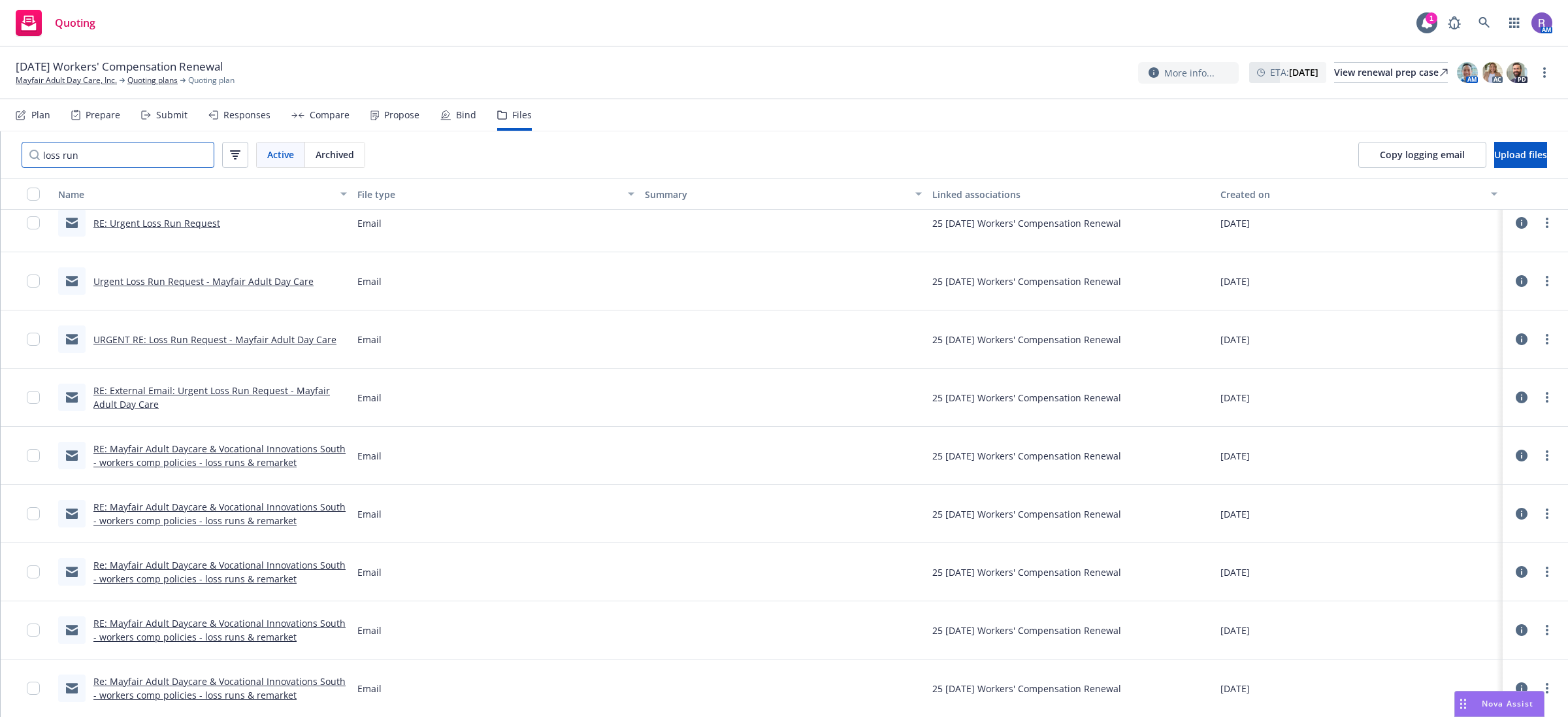
scroll to position [248, 0]
type input "loss run"
click at [1384, 61] on div "More info... ETA : October 5, 2025 View renewal prep case AM AC PD" at bounding box center [1334, 73] width 391 height 24
click at [1385, 69] on div "View renewal prep case" at bounding box center [1391, 72] width 114 height 20
click at [59, 81] on link "Mayfair Adult Day Care, Inc." at bounding box center [66, 80] width 101 height 12
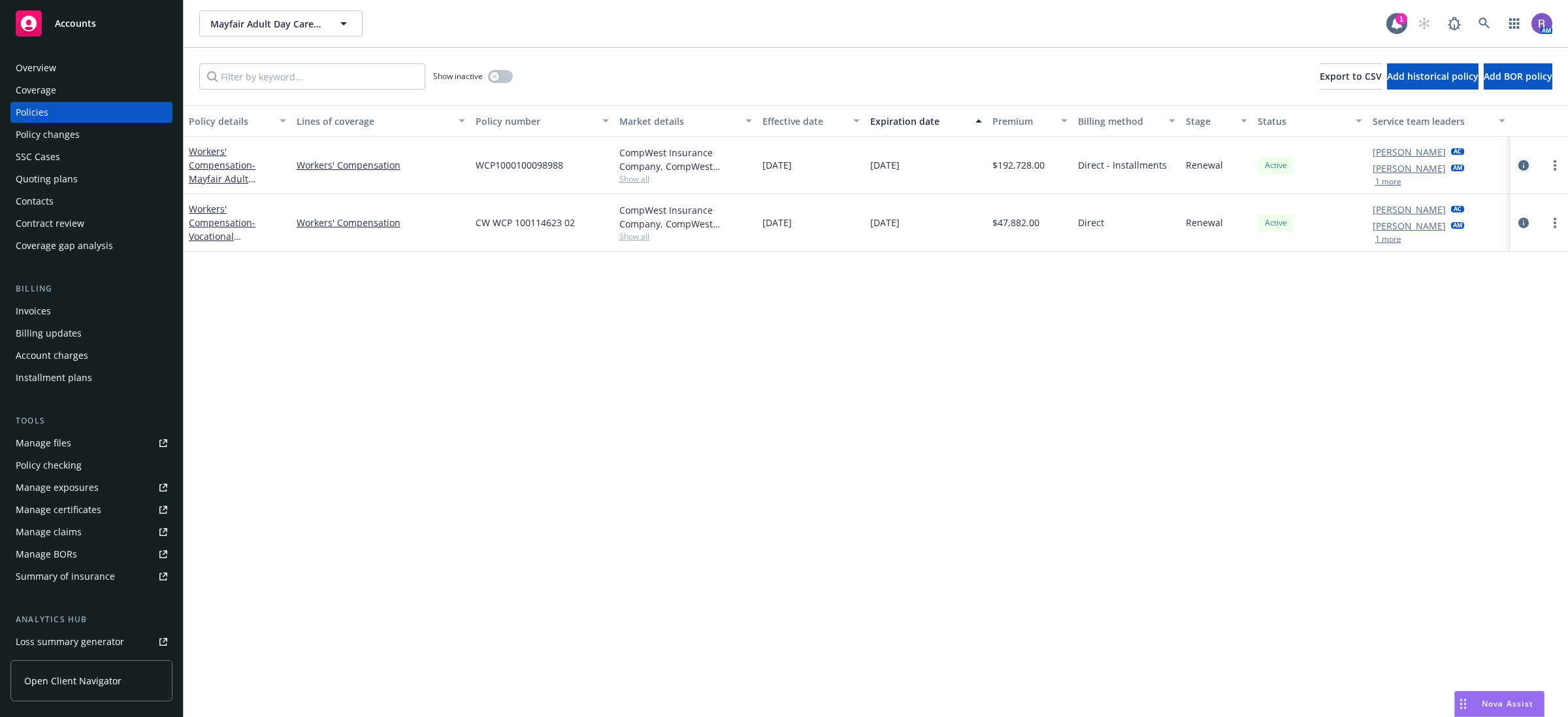
click at [1528, 167] on icon "circleInformation" at bounding box center [1523, 165] width 10 height 10
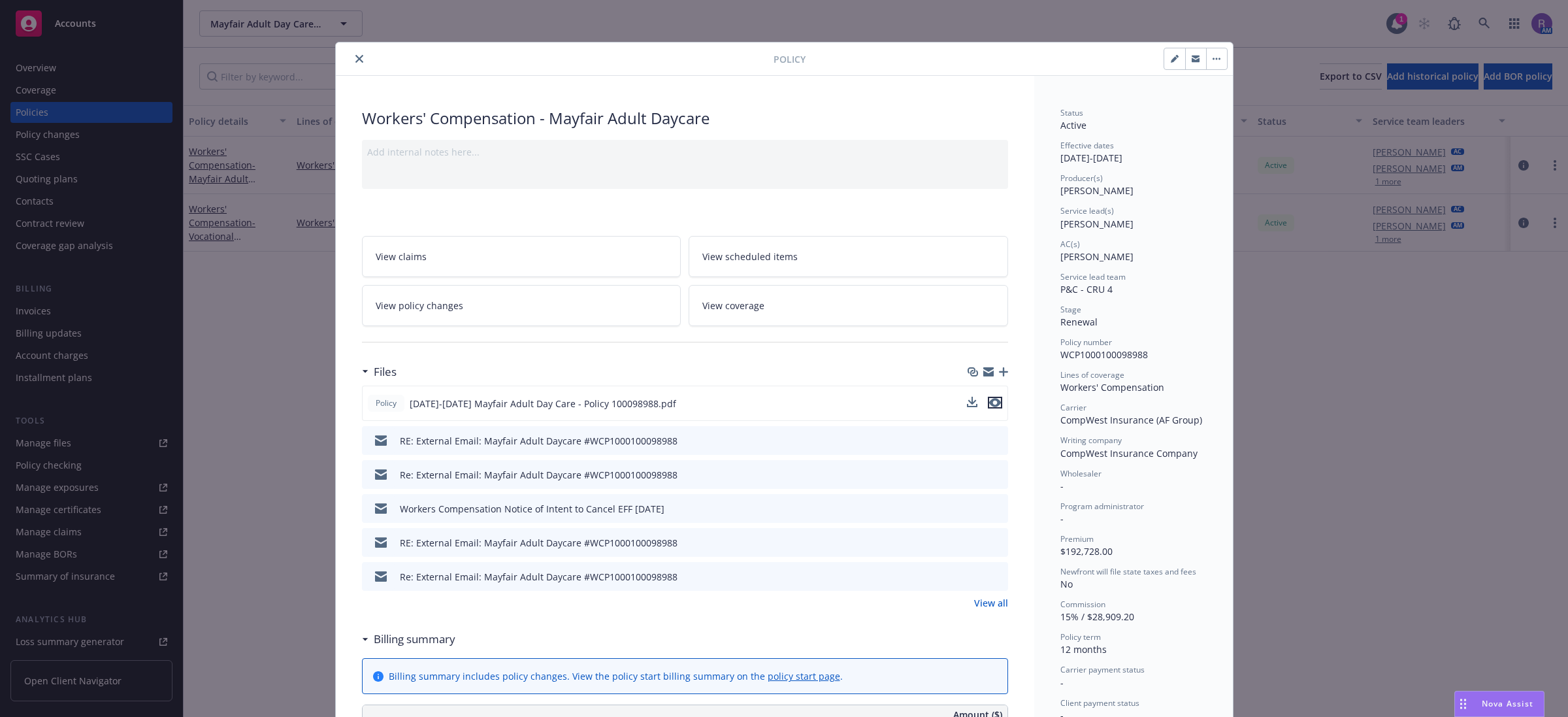
click at [989, 405] on icon "preview file" at bounding box center [995, 403] width 12 height 9
click at [355, 61] on icon "close" at bounding box center [359, 59] width 8 height 8
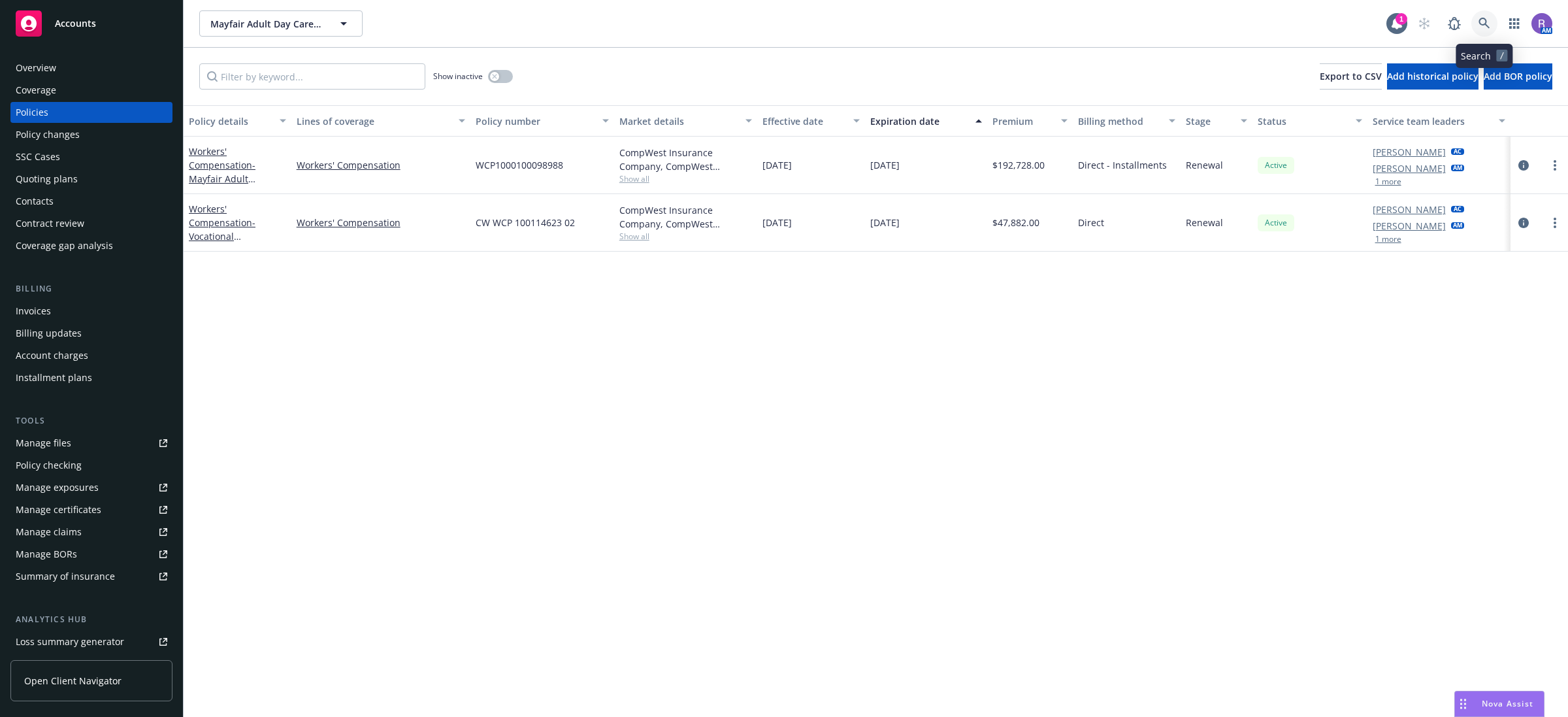
click at [1485, 24] on icon at bounding box center [1484, 23] width 11 height 11
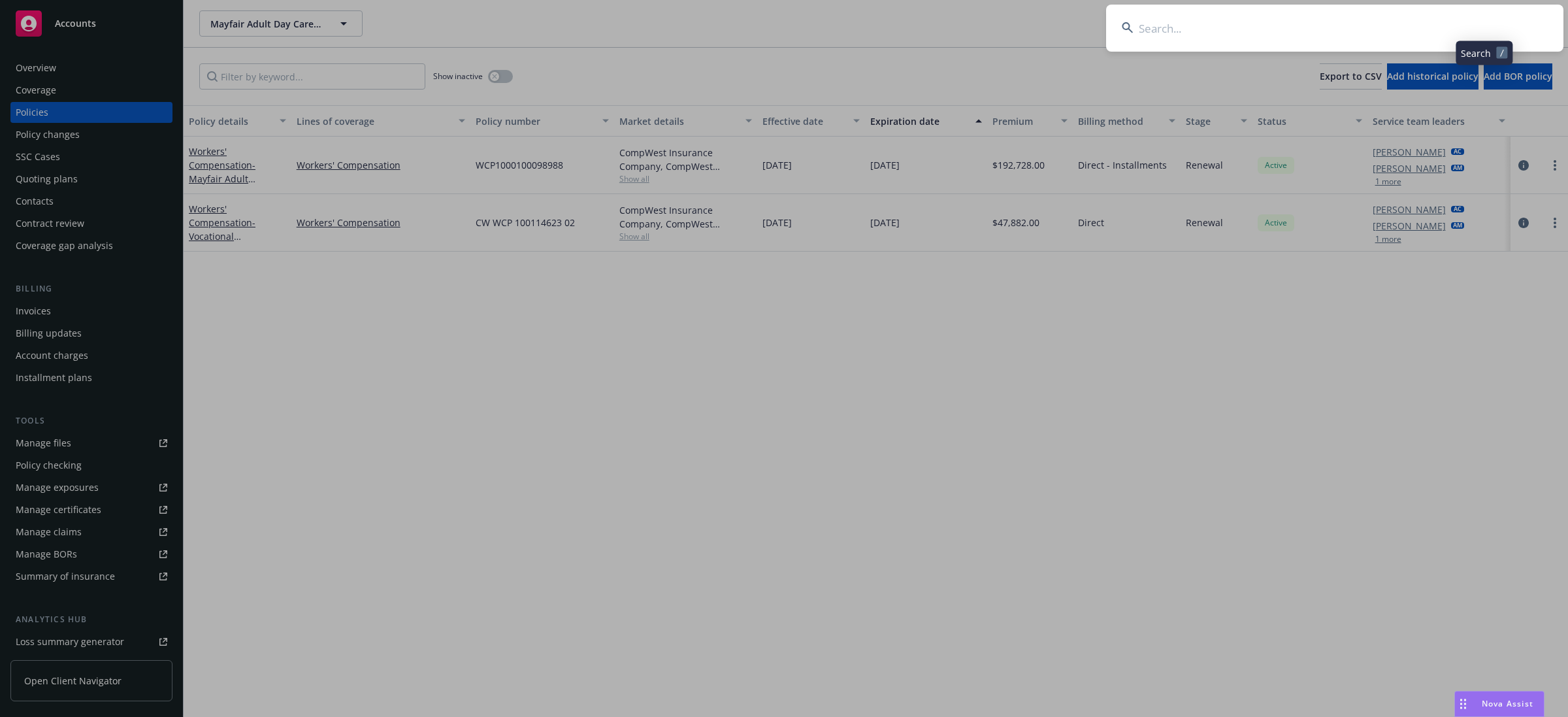
click at [1485, 24] on input at bounding box center [1334, 28] width 457 height 47
type input "W"
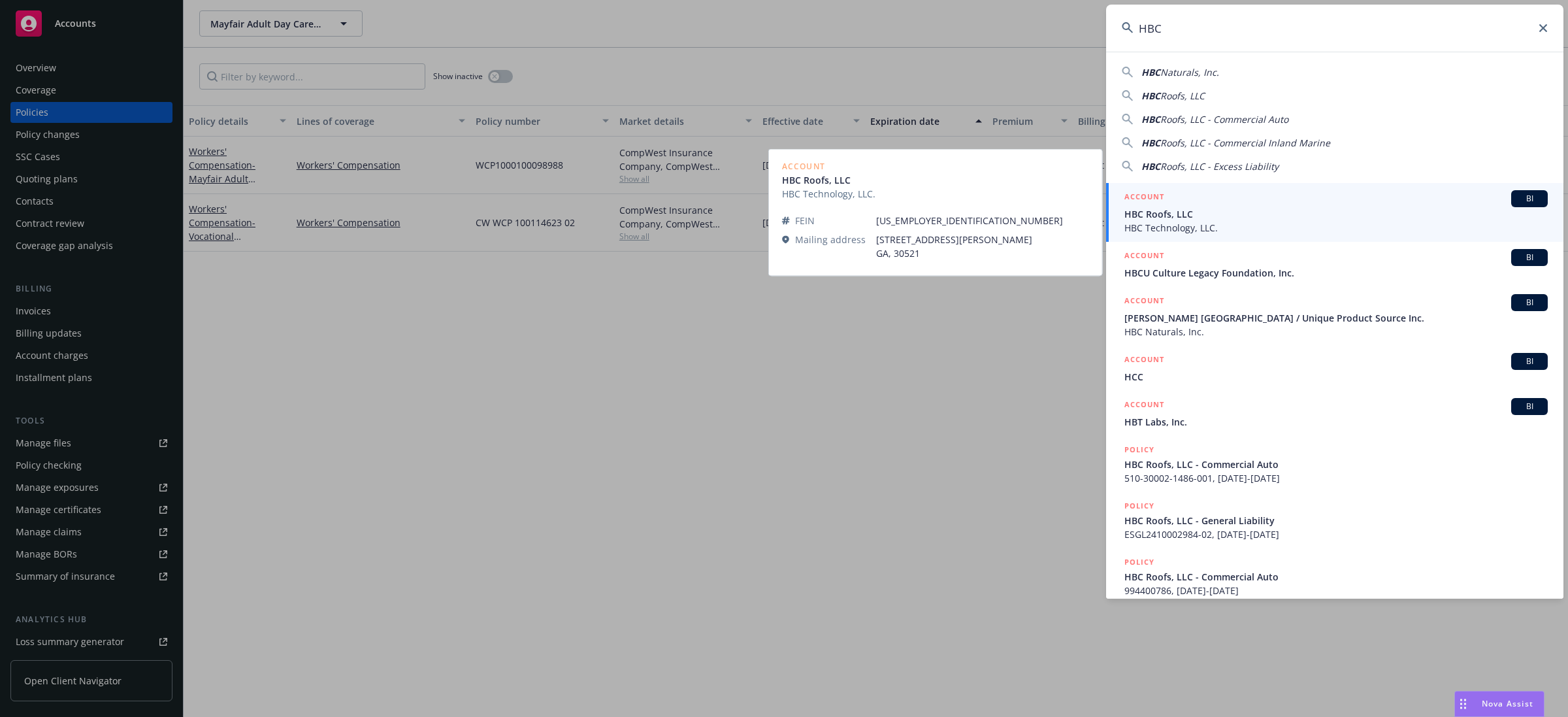
type input "HBC"
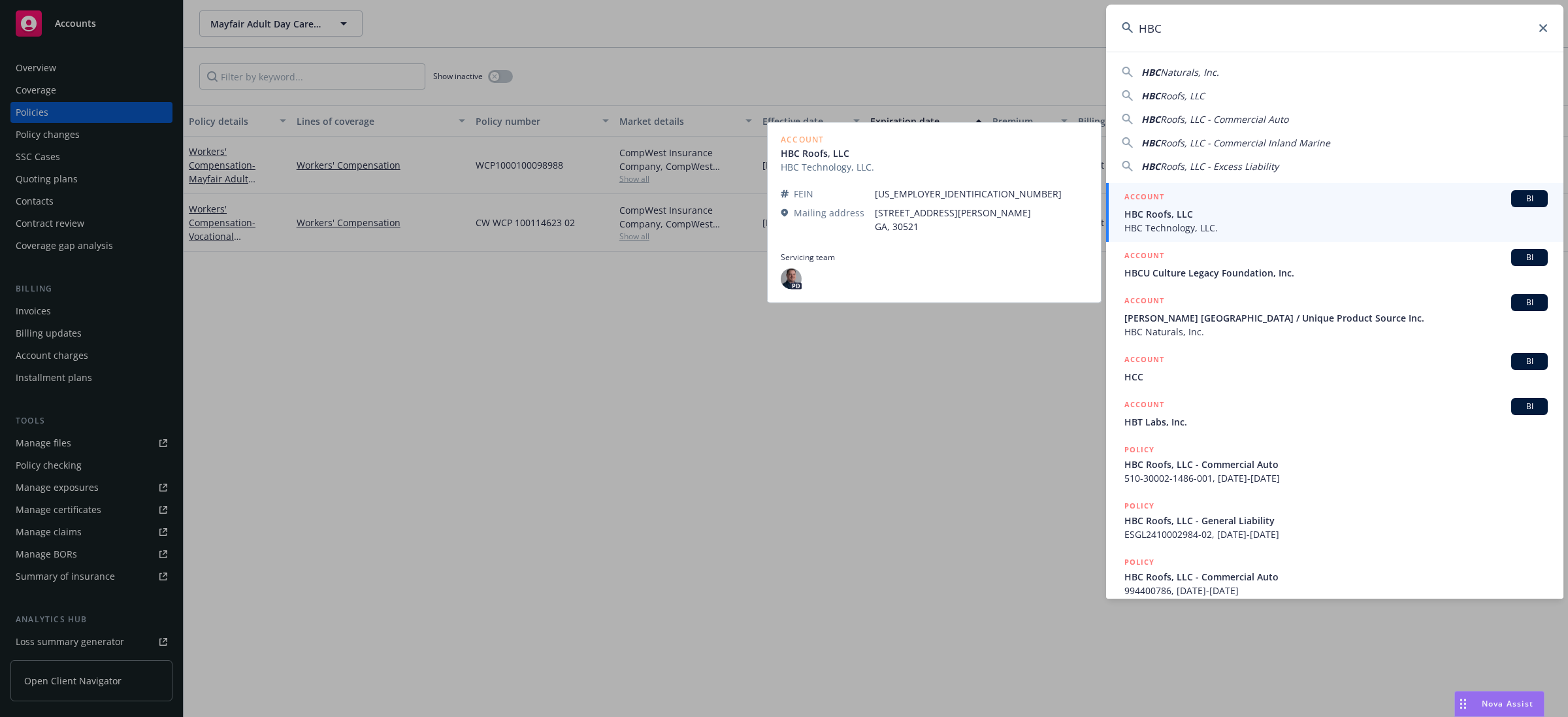
click at [1150, 201] on h5 "ACCOUNT" at bounding box center [1144, 198] width 39 height 16
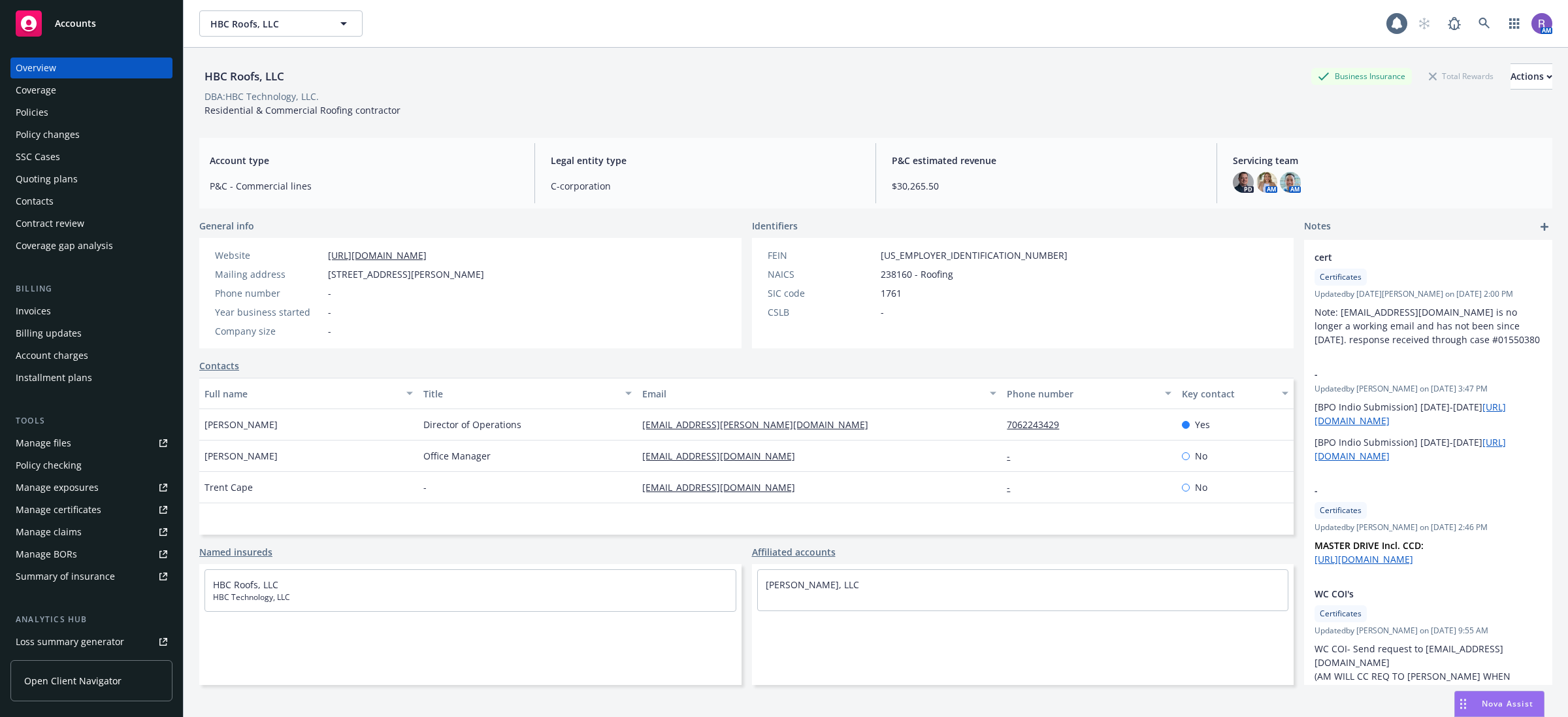
click at [21, 114] on div "Policies" at bounding box center [32, 112] width 32 height 21
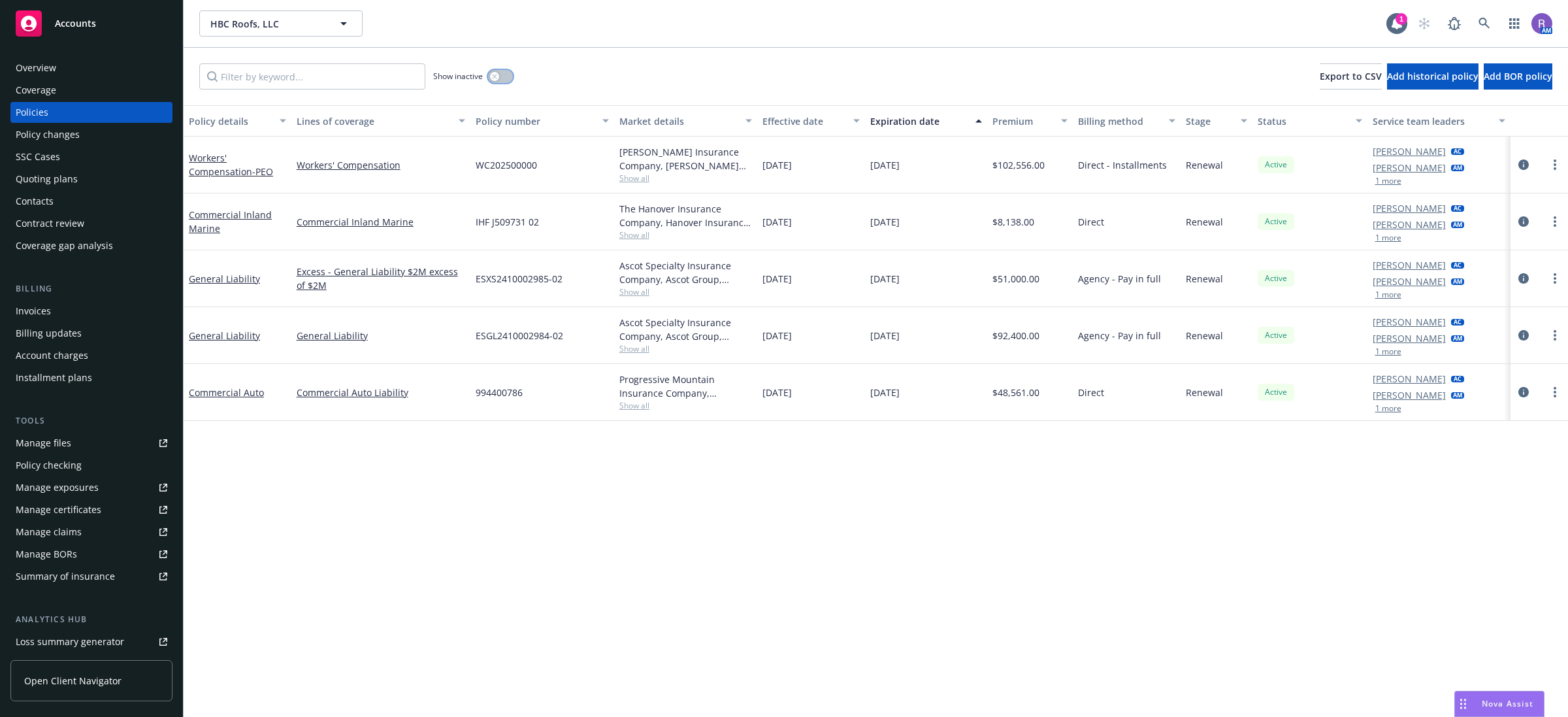
click at [498, 73] on button "button" at bounding box center [500, 77] width 24 height 13
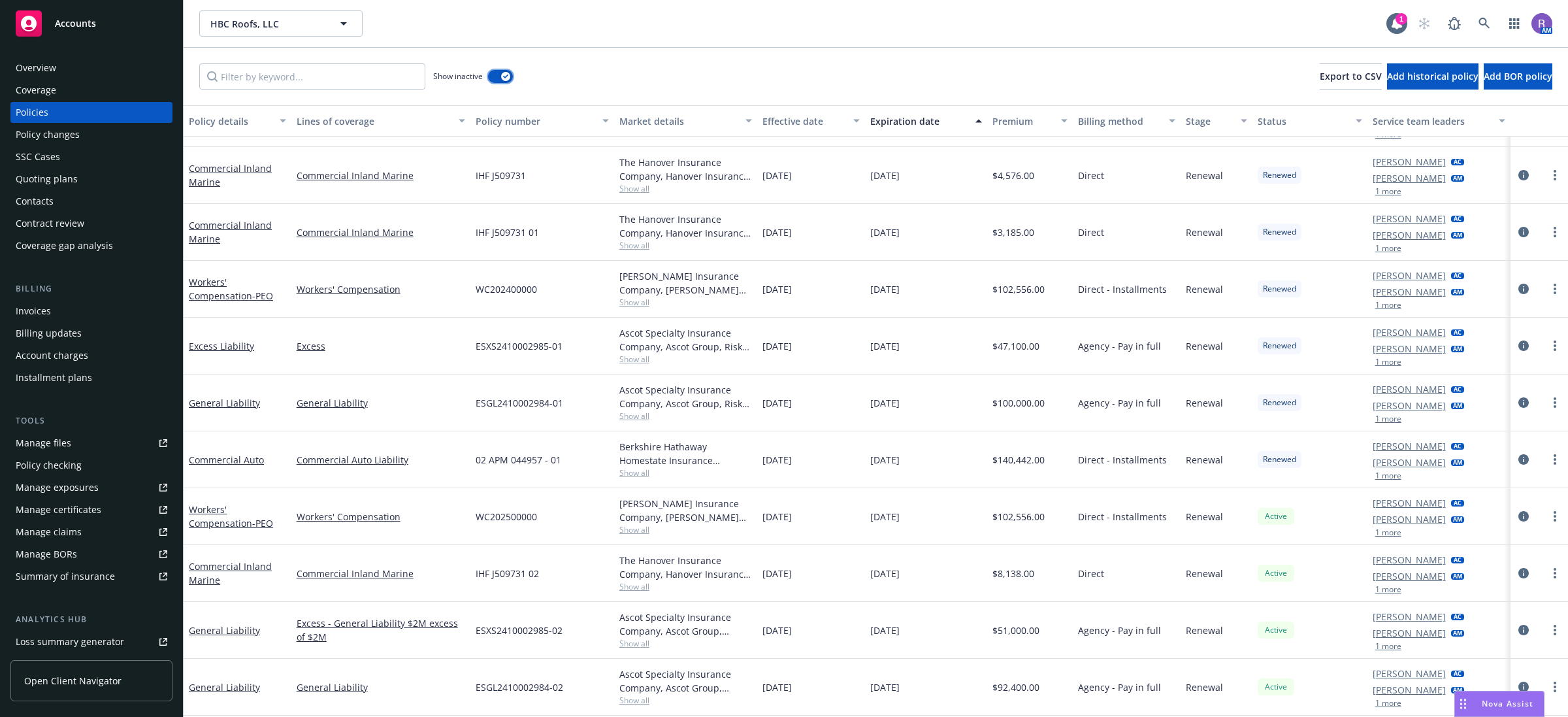
scroll to position [730, 0]
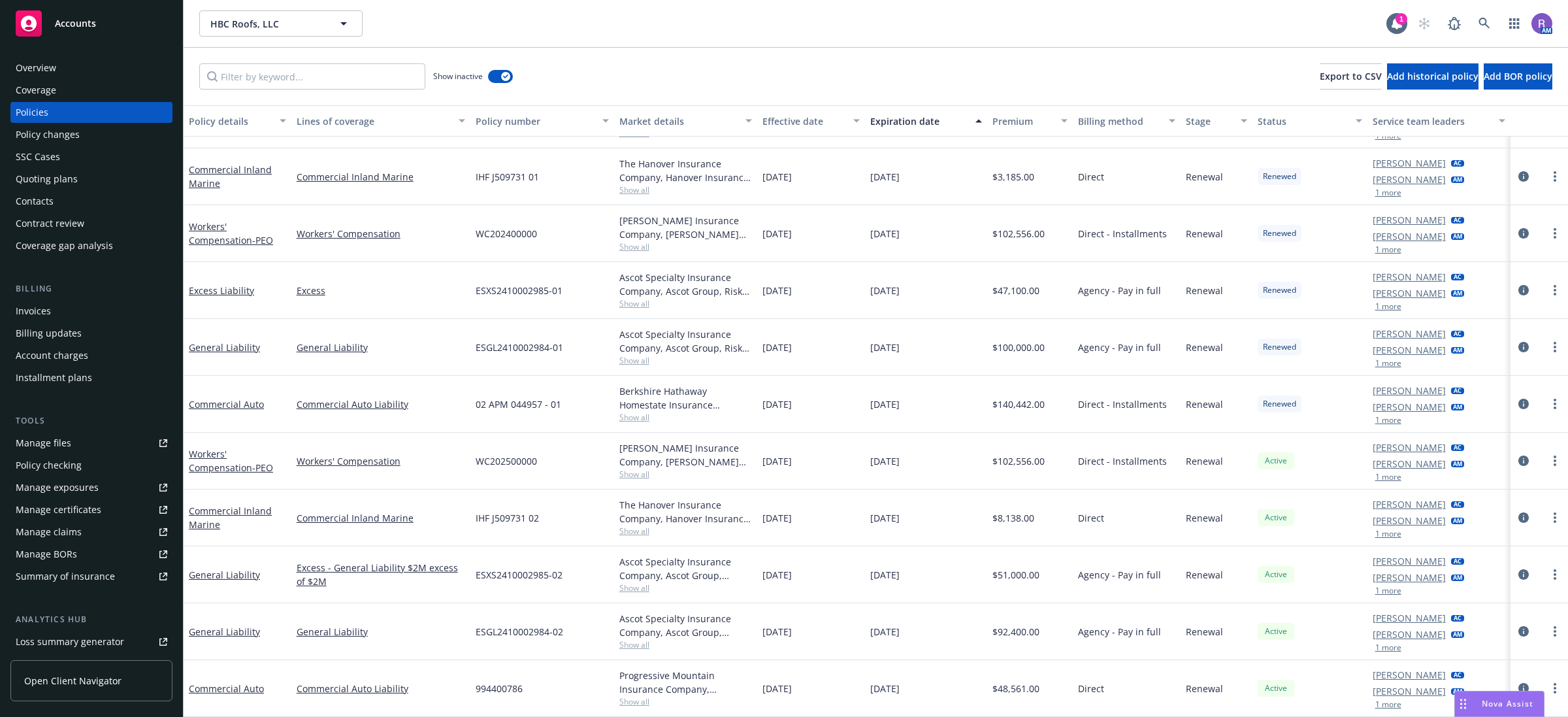
click at [54, 64] on div "Overview" at bounding box center [36, 68] width 40 height 21
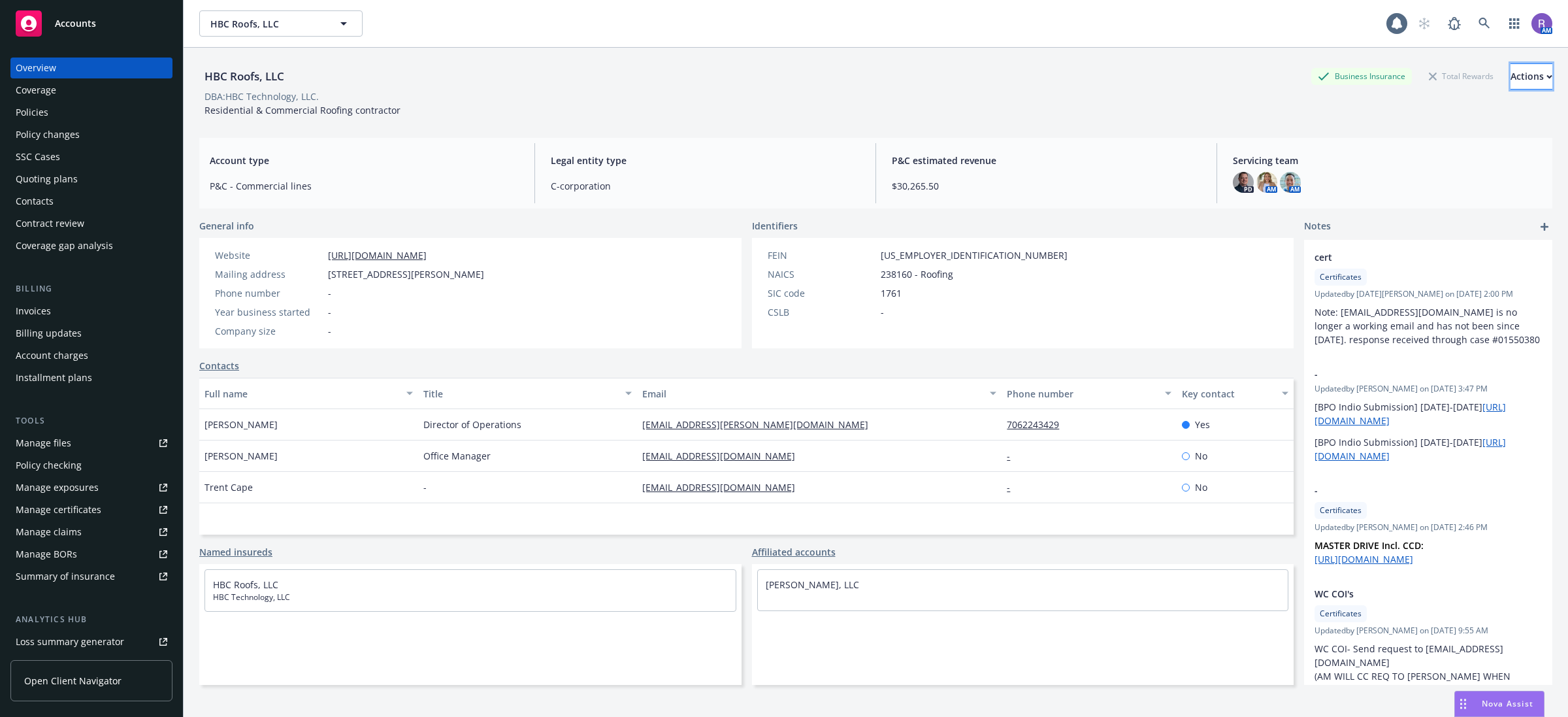
click at [1510, 85] on div "Actions" at bounding box center [1531, 76] width 42 height 24
click at [896, 81] on div "HBC Roofs, LLC Business Insurance Total Rewards Actions Actions Edit account su…" at bounding box center [876, 76] width 1353 height 26
